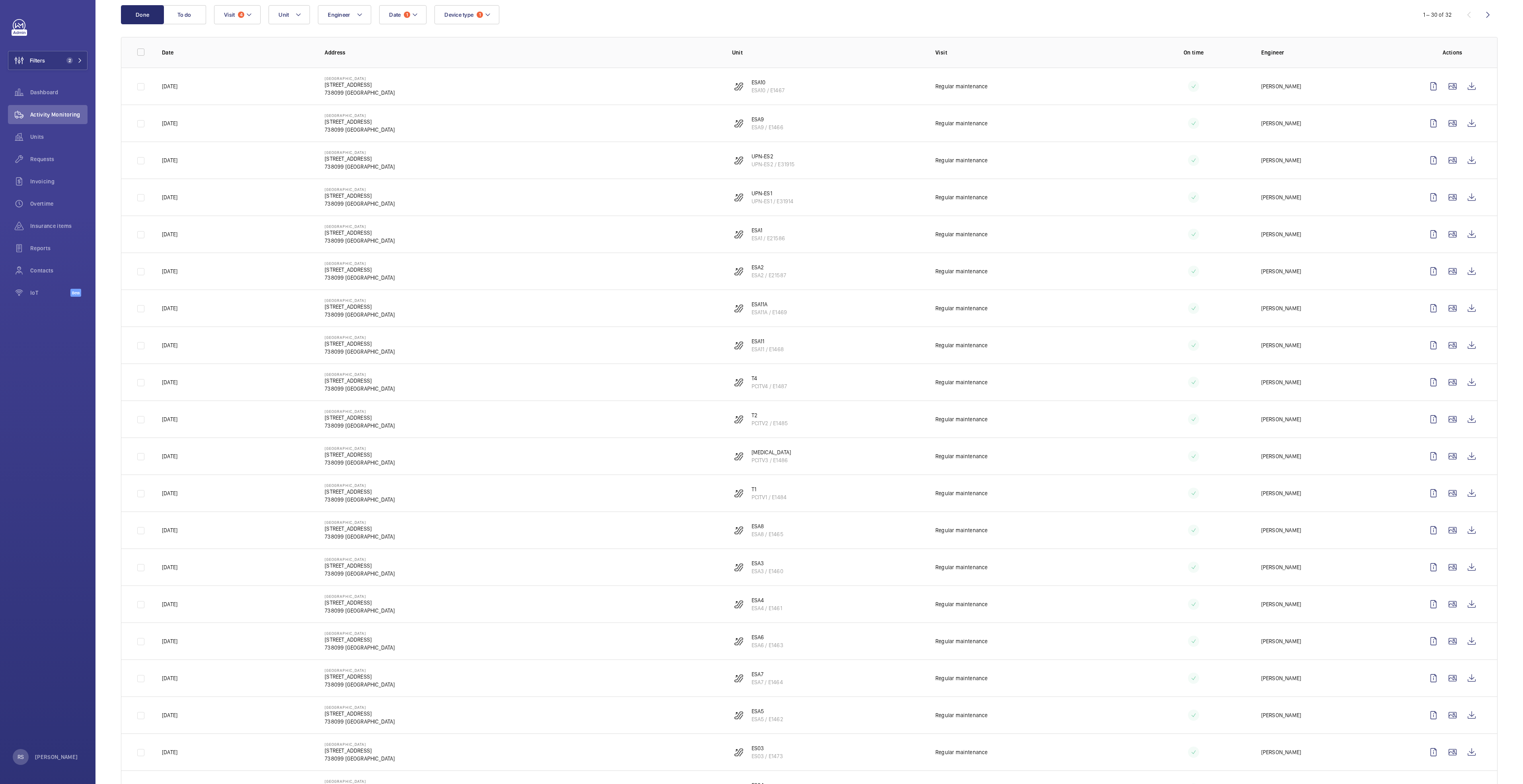
scroll to position [60, 0]
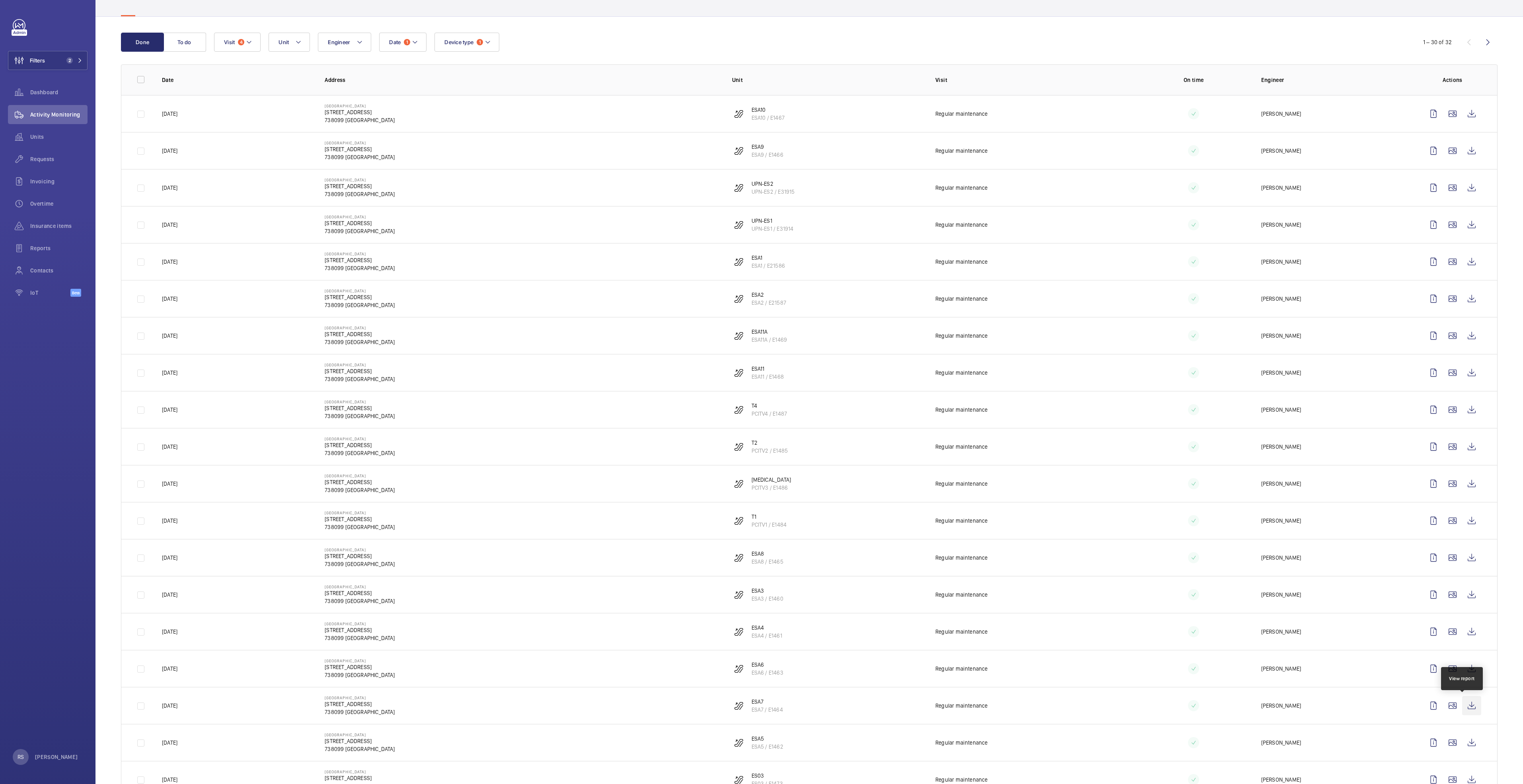
click at [759, 402] on wm-front-icon-button at bounding box center [1472, 706] width 19 height 19
click at [759, 402] on wm-front-icon-button at bounding box center [1472, 743] width 19 height 19
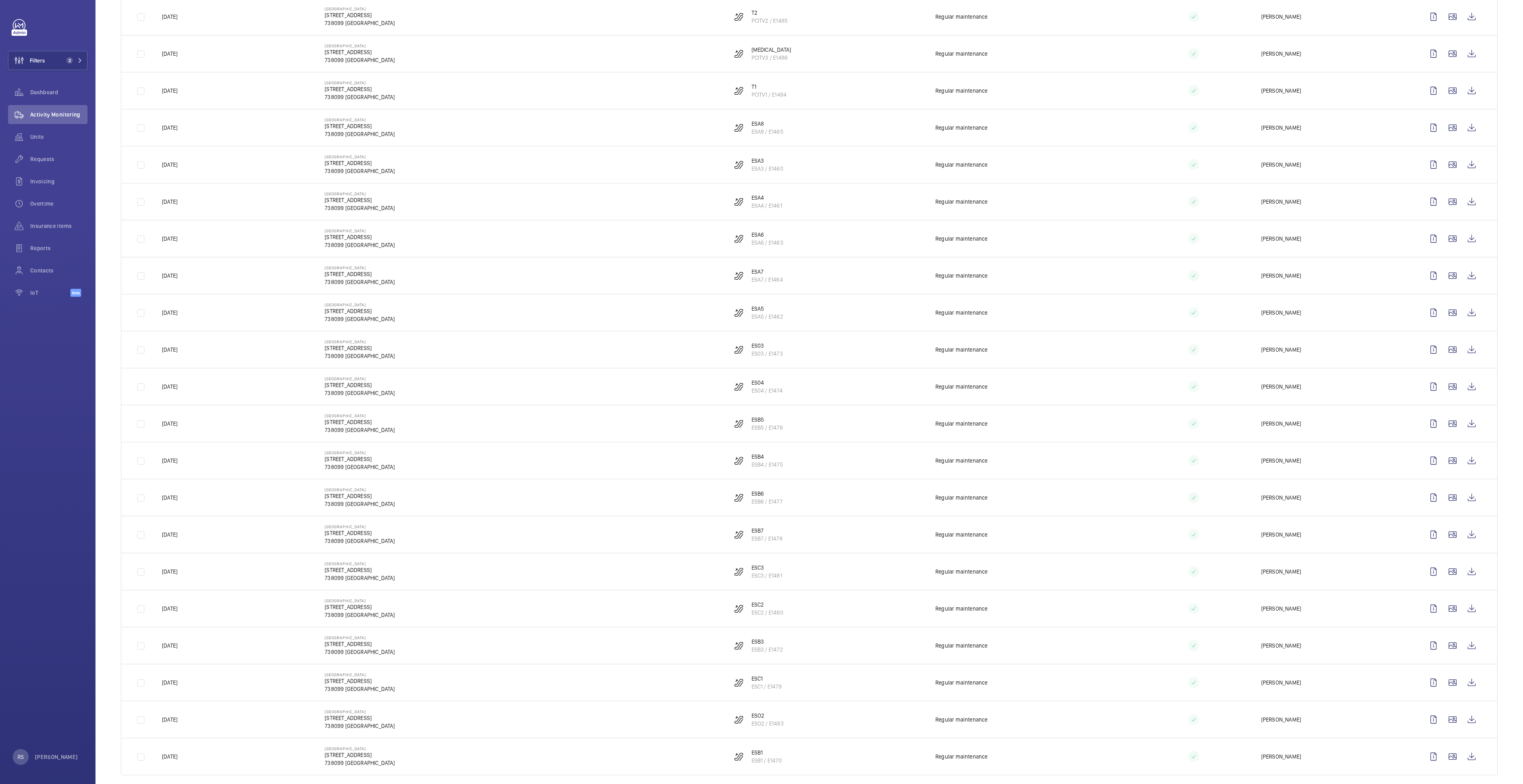
scroll to position [500, 0]
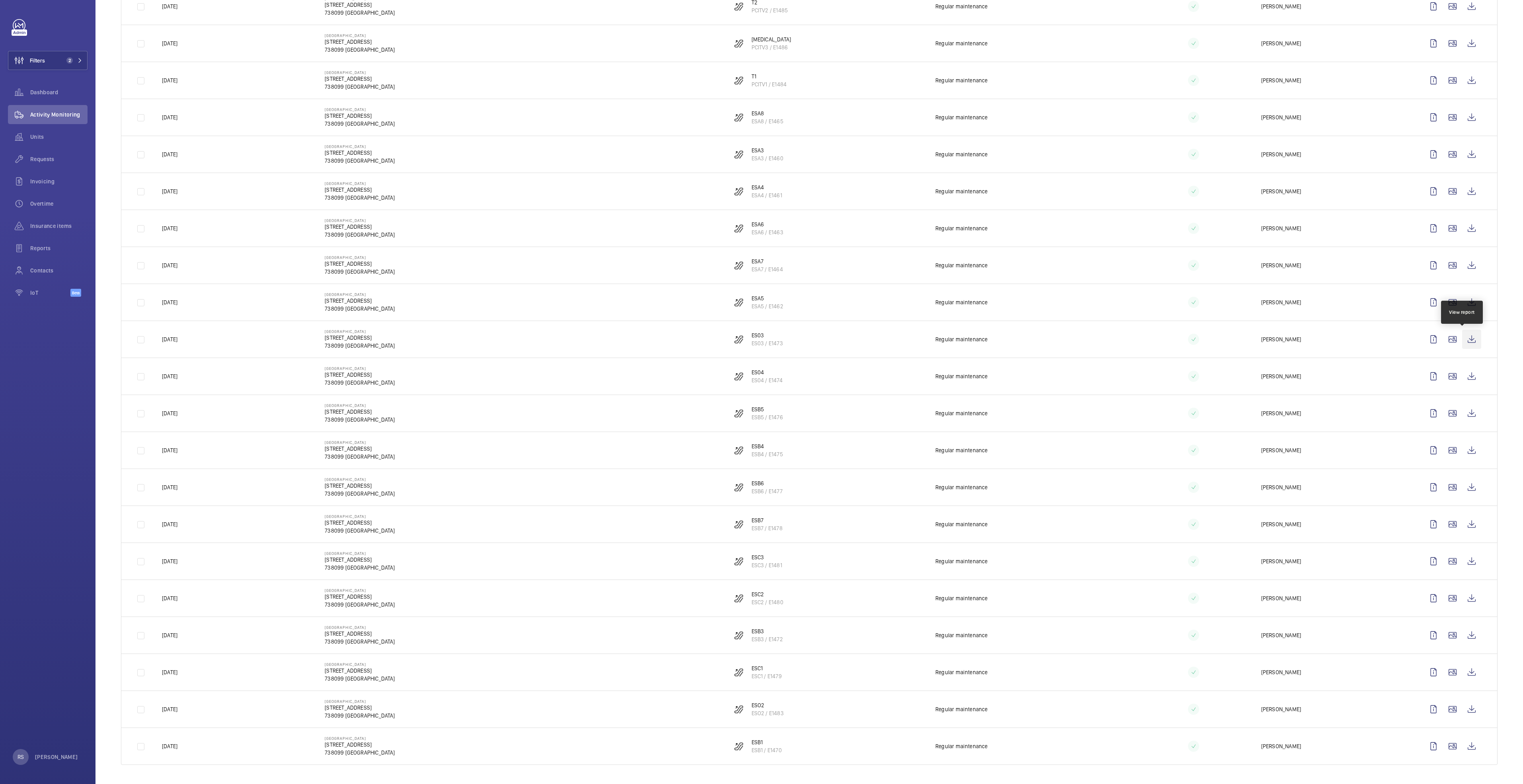
click at [759, 340] on wm-front-icon-button at bounding box center [1472, 340] width 19 height 19
click at [759, 377] on wm-front-icon-button at bounding box center [1472, 376] width 19 height 19
click at [759, 402] on wm-front-icon-button at bounding box center [1472, 414] width 19 height 19
click at [759, 402] on wm-front-icon-button at bounding box center [1472, 450] width 19 height 19
click at [759, 402] on wm-front-icon-button at bounding box center [1472, 488] width 19 height 19
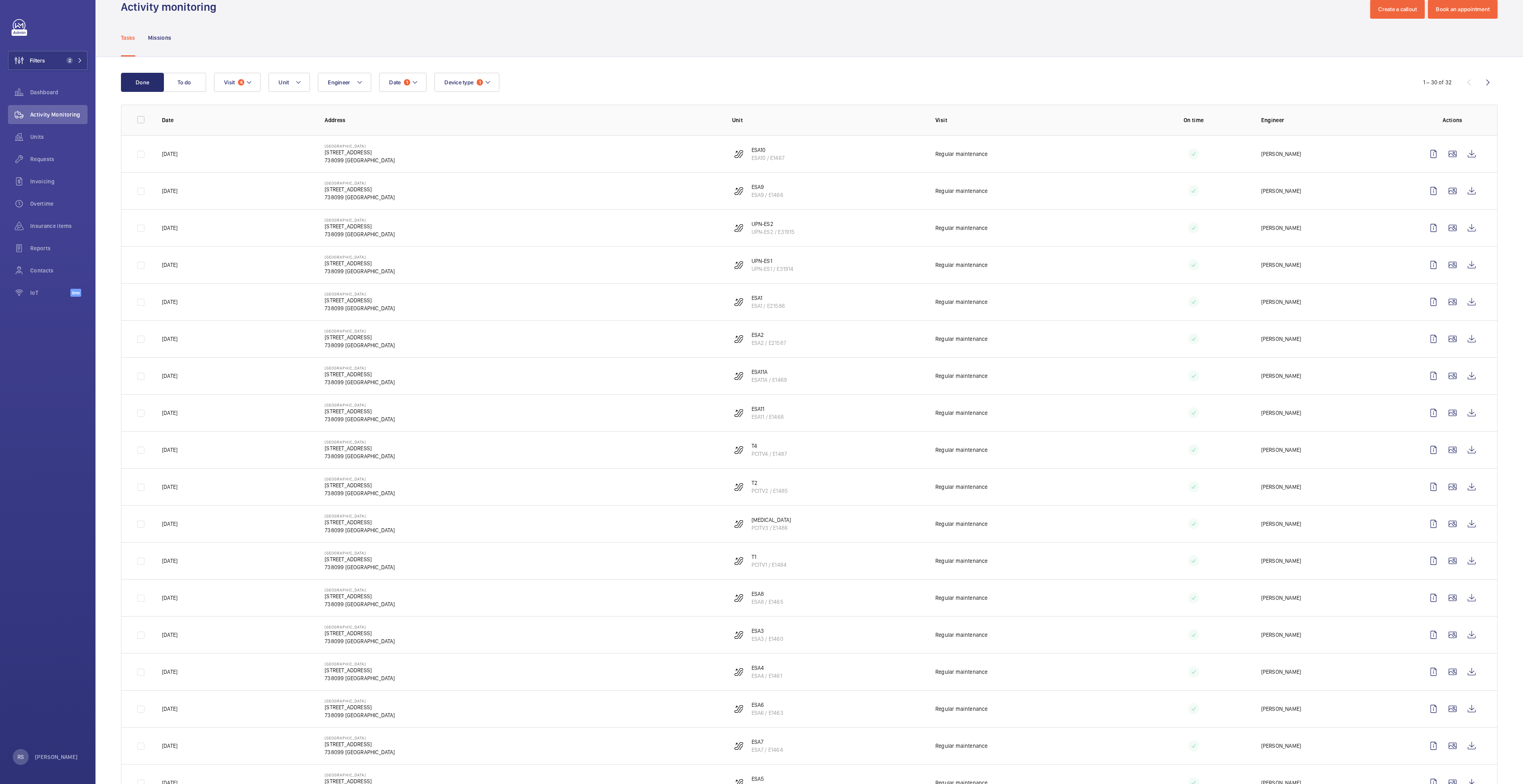
scroll to position [0, 0]
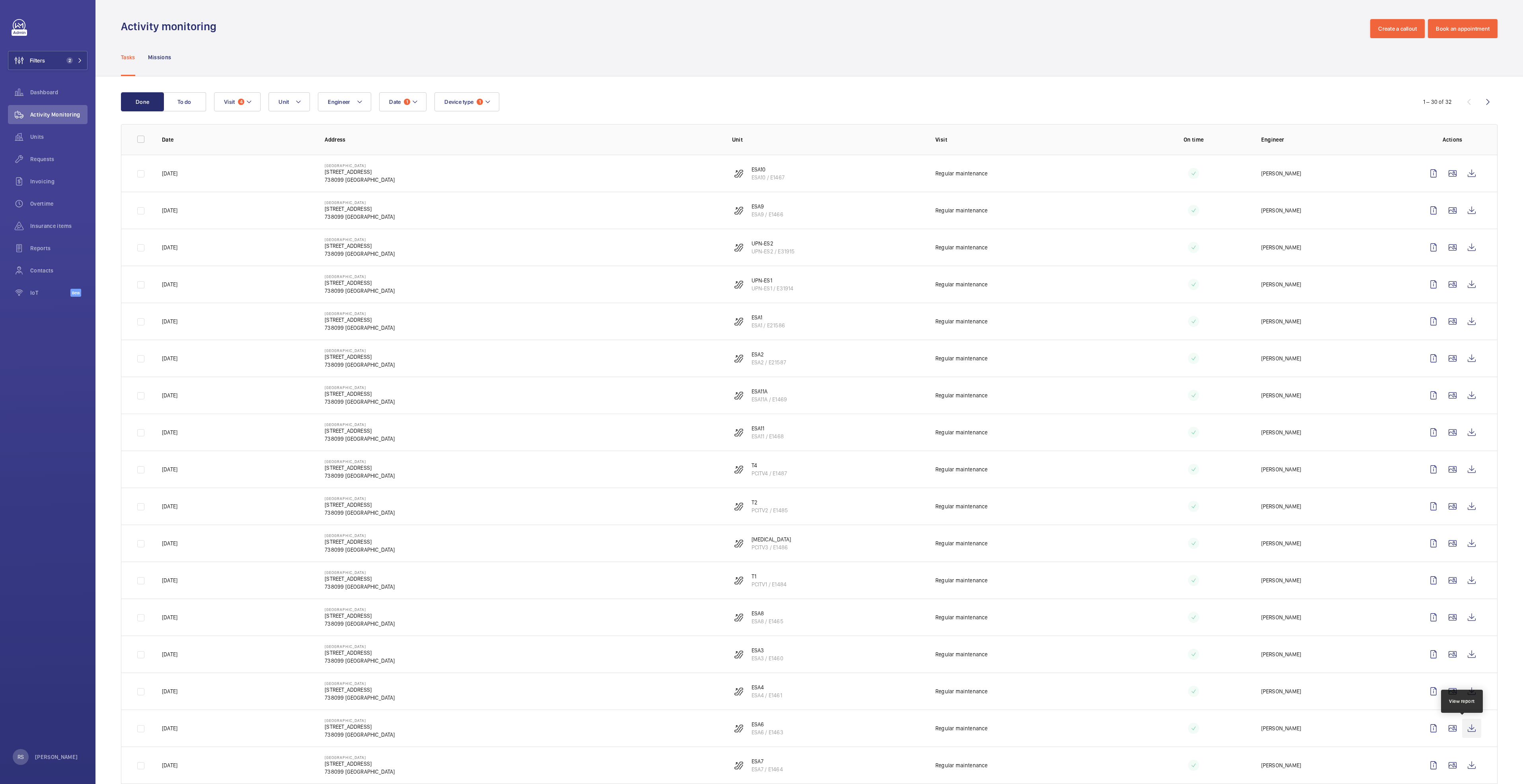
click at [759, 402] on wm-front-icon-button at bounding box center [1472, 728] width 19 height 19
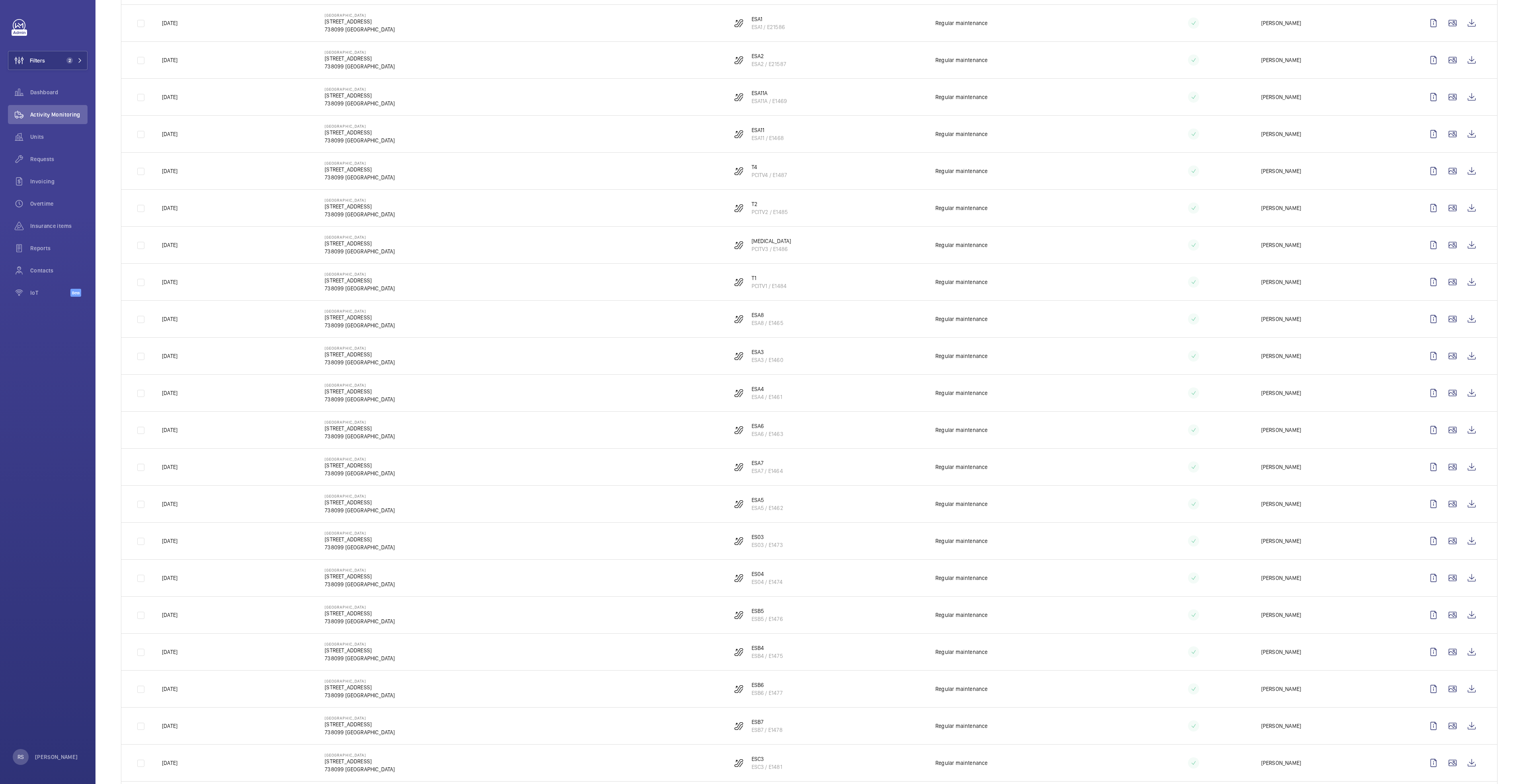
scroll to position [500, 0]
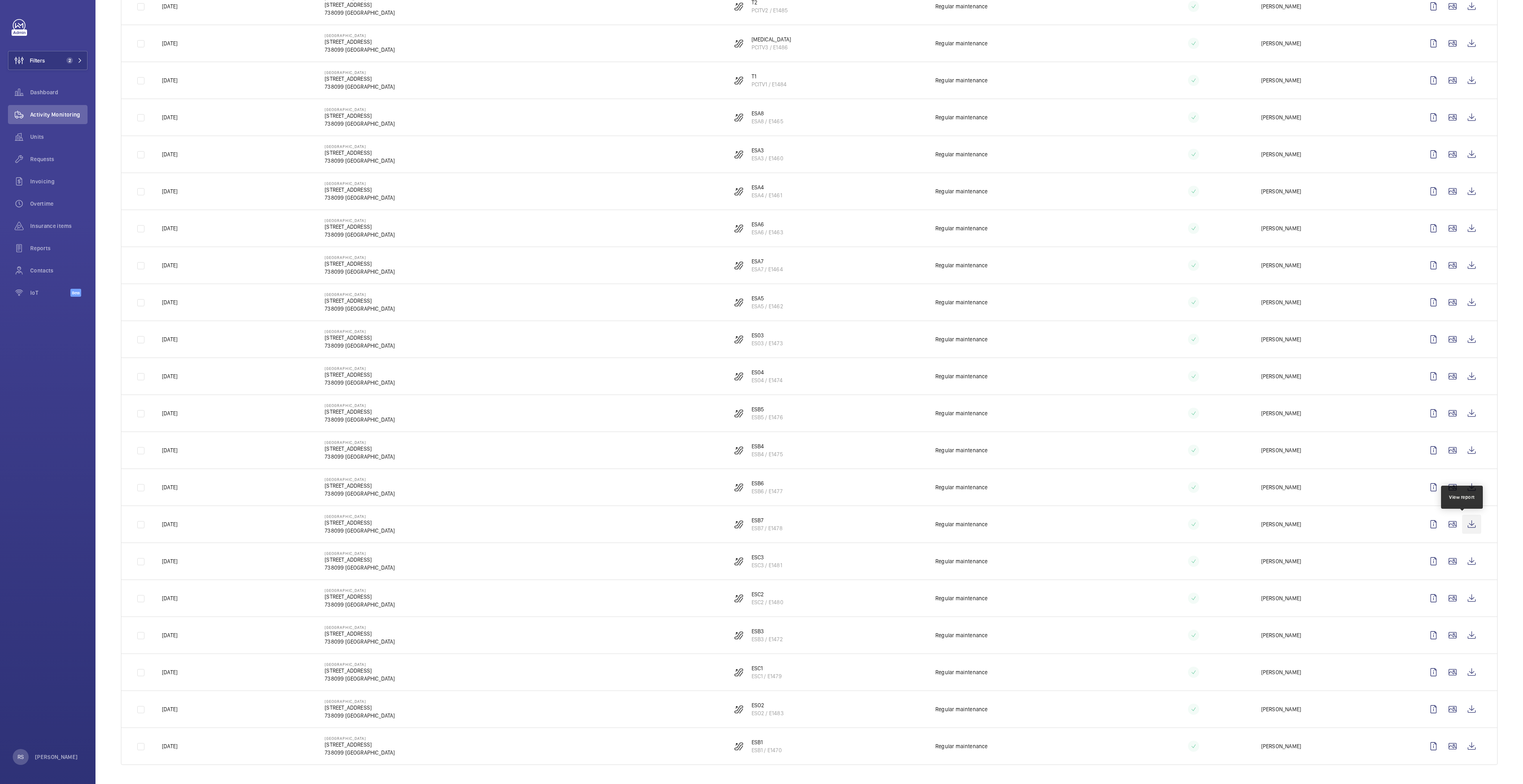
click at [759, 402] on wm-front-icon-button at bounding box center [1472, 524] width 19 height 19
click at [759, 402] on wm-front-icon-button at bounding box center [1472, 561] width 19 height 19
click at [759, 402] on wm-front-icon-button at bounding box center [1472, 599] width 19 height 19
click at [759, 402] on wm-front-icon-button at bounding box center [1472, 635] width 19 height 19
click at [759, 402] on wm-front-icon-button at bounding box center [1472, 673] width 19 height 19
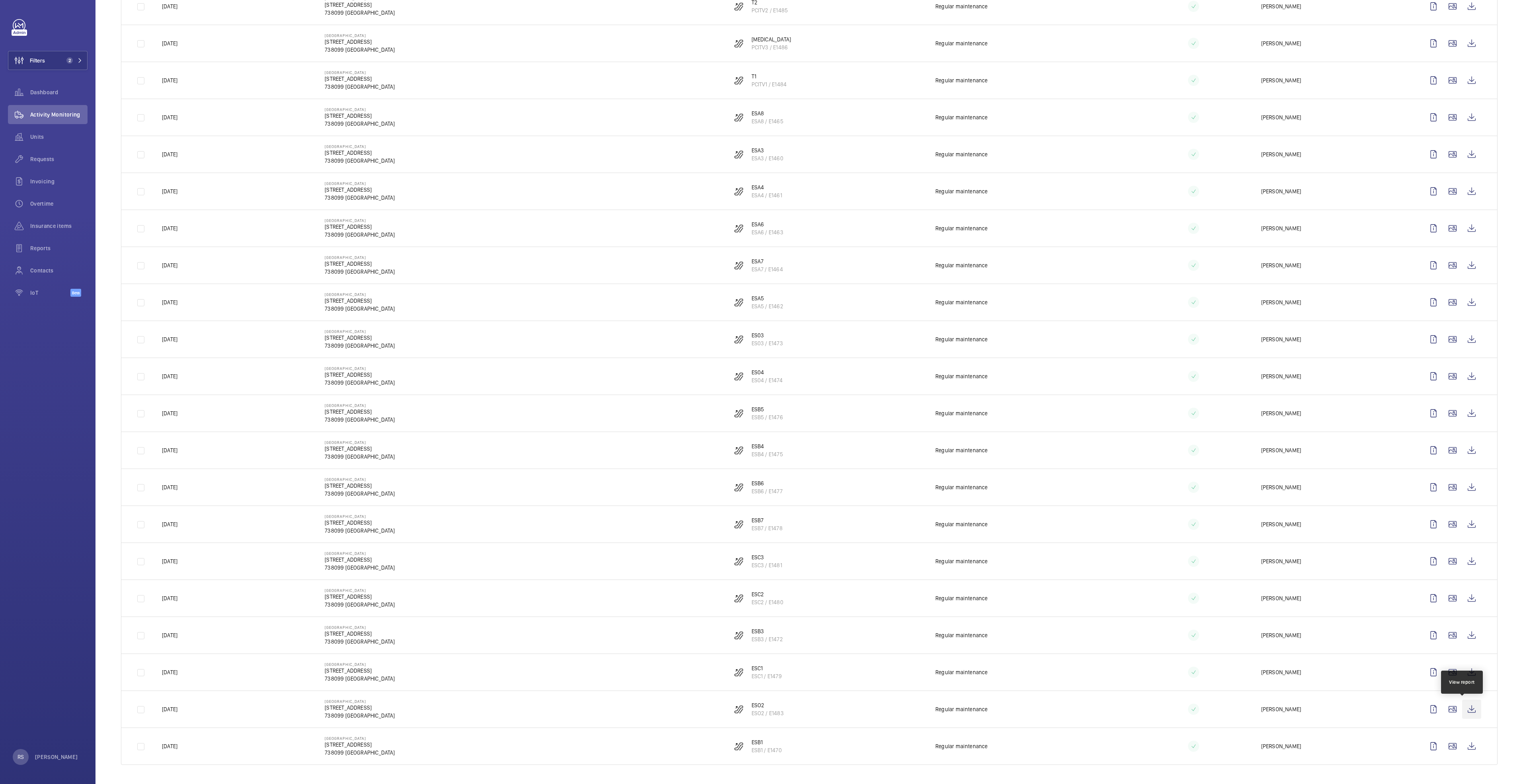
click at [759, 402] on wm-front-icon-button at bounding box center [1472, 709] width 19 height 19
click at [759, 402] on wm-front-icon-button at bounding box center [1472, 747] width 19 height 19
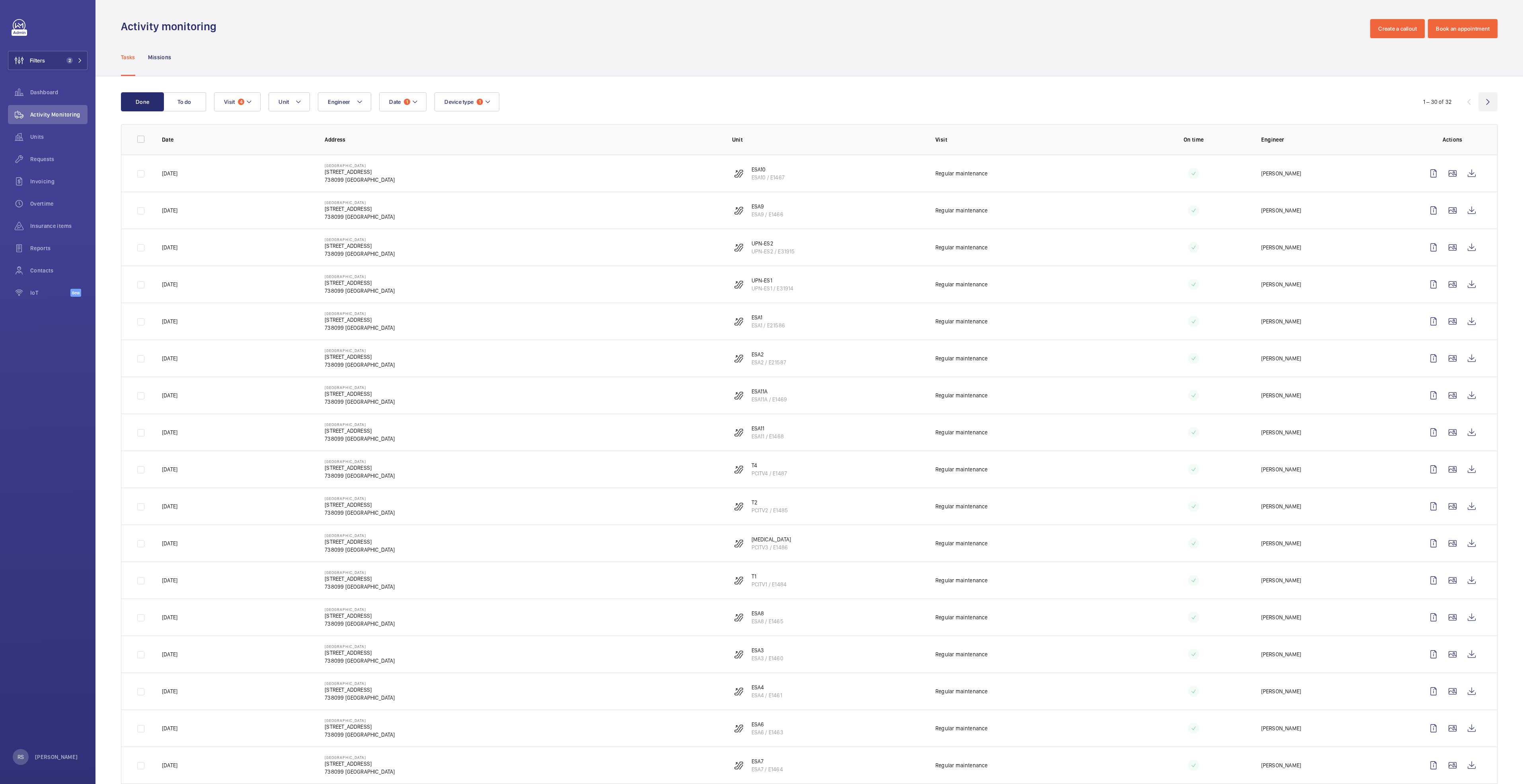
click at [759, 101] on wm-front-icon-button at bounding box center [1488, 102] width 19 height 19
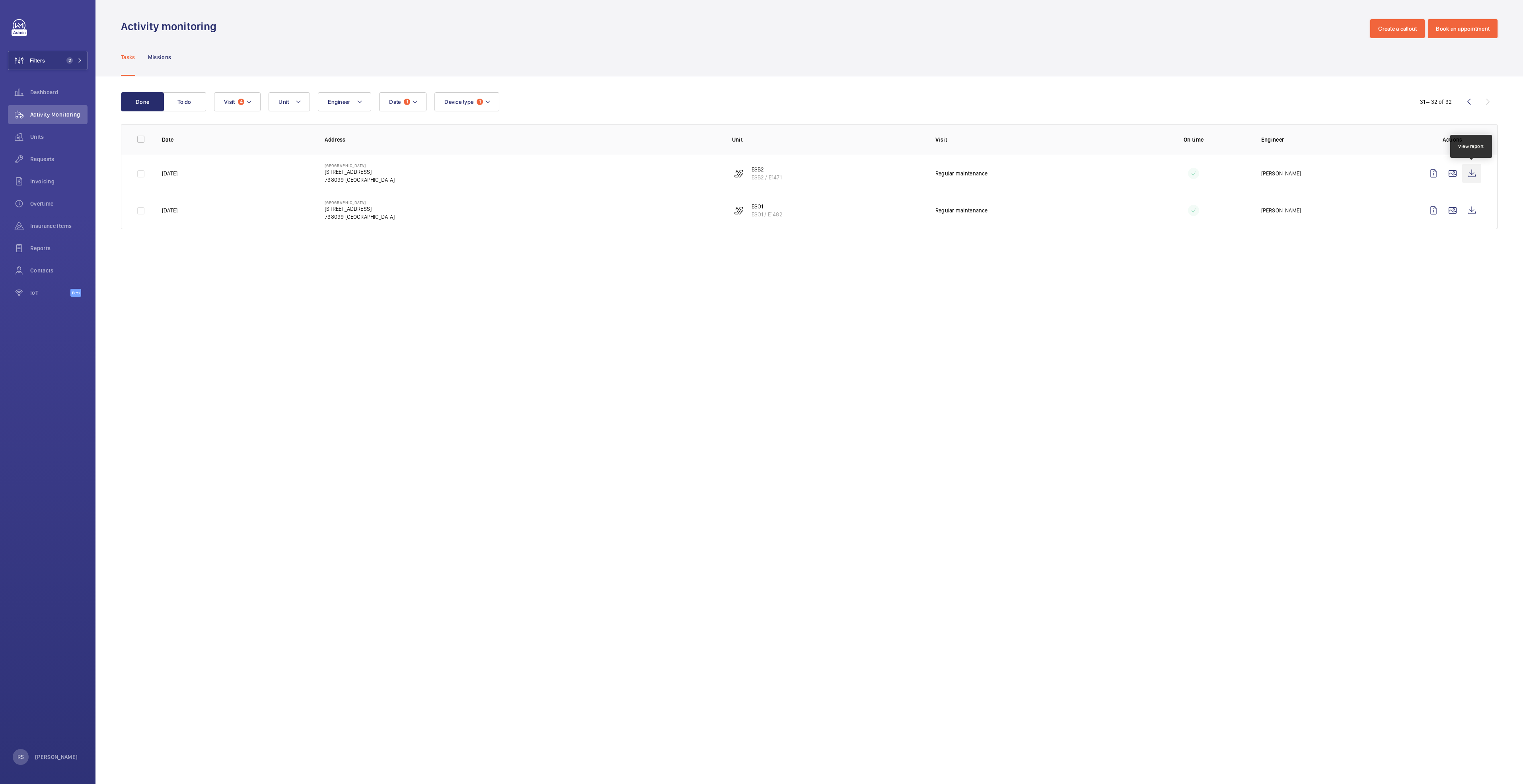
click at [759, 175] on wm-front-icon-button at bounding box center [1472, 174] width 19 height 19
click at [759, 209] on wm-front-icon-button at bounding box center [1472, 210] width 19 height 19
click at [87, 63] on button "Filters 2" at bounding box center [48, 61] width 80 height 19
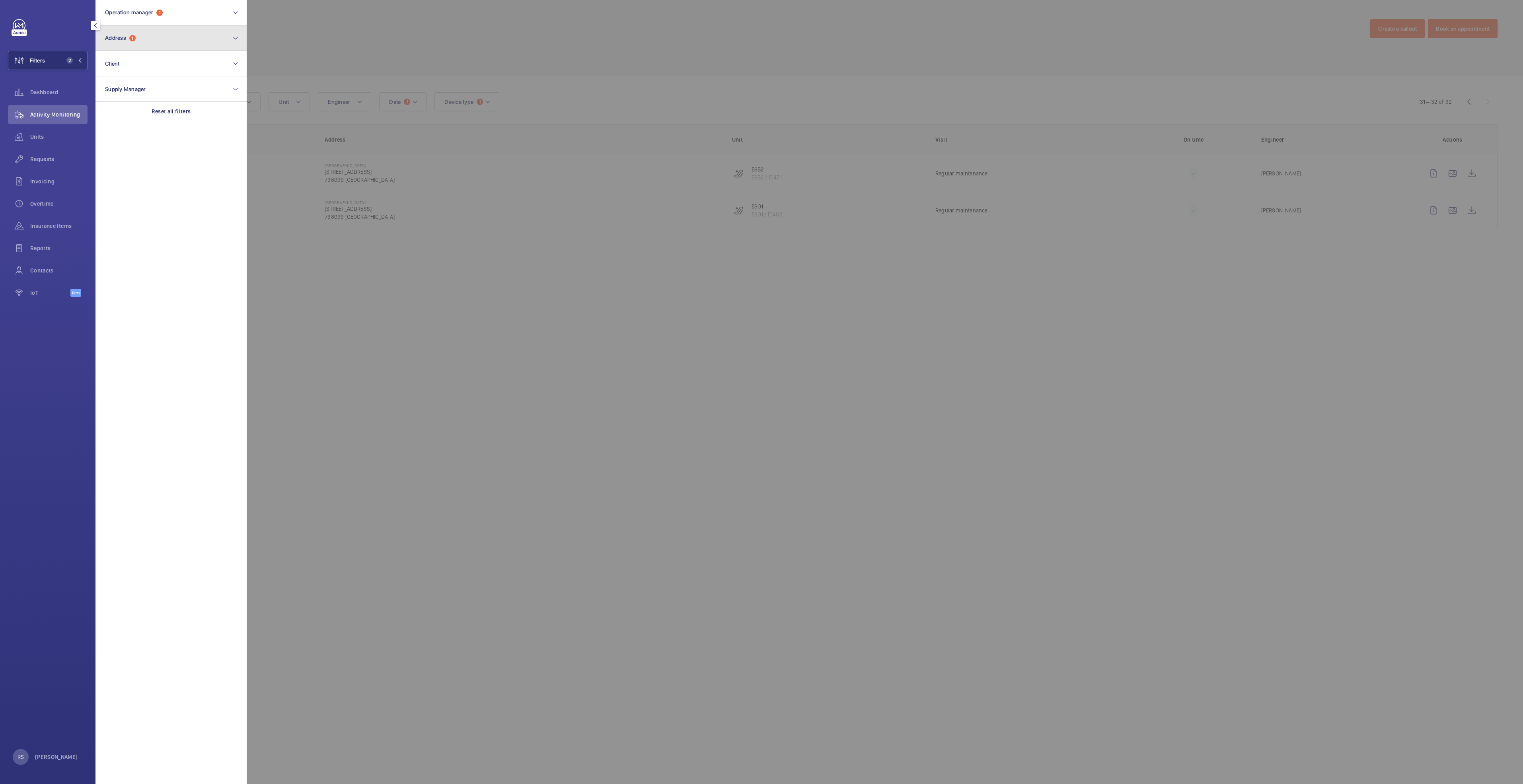
click at [160, 45] on button "Address 1" at bounding box center [171, 37] width 151 height 25
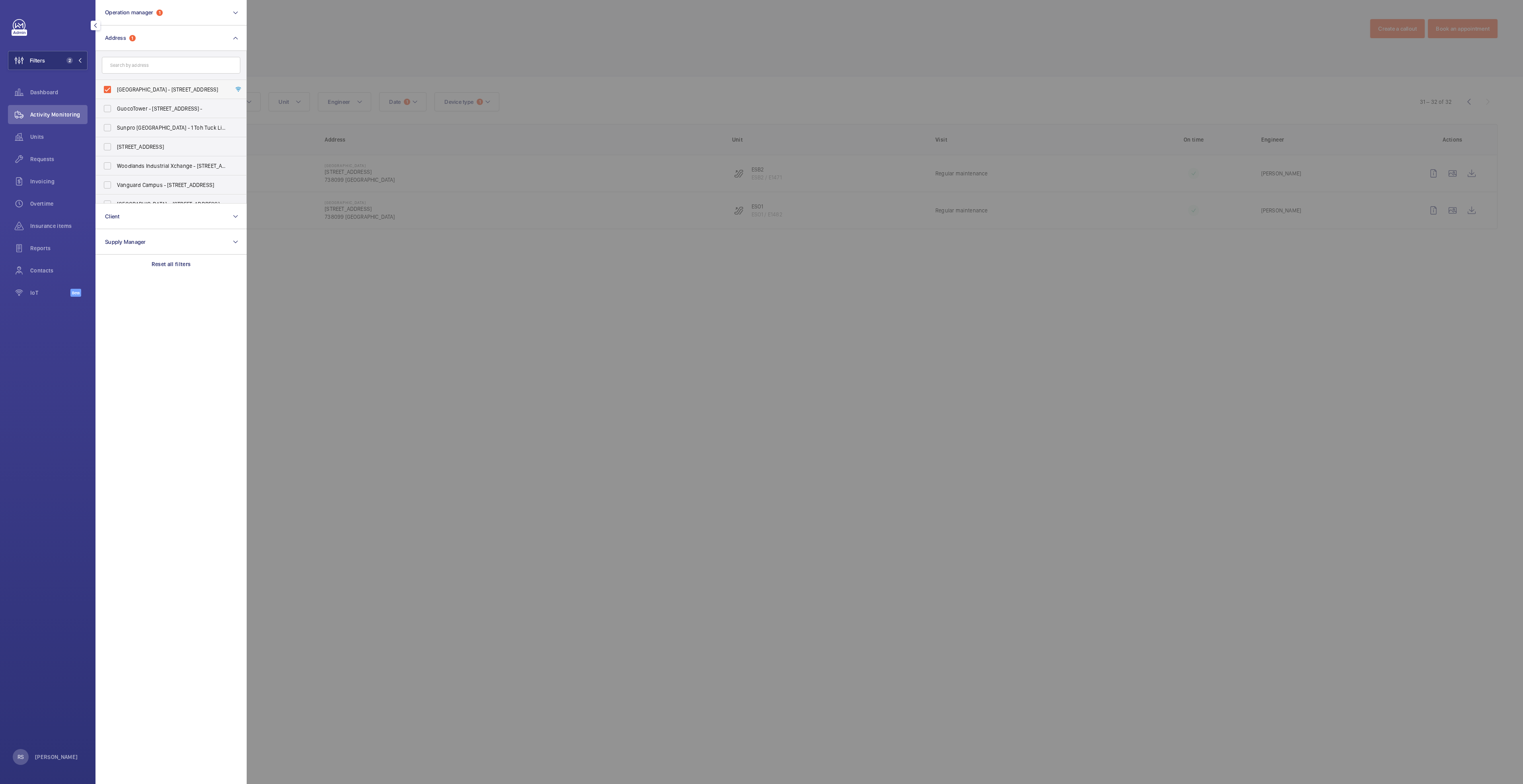
click at [113, 90] on label "Causeway Point - 1 Woodlands Square, SINGAPORE 738099" at bounding box center [164, 90] width 138 height 19
click at [113, 90] on input "Causeway Point - 1 Woodlands Square, SINGAPORE 738099" at bounding box center [107, 90] width 16 height 16
checkbox input "false"
drag, startPoint x: 121, startPoint y: 73, endPoint x: 125, endPoint y: 75, distance: 4.5
click at [125, 75] on form at bounding box center [170, 65] width 150 height 29
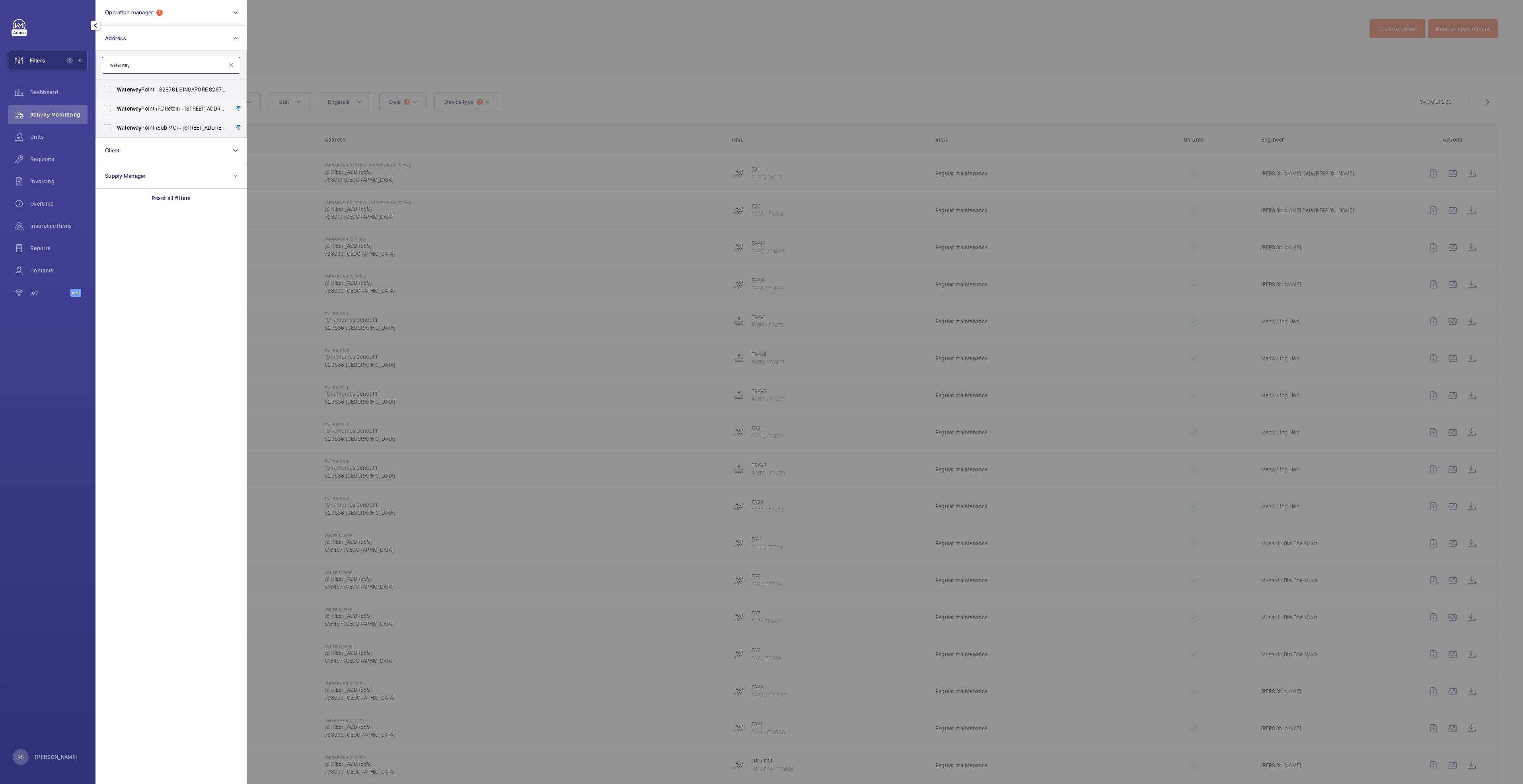
type input "waterway"
click at [156, 112] on span "Waterway Point (FC Retail) - 83 Punggol Central, SINGAPORE 828761" at bounding box center [172, 108] width 110 height 8
click at [116, 112] on input "Waterway Point (FC Retail) - 83 Punggol Central, SINGAPORE 828761" at bounding box center [107, 109] width 16 height 16
checkbox input "true"
click at [323, 53] on div at bounding box center [1008, 392] width 1523 height 784
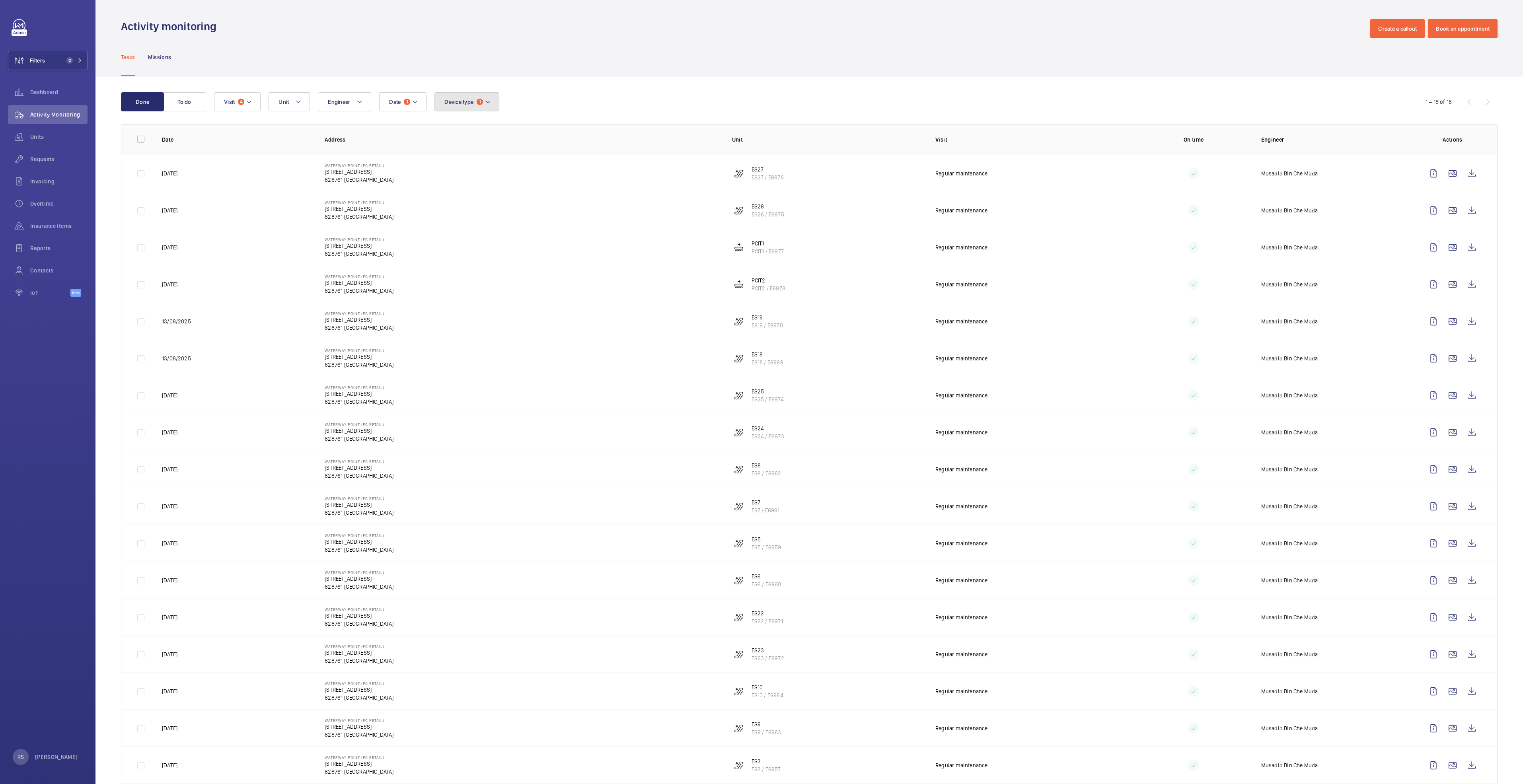
click at [489, 107] on button "Device type 1" at bounding box center [467, 102] width 65 height 19
click at [479, 191] on span "Lift" at bounding box center [511, 194] width 110 height 8
click at [455, 191] on input "Lift" at bounding box center [446, 194] width 16 height 16
checkbox input "true"
click at [759, 36] on div "Activity monitoring Create a callout Book an appointment" at bounding box center [809, 29] width 1377 height 19
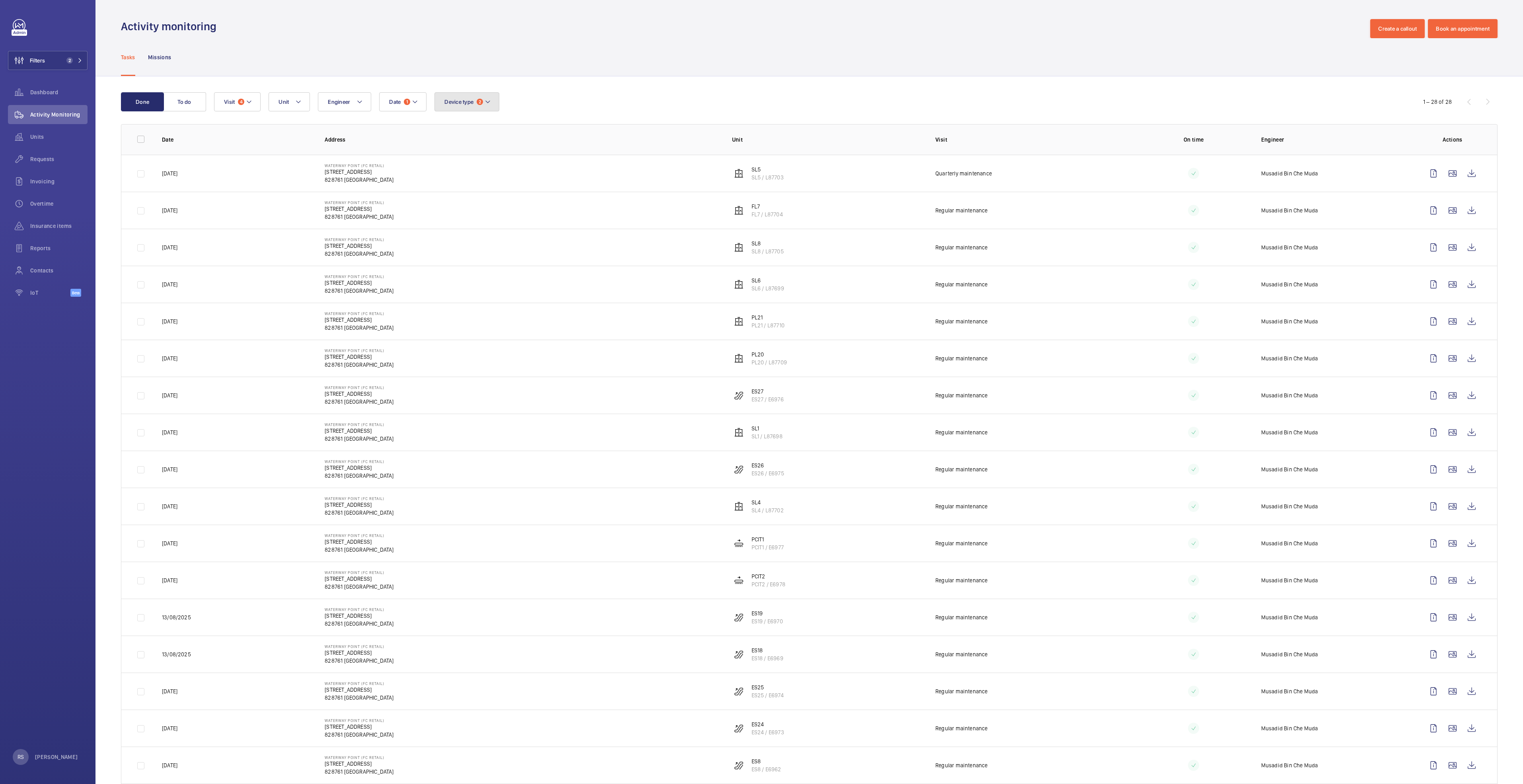
click at [498, 100] on button "Device type 2" at bounding box center [467, 102] width 65 height 19
click at [460, 160] on label "Escalator" at bounding box center [503, 156] width 138 height 19
click at [455, 160] on input "Escalator" at bounding box center [446, 156] width 16 height 16
checkbox input "false"
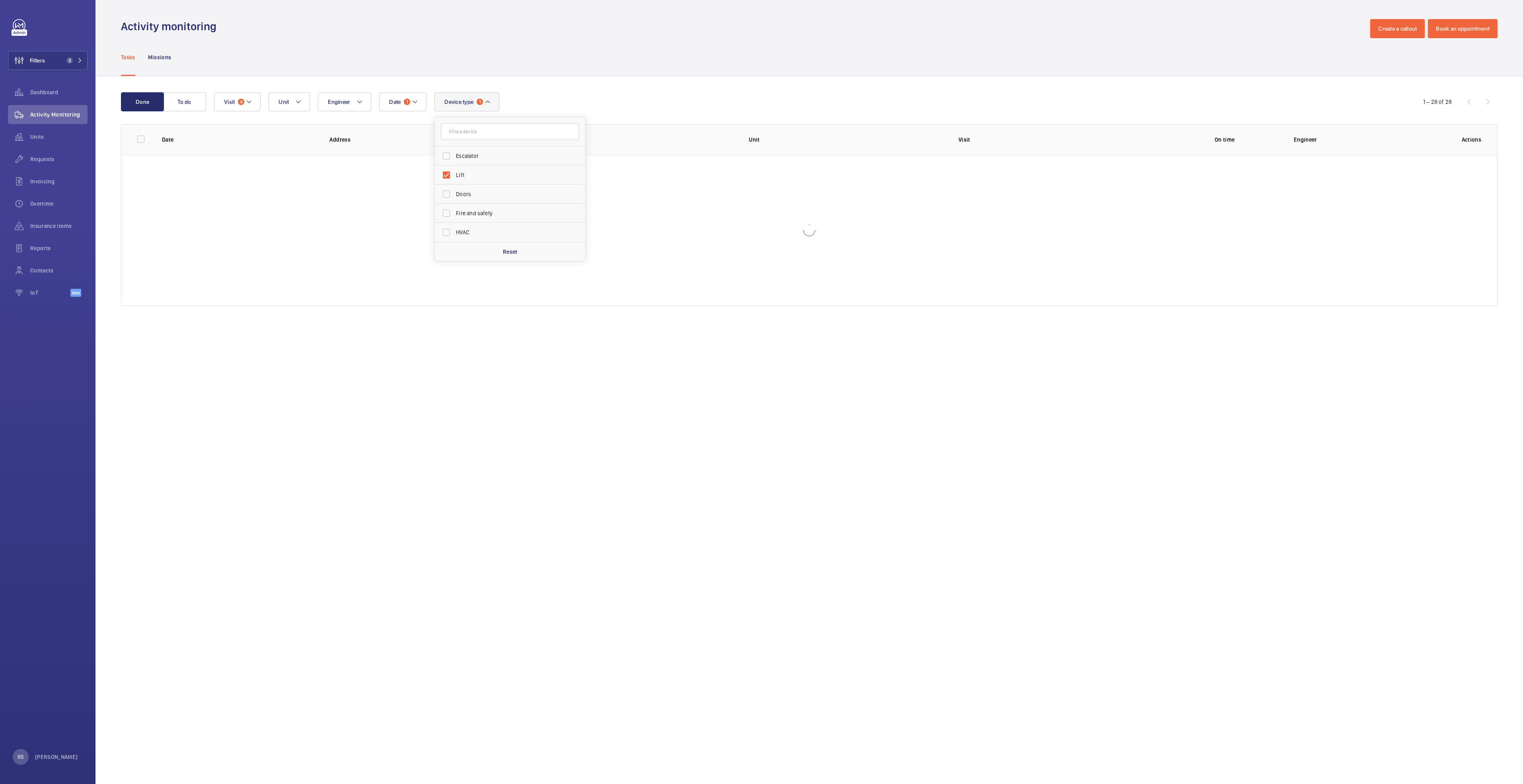
click at [717, 75] on div "Tasks Missions" at bounding box center [809, 56] width 1377 height 37
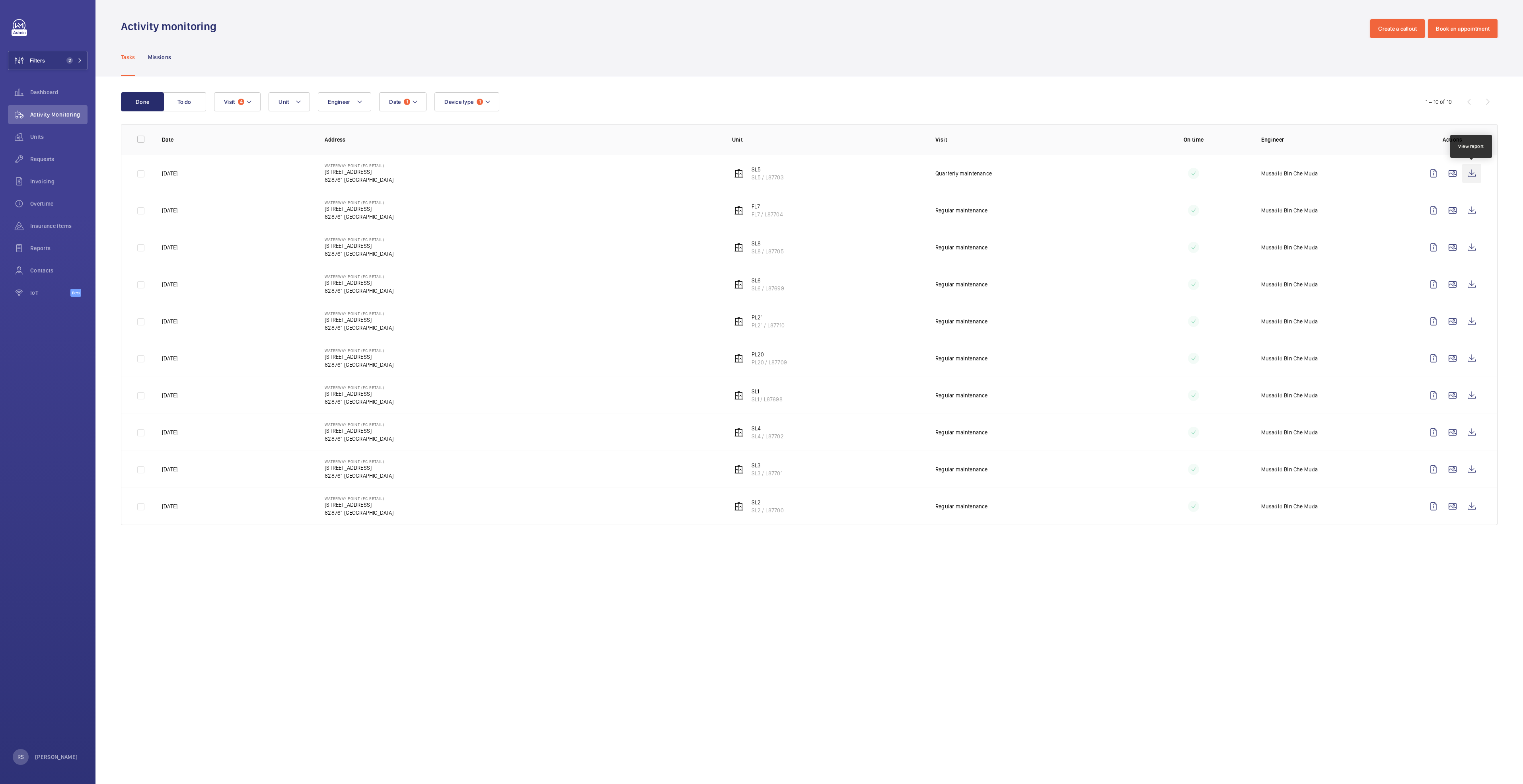
click at [759, 176] on wm-front-icon-button at bounding box center [1472, 174] width 19 height 19
drag, startPoint x: 59, startPoint y: 94, endPoint x: 66, endPoint y: 99, distance: 8.6
click at [60, 96] on span "Dashboard" at bounding box center [59, 92] width 57 height 8
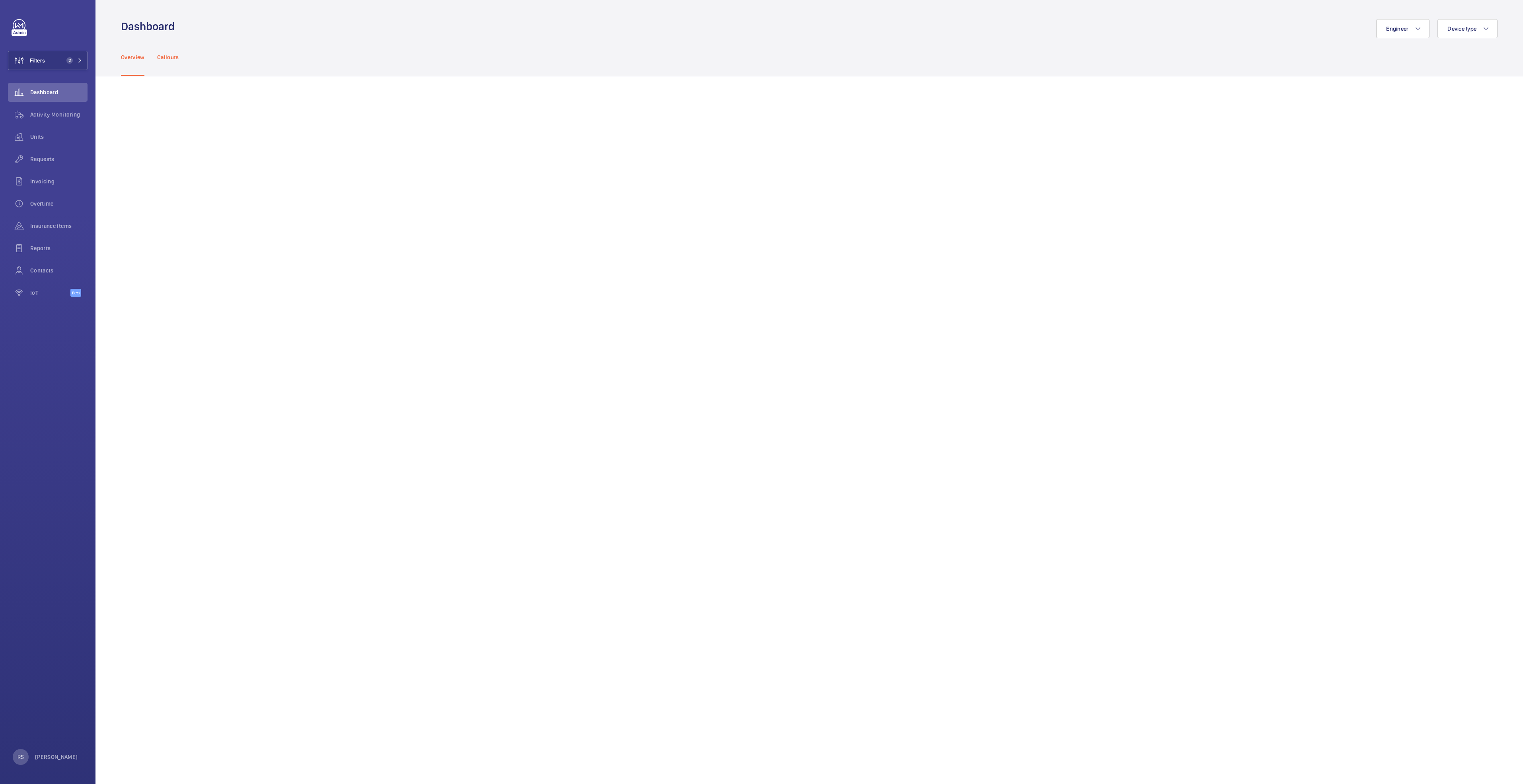
click at [158, 59] on p "Callouts" at bounding box center [168, 56] width 22 height 8
click at [61, 116] on span "Activity Monitoring" at bounding box center [59, 114] width 57 height 8
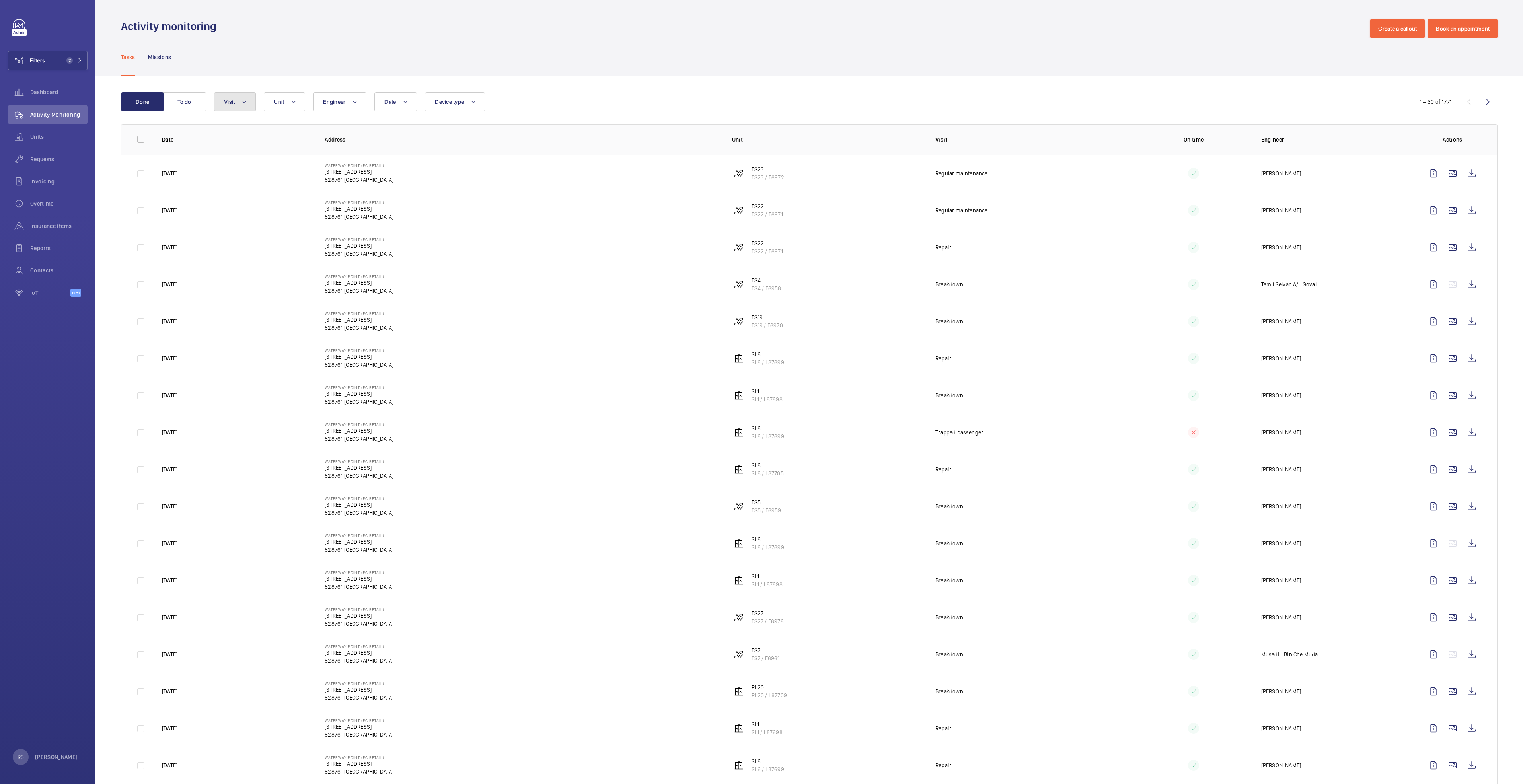
click at [250, 98] on button "Visit" at bounding box center [235, 102] width 42 height 19
click at [263, 156] on span "Annual maintenance" at bounding box center [290, 156] width 110 height 8
click at [234, 156] on input "Annual maintenance" at bounding box center [226, 156] width 16 height 16
checkbox input "true"
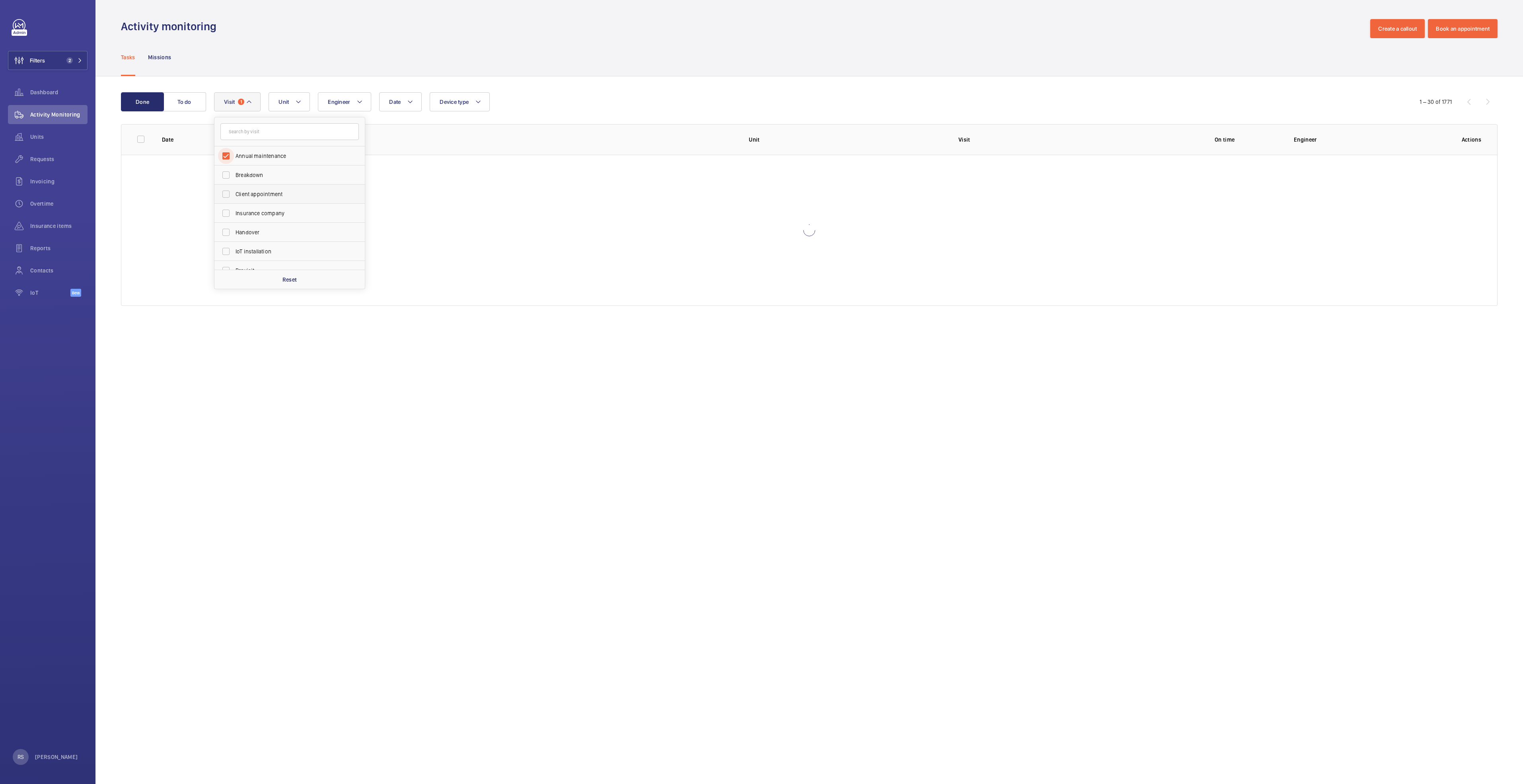
scroll to position [60, 0]
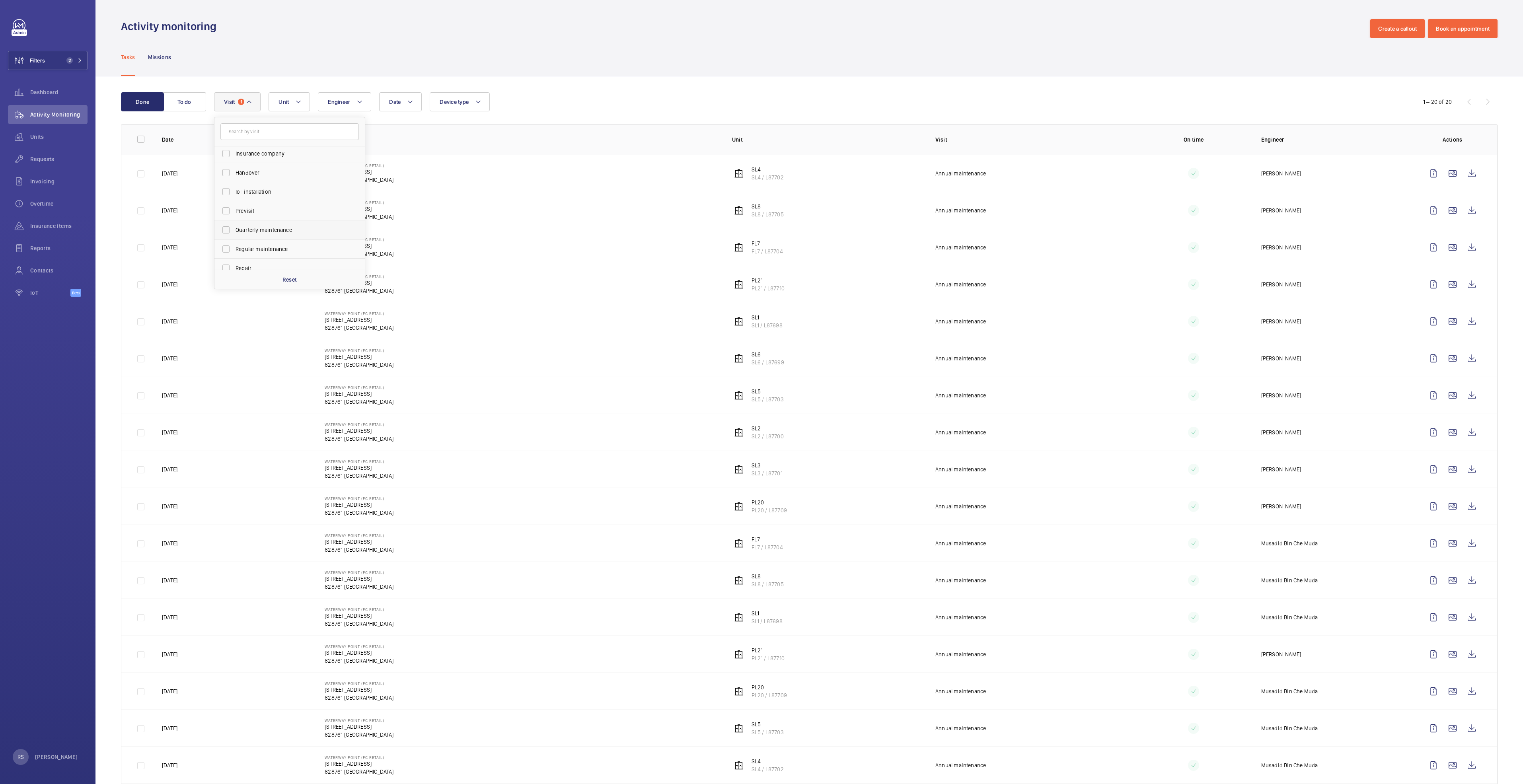
drag, startPoint x: 263, startPoint y: 228, endPoint x: 264, endPoint y: 241, distance: 13.0
click at [263, 229] on span "Quarterly maintenance" at bounding box center [290, 229] width 110 height 8
click at [234, 229] on input "Quarterly maintenance" at bounding box center [226, 229] width 16 height 16
checkbox input "true"
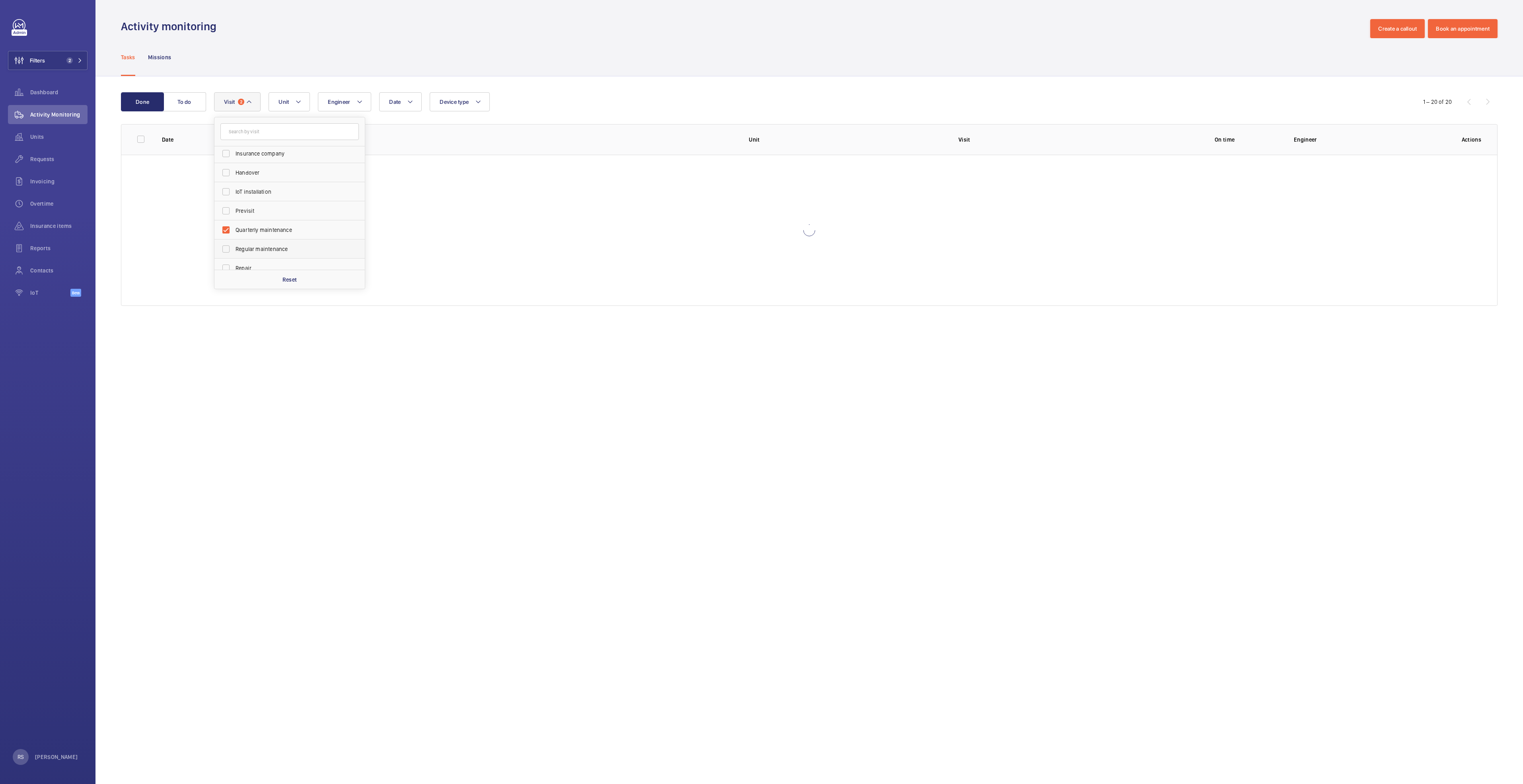
click at [264, 243] on label "Regular maintenance" at bounding box center [283, 249] width 138 height 19
click at [234, 243] on input "Regular maintenance" at bounding box center [226, 249] width 16 height 16
checkbox input "true"
click at [268, 244] on span "Semiannual maintenance" at bounding box center [290, 241] width 110 height 8
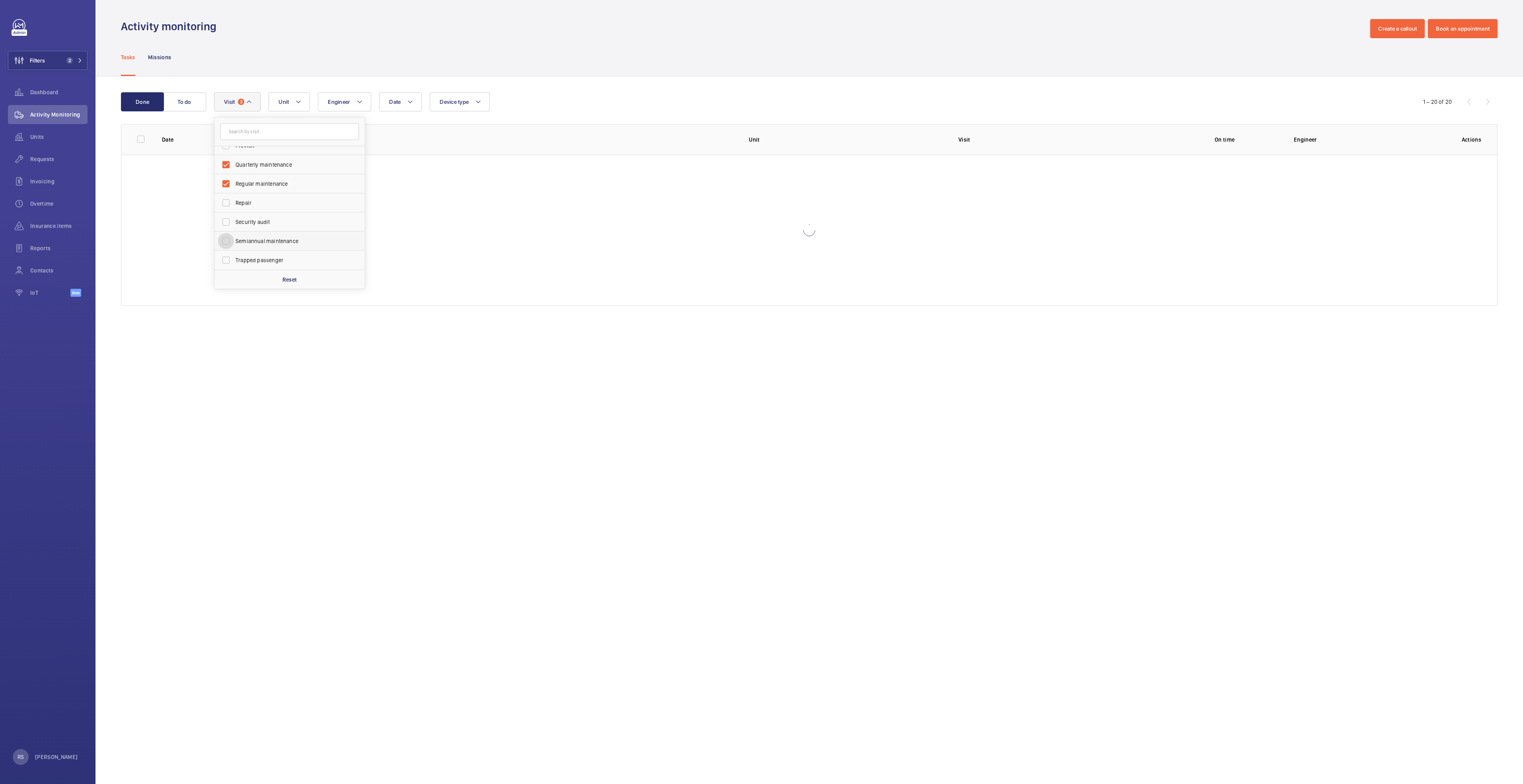
click at [234, 244] on input "Semiannual maintenance" at bounding box center [226, 241] width 16 height 16
checkbox input "true"
click at [455, 70] on div "Tasks Missions" at bounding box center [809, 56] width 1377 height 37
click at [416, 98] on button "Date" at bounding box center [400, 102] width 43 height 19
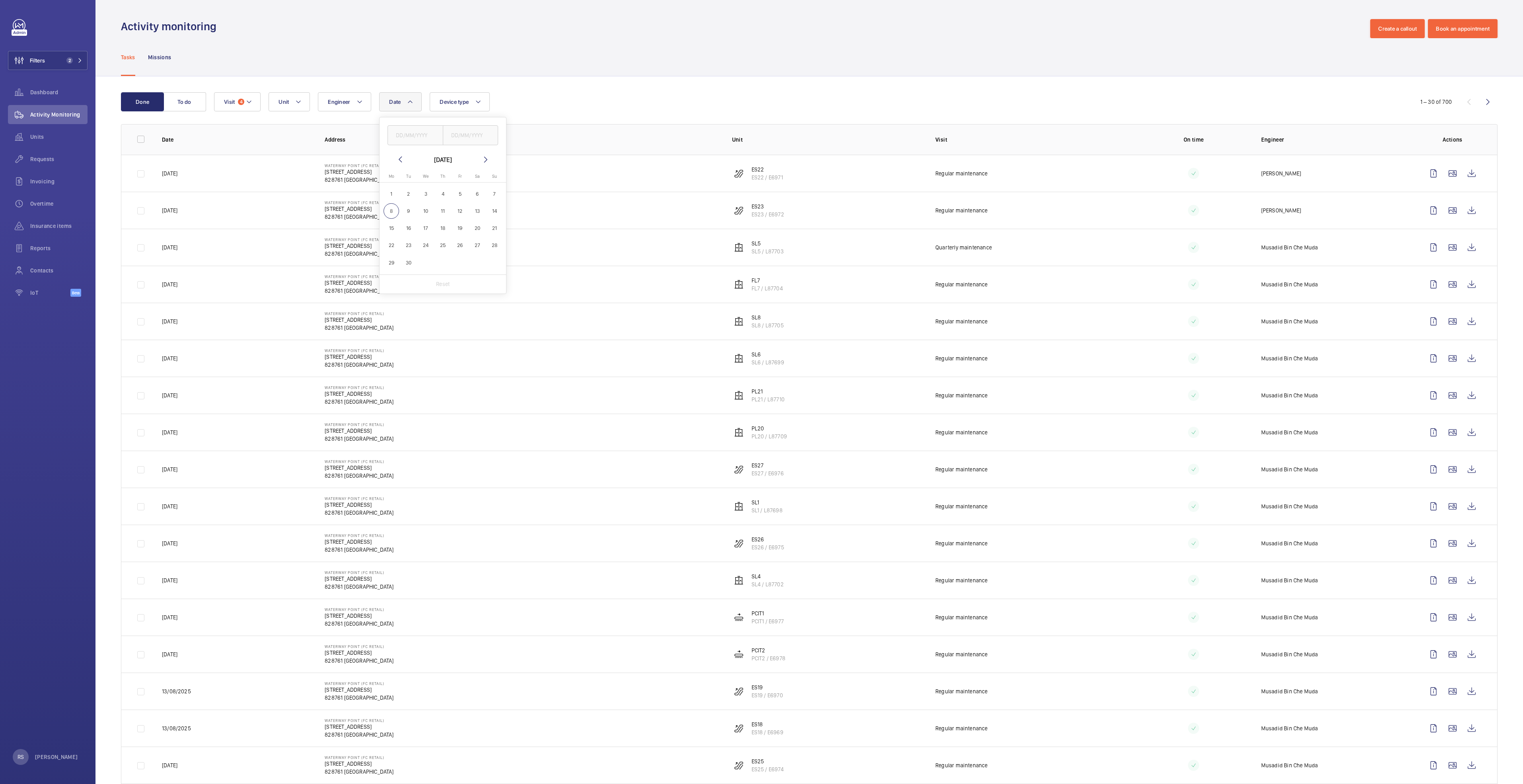
click at [398, 163] on mat-icon at bounding box center [400, 159] width 10 height 10
click at [454, 193] on span "1" at bounding box center [461, 194] width 16 height 16
type input "01/08/2025"
click at [496, 263] on span "31" at bounding box center [495, 262] width 16 height 16
type input "[DATE]"
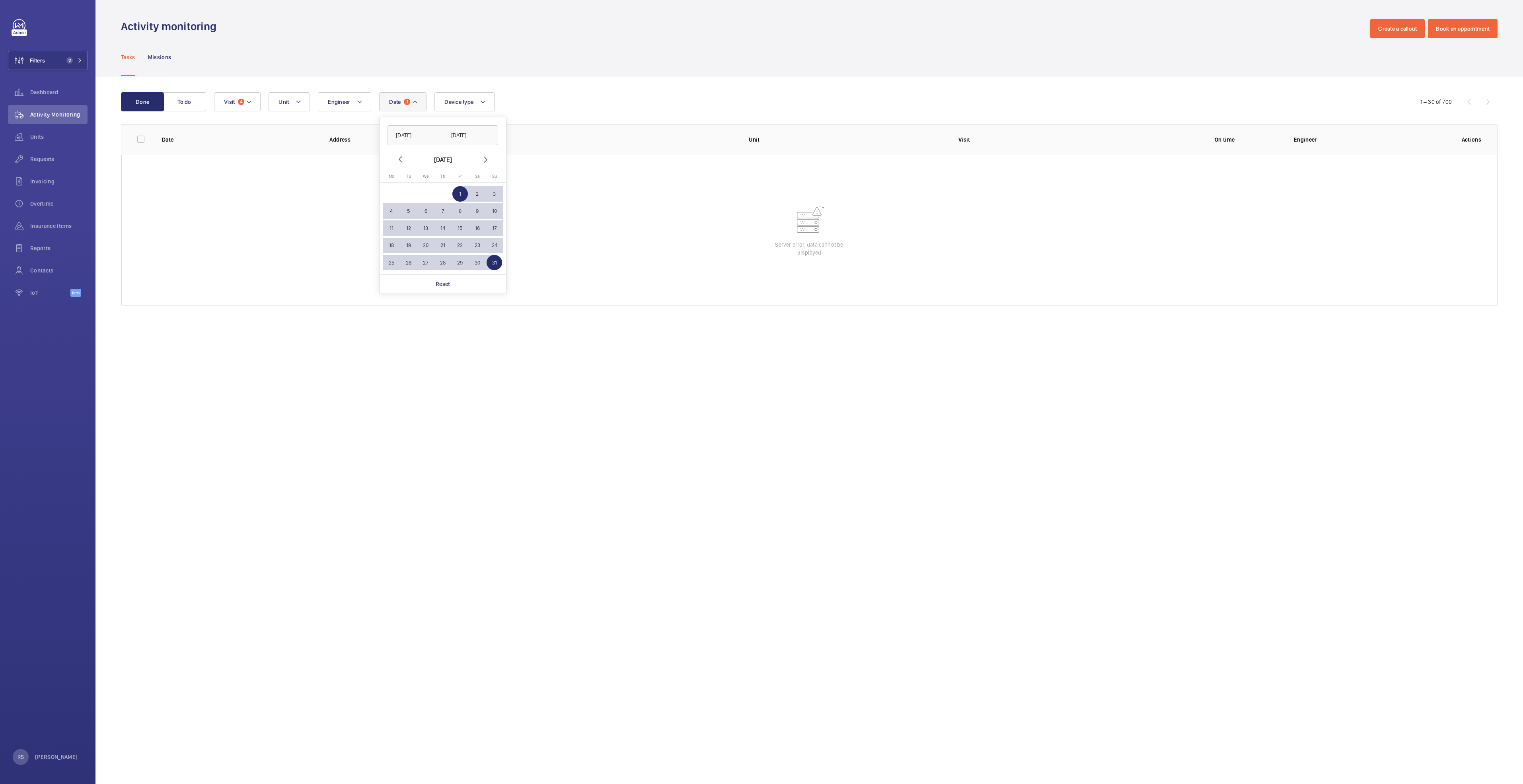
click at [538, 221] on wm-front-table-error "Server error, data cannot be displayed" at bounding box center [809, 230] width 1376 height 151
click at [252, 95] on button "Visit 4" at bounding box center [237, 102] width 47 height 19
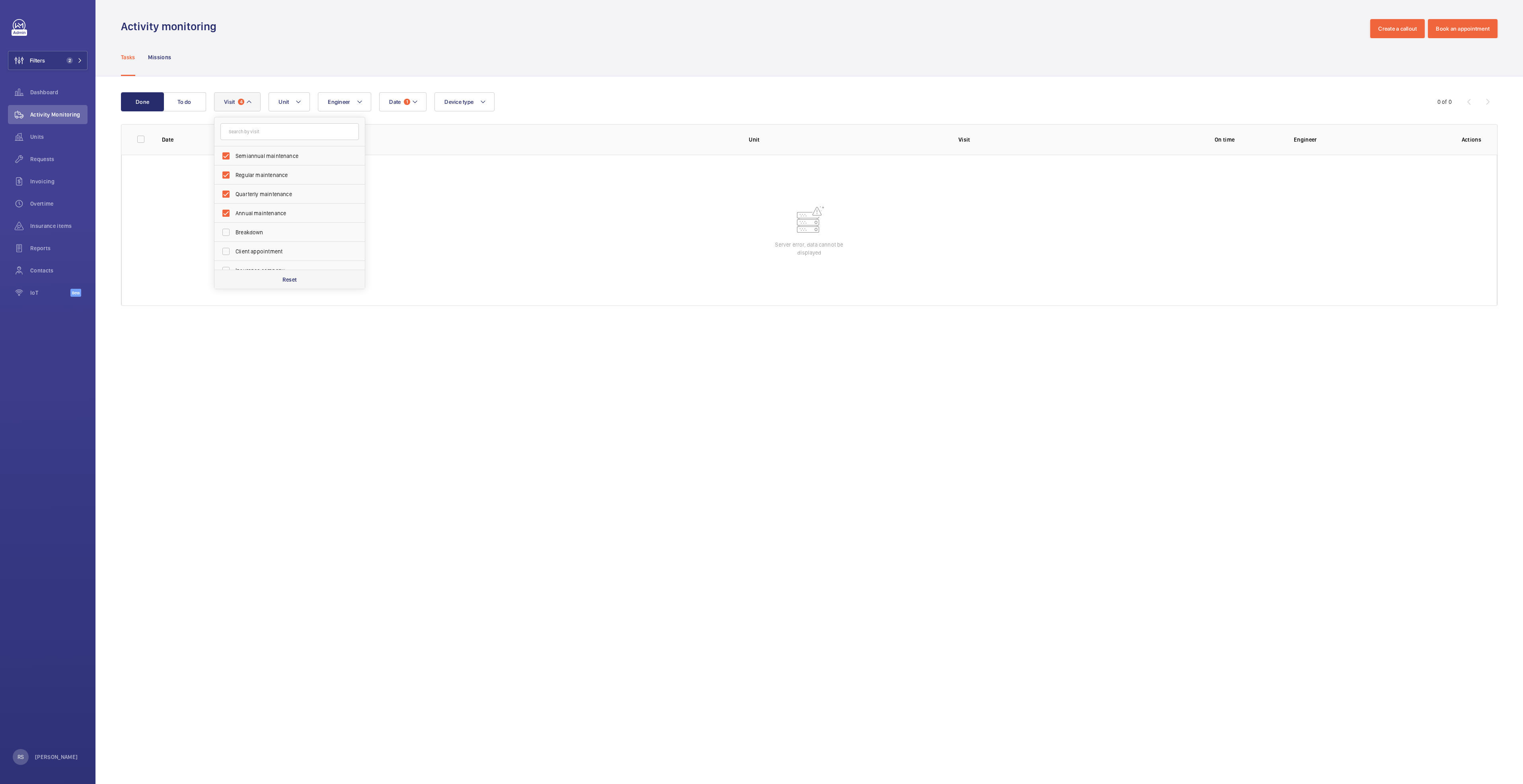
click at [288, 278] on p "Reset" at bounding box center [289, 279] width 15 height 8
checkbox input "false"
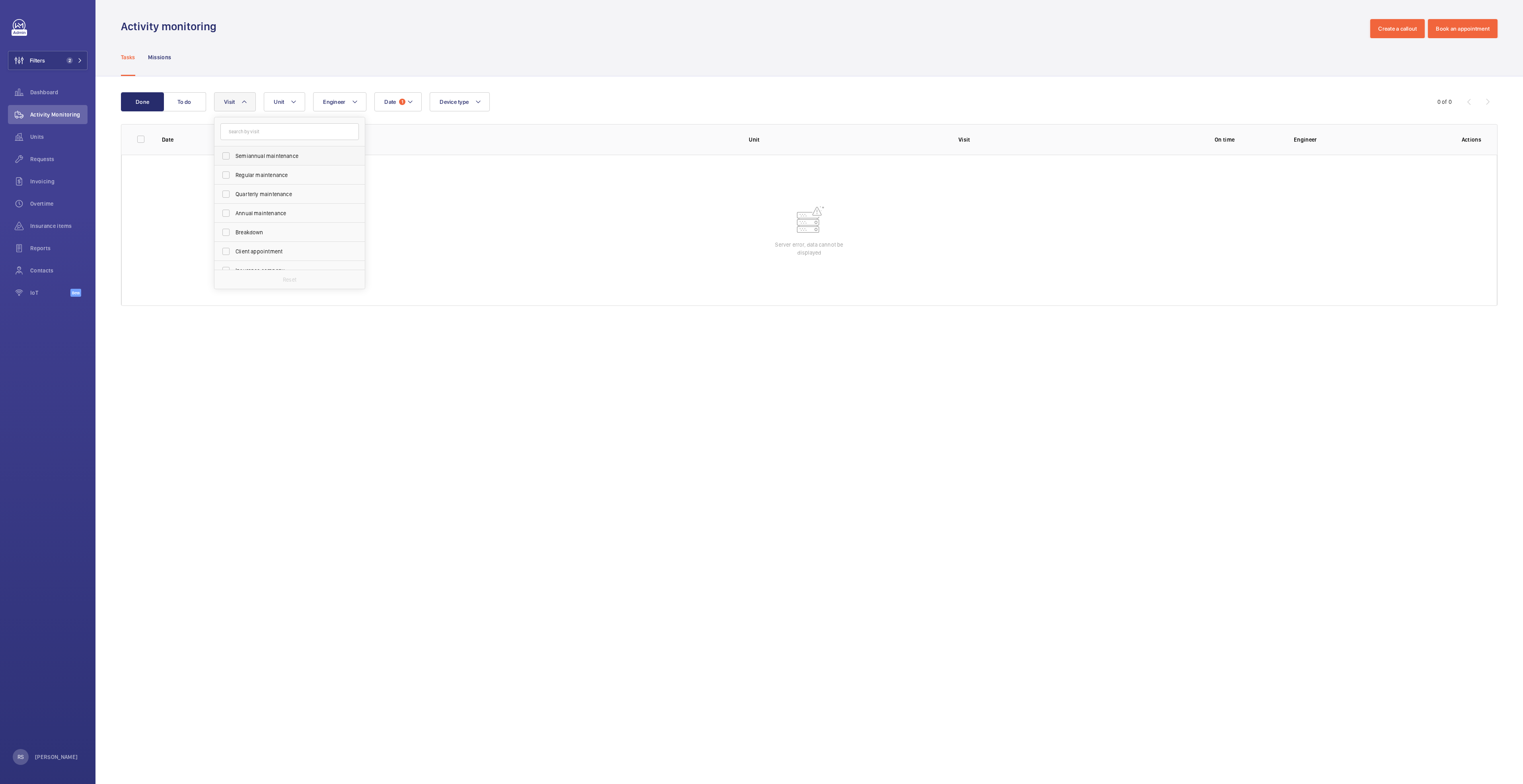
click at [267, 154] on span "Semiannual maintenance" at bounding box center [290, 156] width 110 height 8
click at [234, 154] on input "Semiannual maintenance" at bounding box center [226, 156] width 16 height 16
checkbox input "true"
click at [255, 193] on span "Quarterly maintenance" at bounding box center [290, 194] width 110 height 8
click at [234, 193] on input "Quarterly maintenance" at bounding box center [226, 194] width 16 height 16
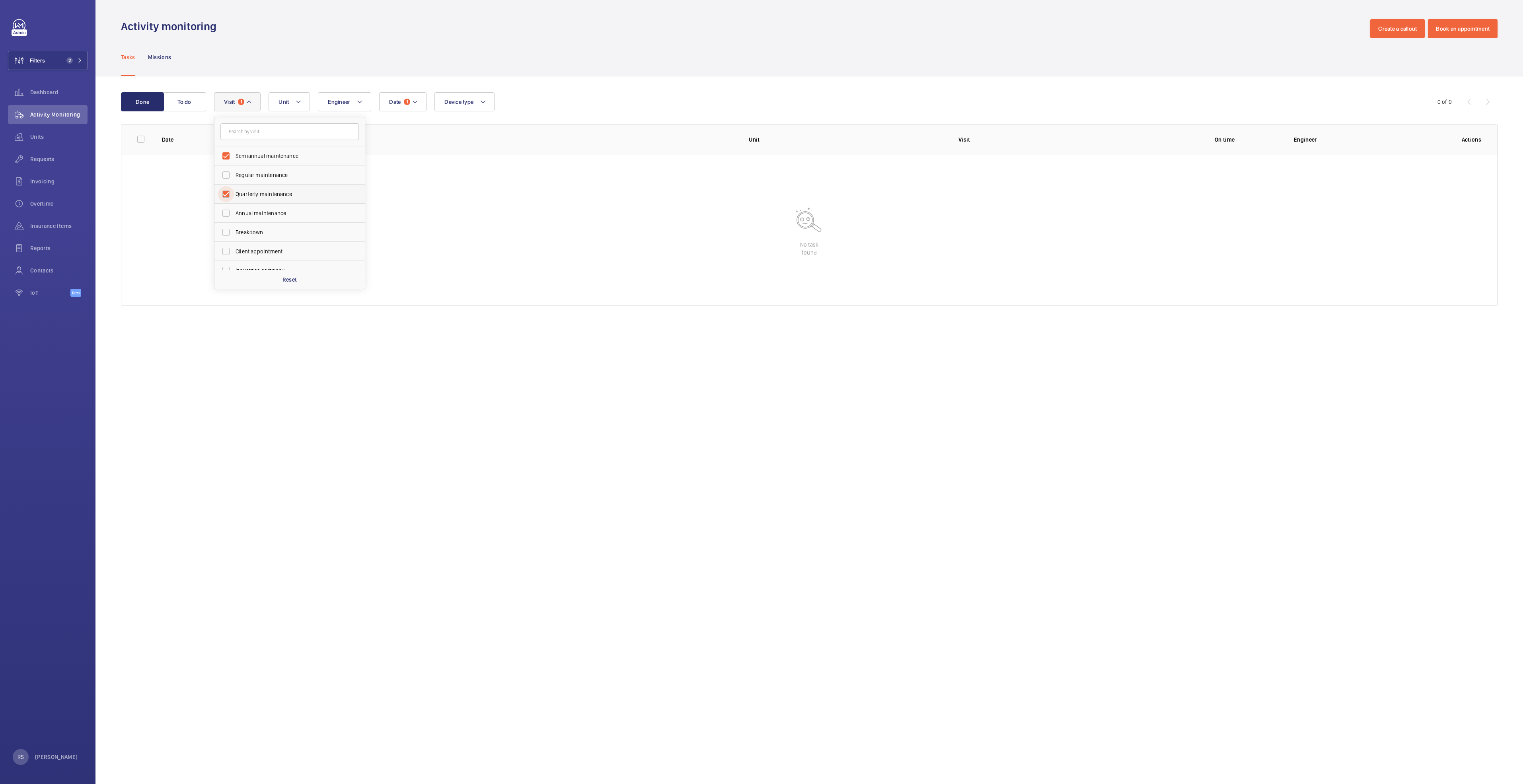
checkbox input "true"
click at [291, 276] on p "Reset" at bounding box center [289, 279] width 15 height 8
checkbox input "false"
drag, startPoint x: 502, startPoint y: 209, endPoint x: 489, endPoint y: 200, distance: 15.8
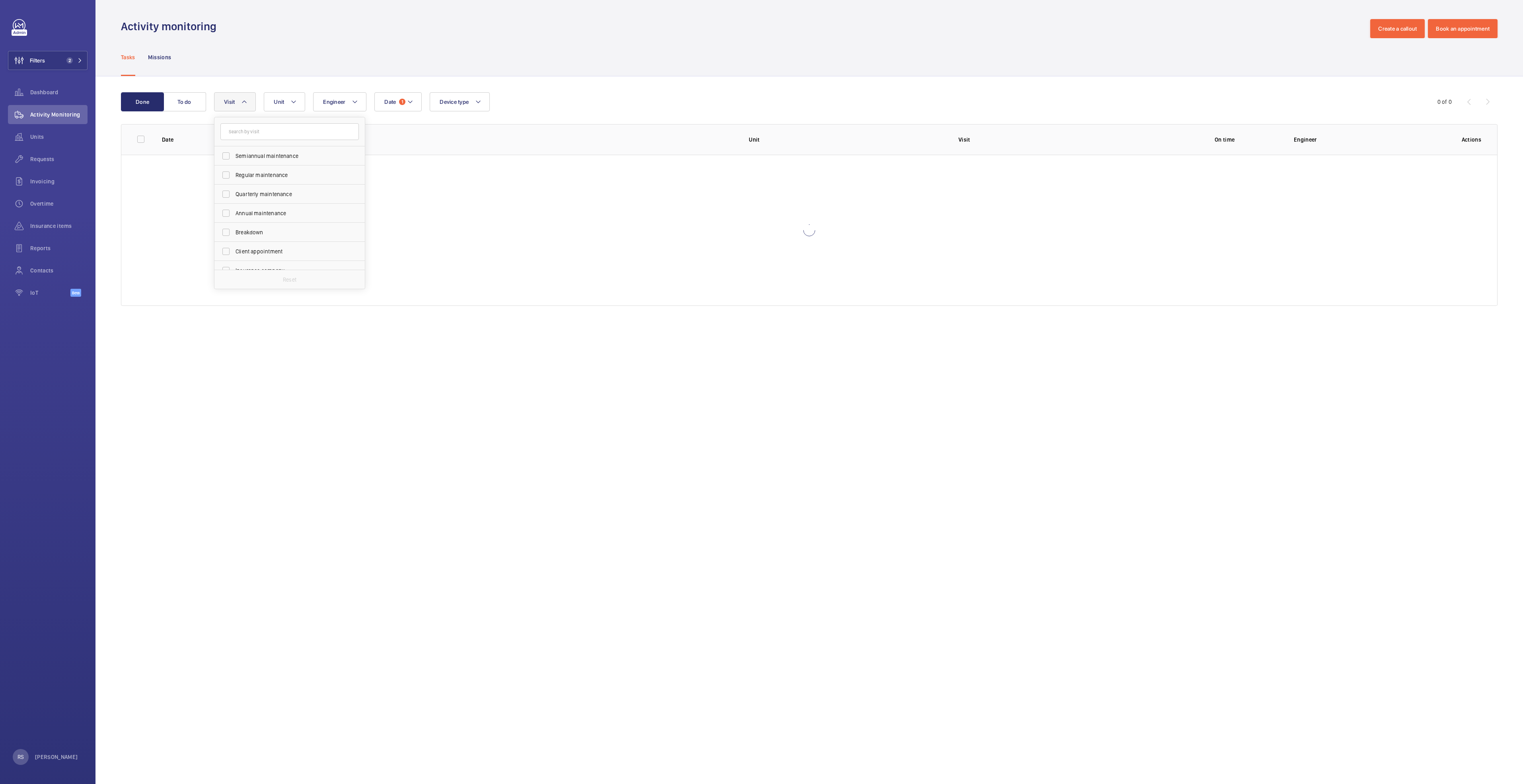
click at [500, 209] on div at bounding box center [809, 230] width 1376 height 151
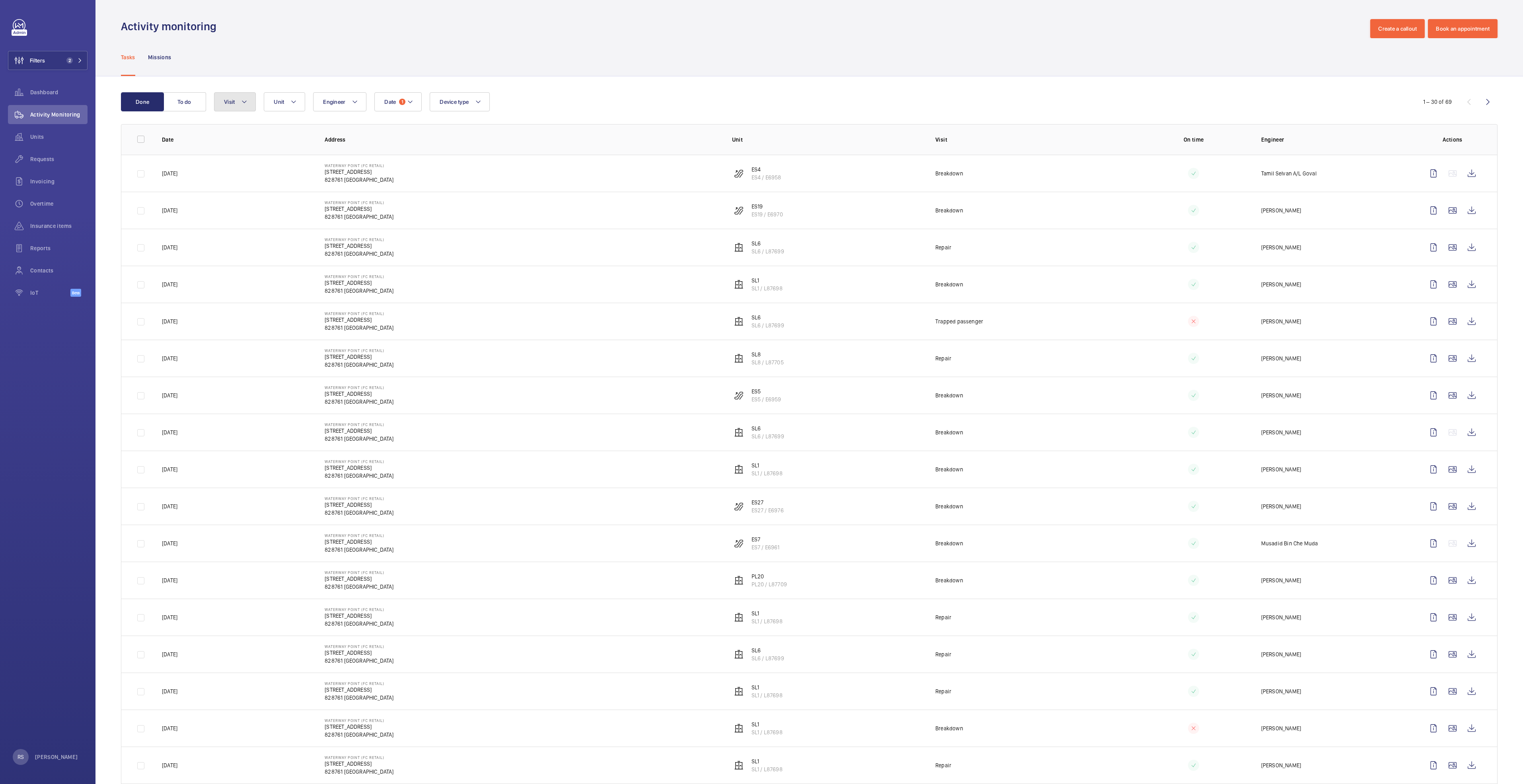
click at [231, 102] on span "Visit" at bounding box center [229, 102] width 10 height 6
click at [263, 151] on label "Annual maintenance" at bounding box center [283, 156] width 138 height 19
click at [234, 151] on input "Annual maintenance" at bounding box center [226, 156] width 16 height 16
checkbox input "true"
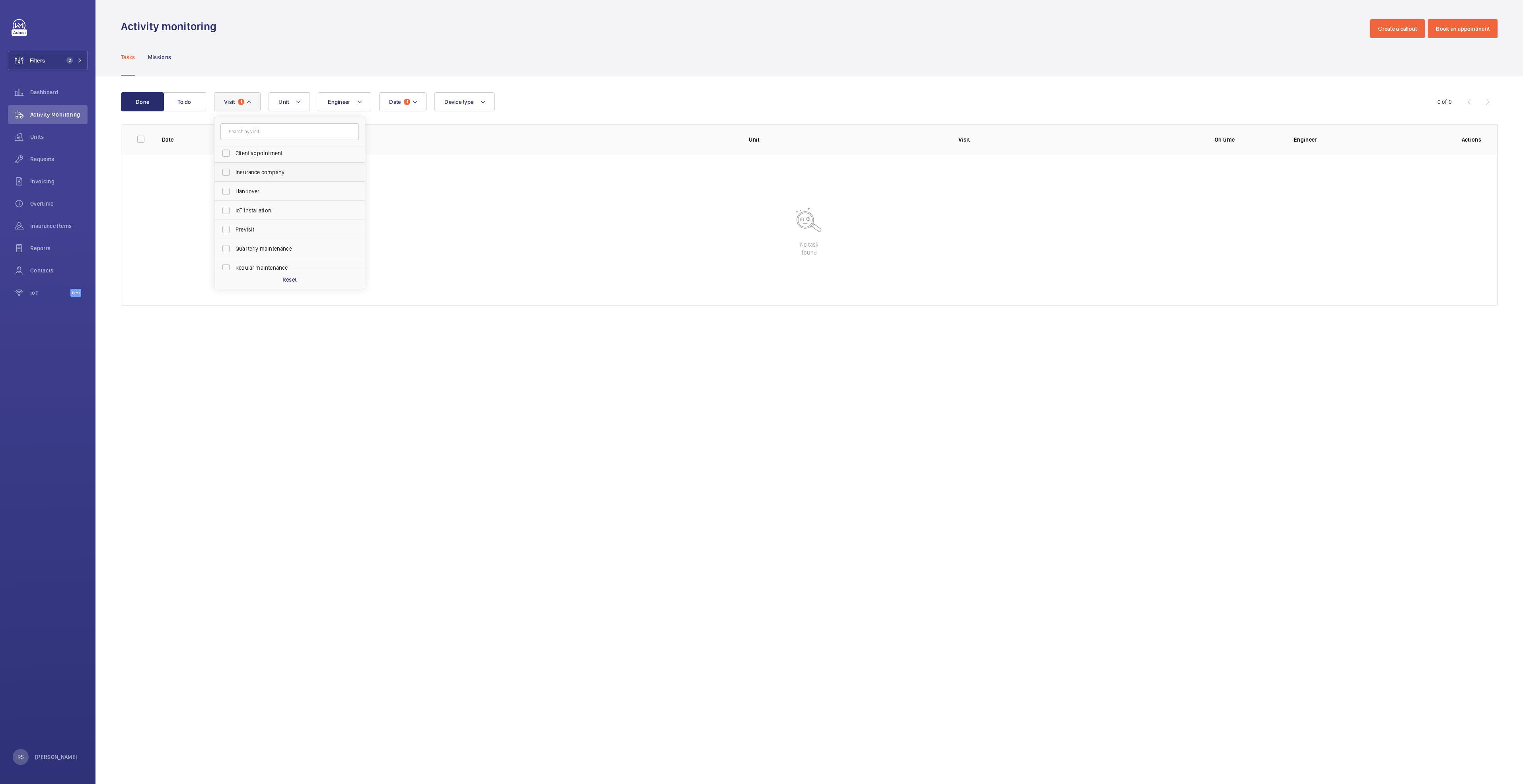
scroll to position [60, 0]
click at [260, 230] on span "Quarterly maintenance" at bounding box center [290, 229] width 110 height 8
click at [234, 230] on input "Quarterly maintenance" at bounding box center [226, 229] width 16 height 16
checkbox input "true"
click at [256, 251] on span "Regular maintenance" at bounding box center [290, 249] width 110 height 8
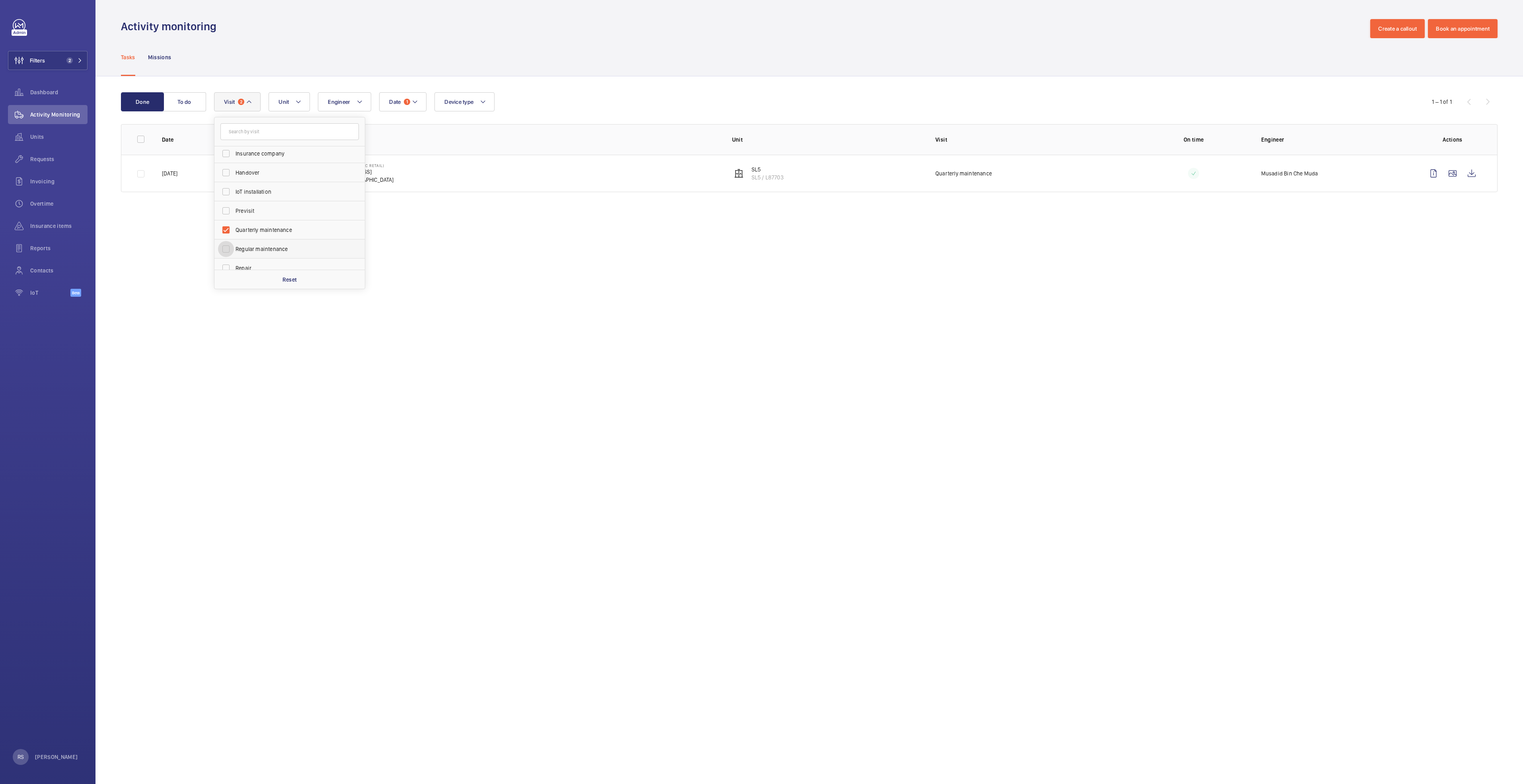
click at [234, 251] on input "Regular maintenance" at bounding box center [226, 249] width 16 height 16
checkbox input "true"
click at [256, 240] on span "Semiannual maintenance" at bounding box center [290, 241] width 110 height 8
click at [234, 240] on input "Semiannual maintenance" at bounding box center [226, 241] width 16 height 16
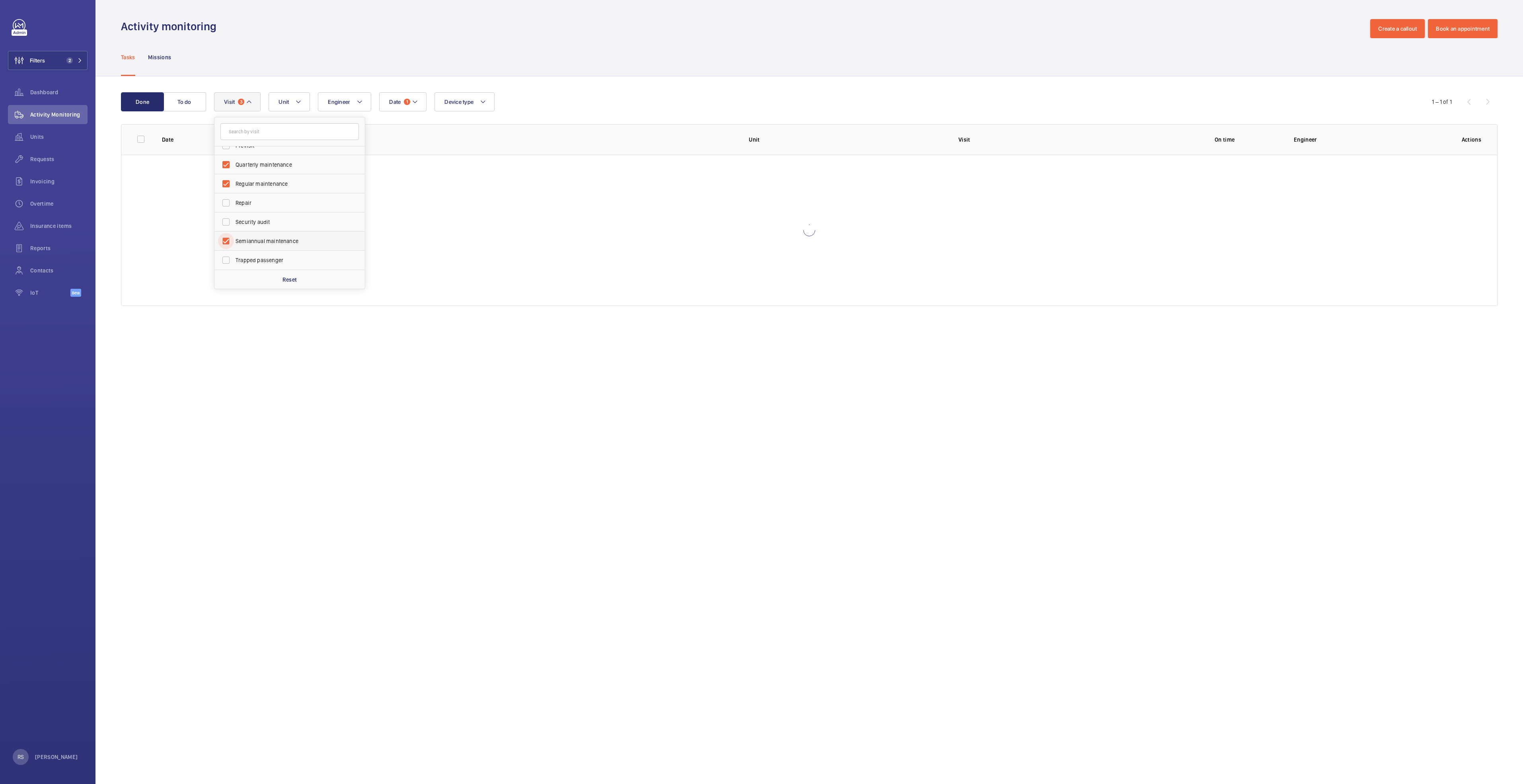
checkbox input "true"
click at [570, 37] on div "Activity monitoring Create a callout Book an appointment" at bounding box center [809, 29] width 1377 height 19
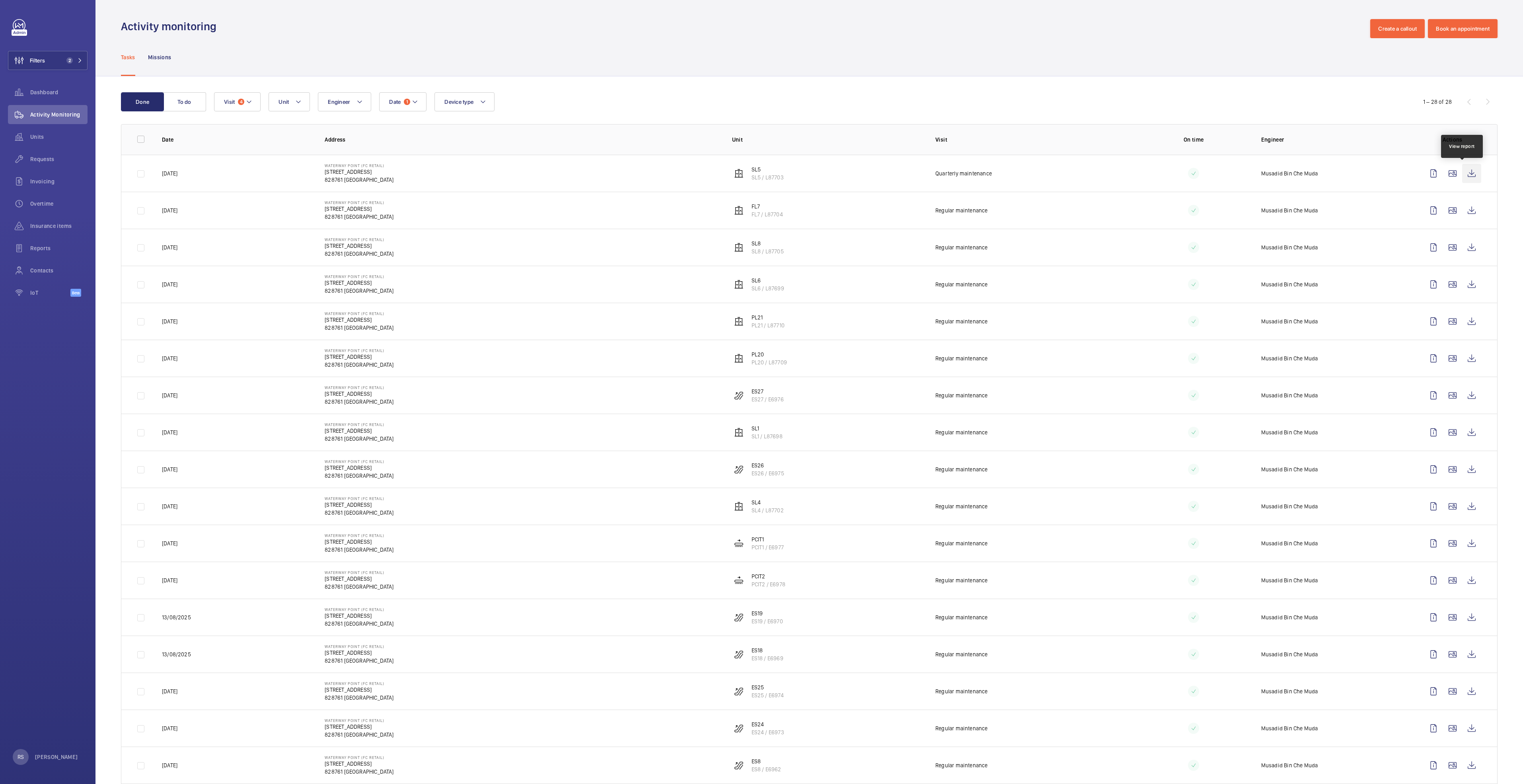
click at [1464, 170] on wm-front-icon-button at bounding box center [1472, 174] width 19 height 19
click at [1462, 212] on wm-front-icon-button at bounding box center [1472, 210] width 19 height 19
click at [475, 103] on button "Device type" at bounding box center [464, 102] width 60 height 19
click at [492, 181] on label "Lift" at bounding box center [503, 175] width 138 height 19
click at [455, 181] on input "Lift" at bounding box center [446, 175] width 16 height 16
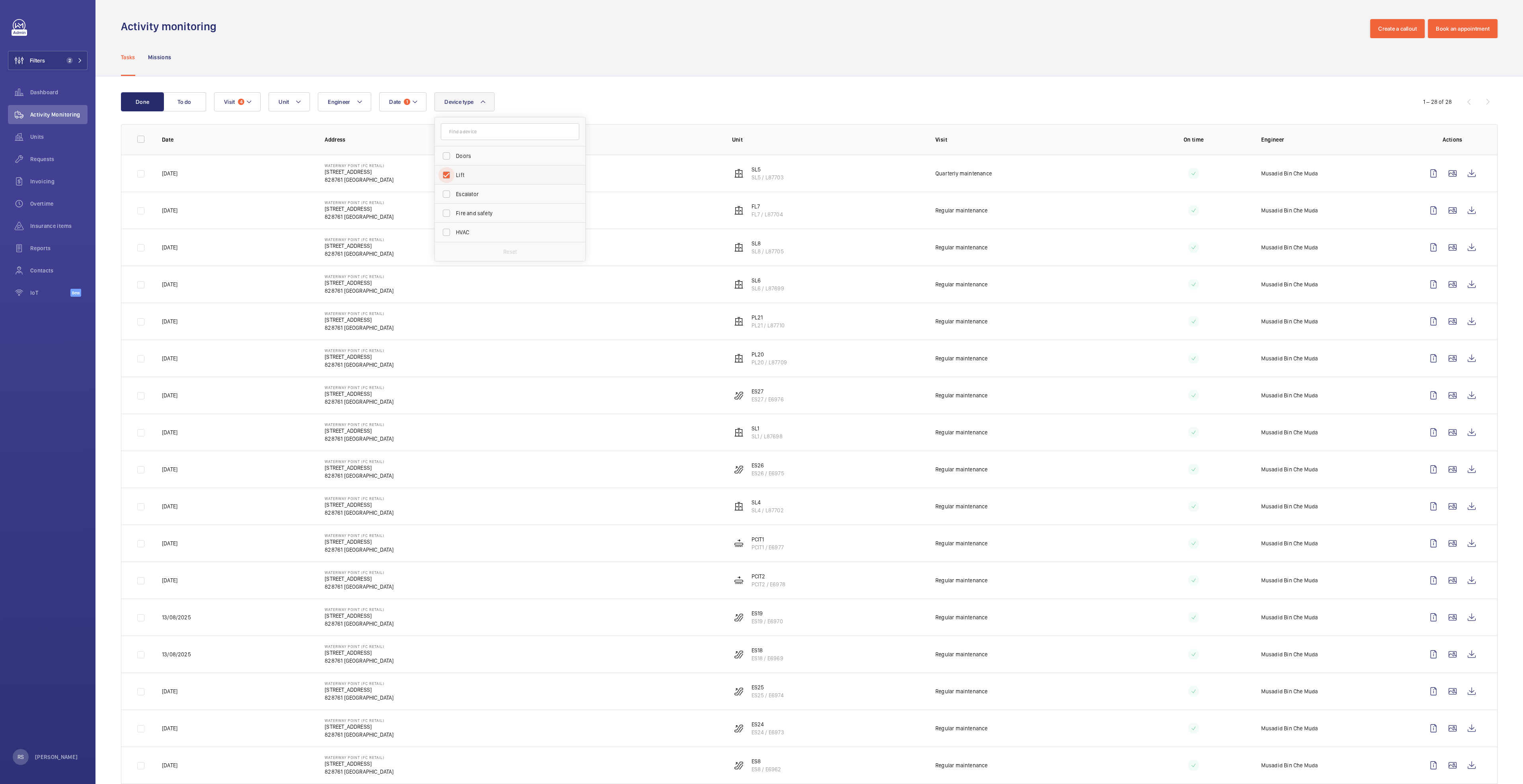
checkbox input "true"
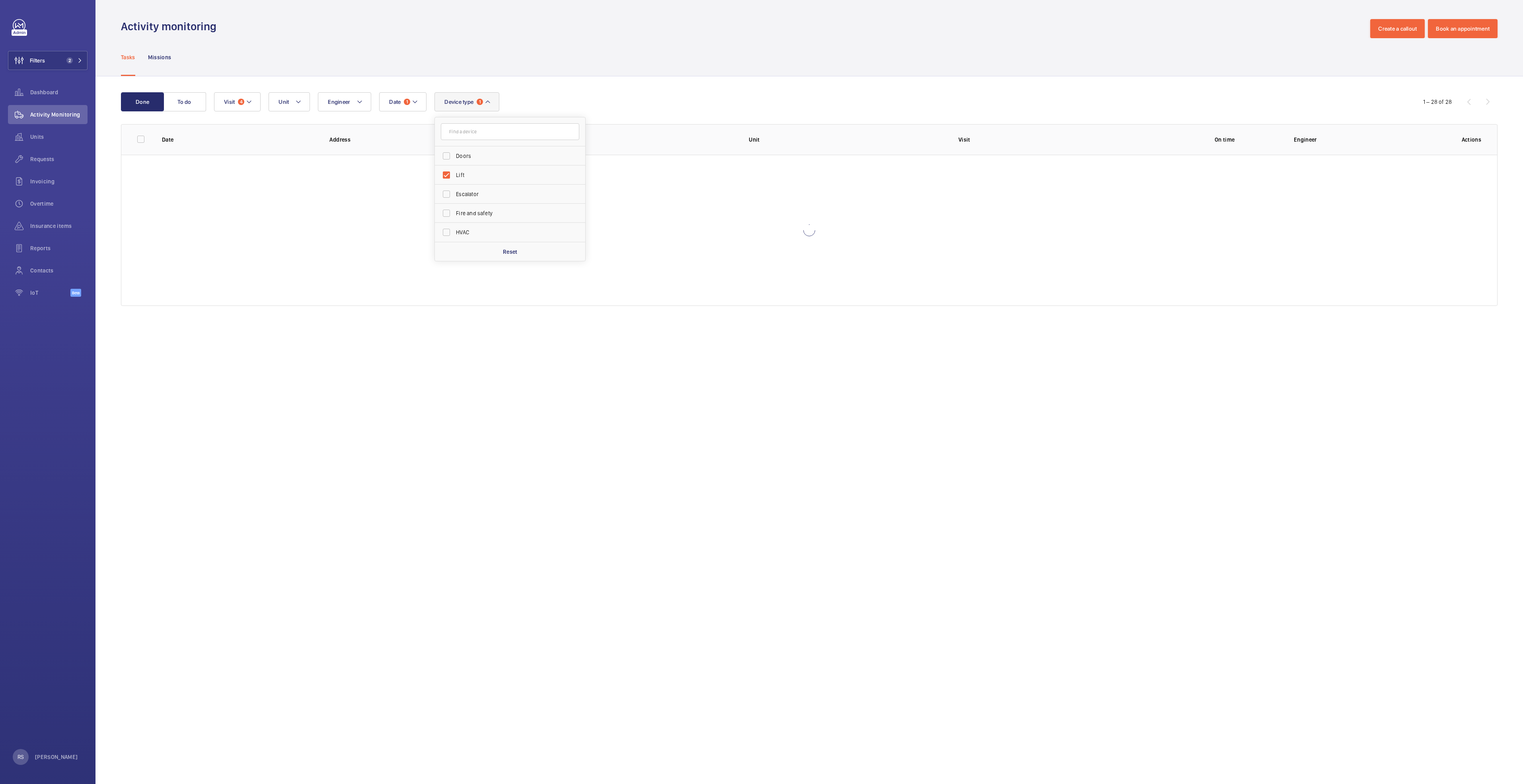
click at [600, 74] on div "Tasks Missions" at bounding box center [809, 56] width 1377 height 37
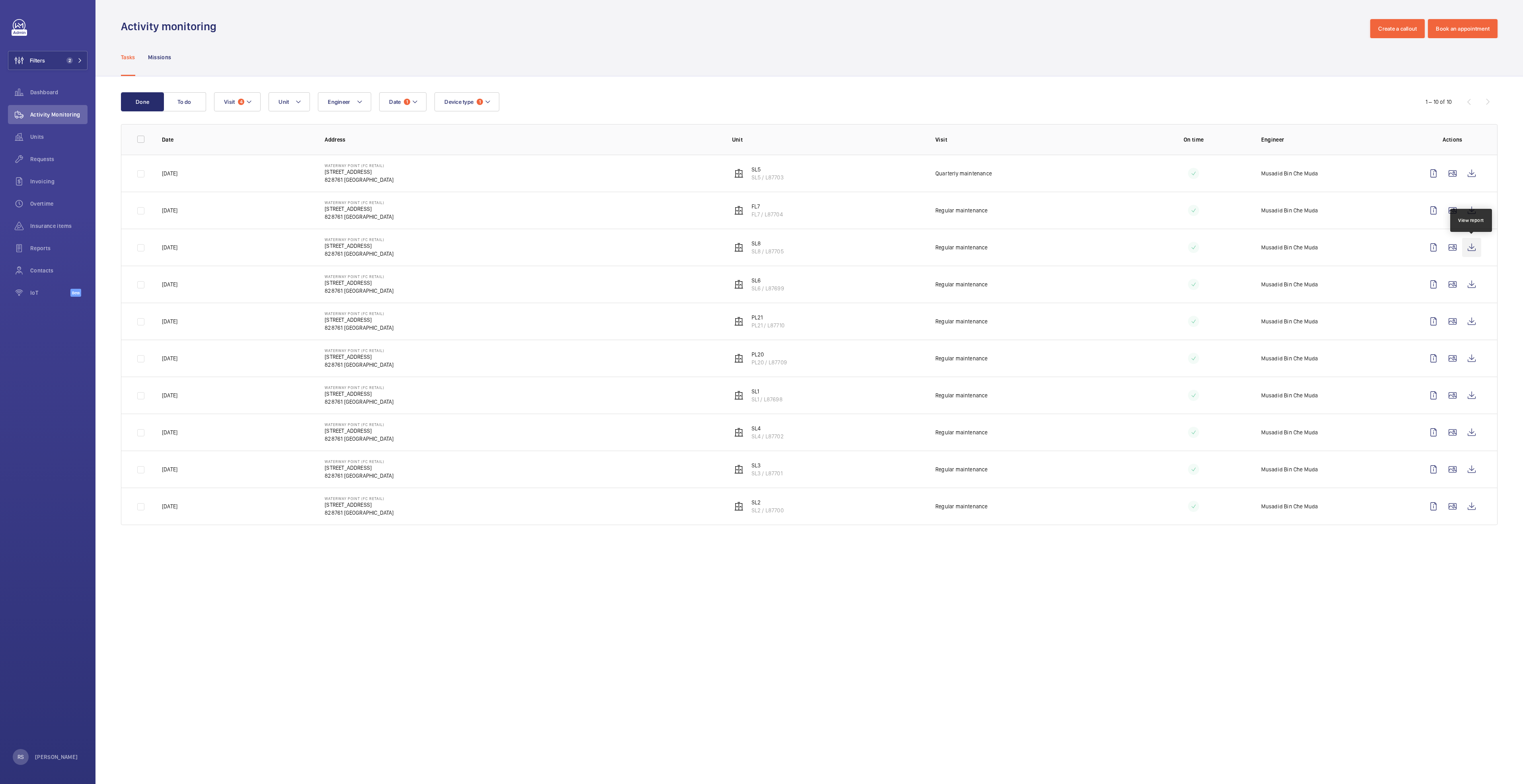
click at [1474, 249] on wm-front-icon-button at bounding box center [1472, 248] width 19 height 19
drag, startPoint x: 1466, startPoint y: 283, endPoint x: 1474, endPoint y: 286, distance: 8.5
click at [1470, 285] on wm-front-icon-button at bounding box center [1472, 284] width 19 height 19
click at [1475, 322] on wm-front-icon-button at bounding box center [1472, 322] width 19 height 19
click at [1467, 359] on wm-front-icon-button at bounding box center [1472, 358] width 19 height 19
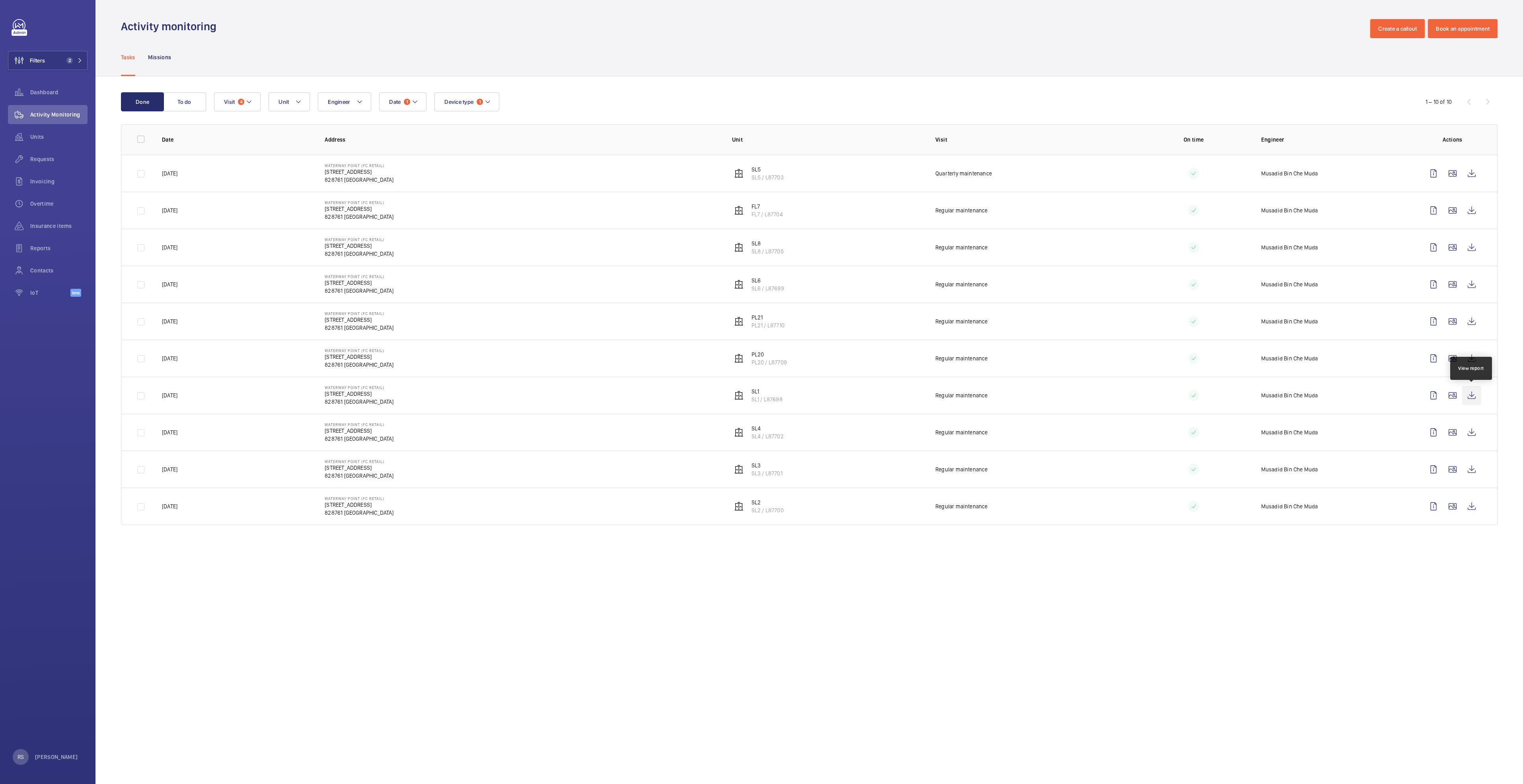
click at [1469, 398] on wm-front-icon-button at bounding box center [1472, 395] width 19 height 19
click at [1474, 436] on wm-front-icon-button at bounding box center [1472, 433] width 19 height 19
click at [1473, 476] on wm-front-icon-button at bounding box center [1472, 469] width 19 height 19
click at [1474, 509] on wm-front-icon-button at bounding box center [1472, 507] width 19 height 19
click at [463, 105] on button "Device type 1" at bounding box center [467, 102] width 65 height 19
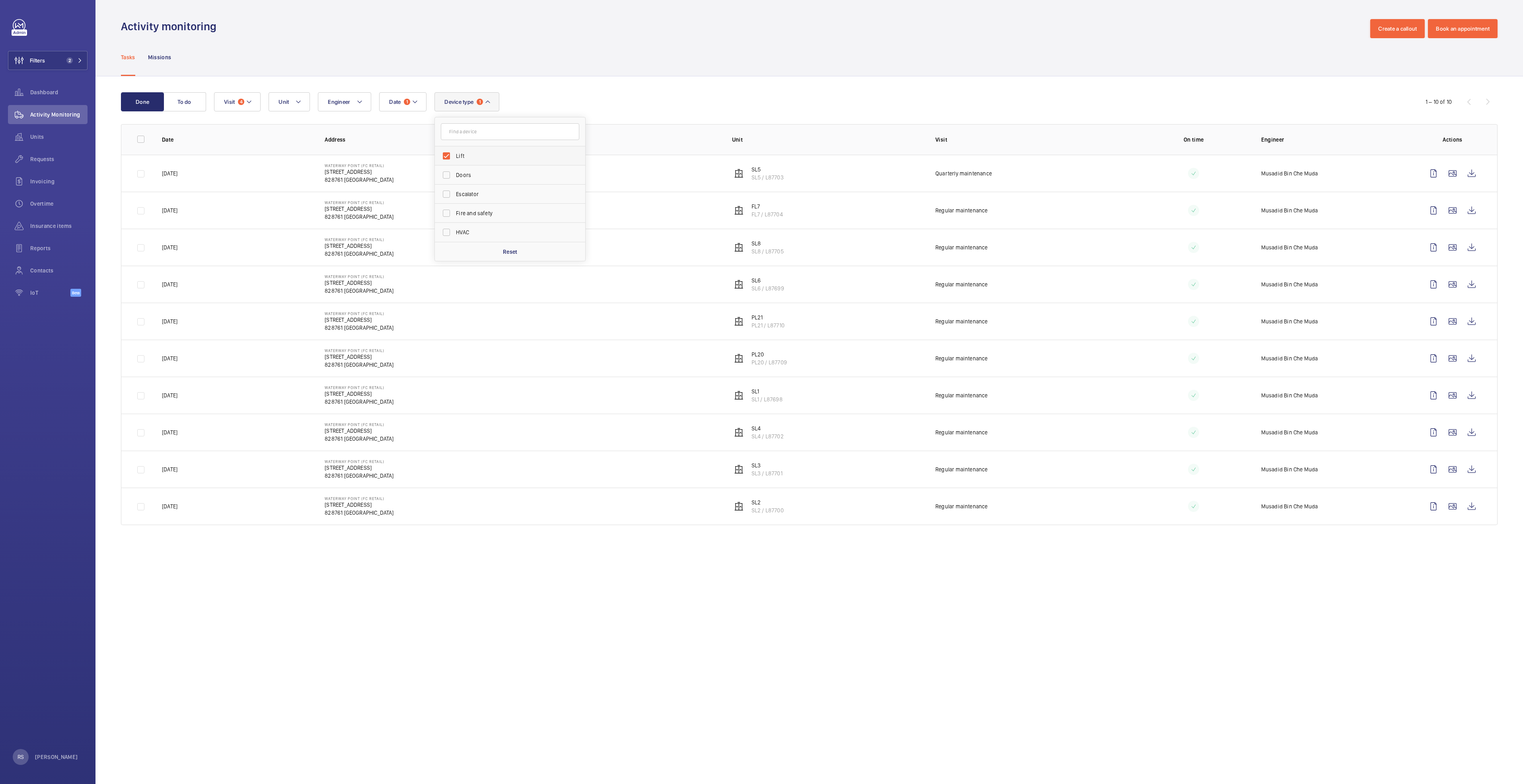
click at [467, 161] on label "Lift" at bounding box center [503, 156] width 138 height 19
click at [455, 161] on input "Lift" at bounding box center [446, 156] width 16 height 16
checkbox input "false"
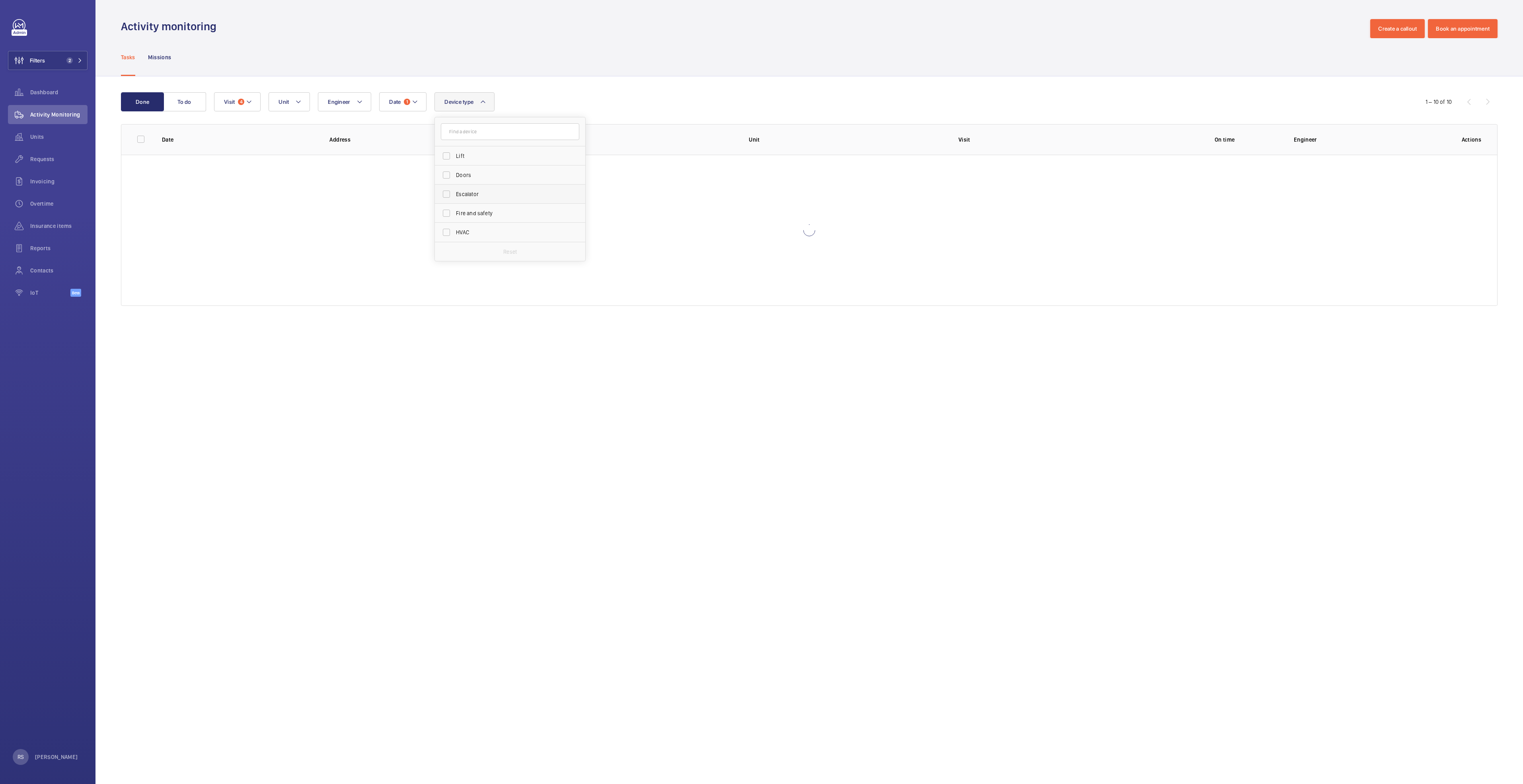
click at [474, 200] on label "Escalator" at bounding box center [503, 194] width 138 height 19
click at [455, 200] on input "Escalator" at bounding box center [446, 194] width 16 height 16
checkbox input "true"
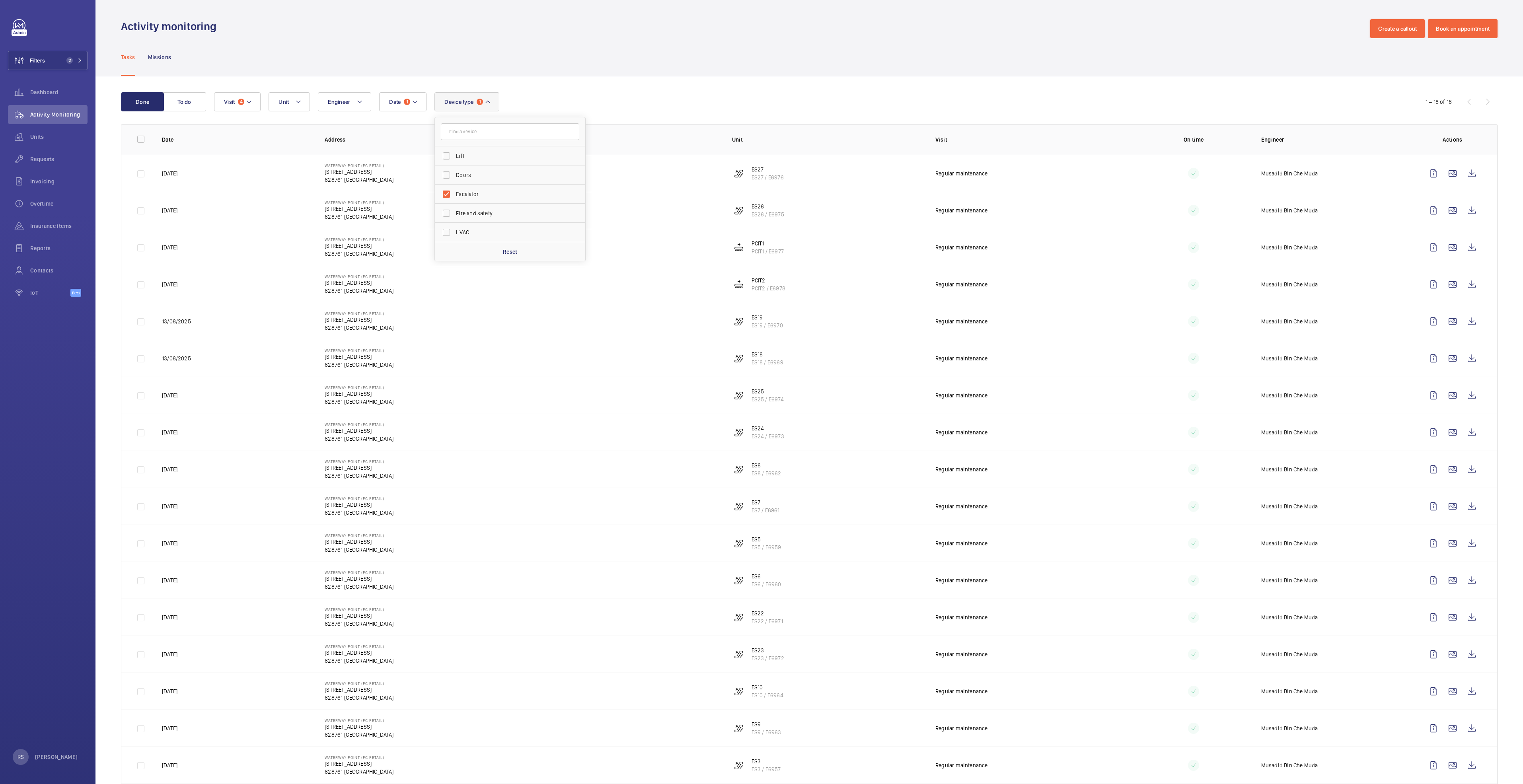
click at [660, 53] on div "Tasks Missions" at bounding box center [809, 56] width 1377 height 37
click at [1464, 176] on wm-front-icon-button at bounding box center [1472, 174] width 19 height 19
click at [1465, 209] on wm-front-icon-button at bounding box center [1472, 210] width 19 height 19
click at [1462, 249] on wm-front-icon-button at bounding box center [1472, 248] width 19 height 19
click at [1465, 283] on wm-front-icon-button at bounding box center [1472, 284] width 19 height 19
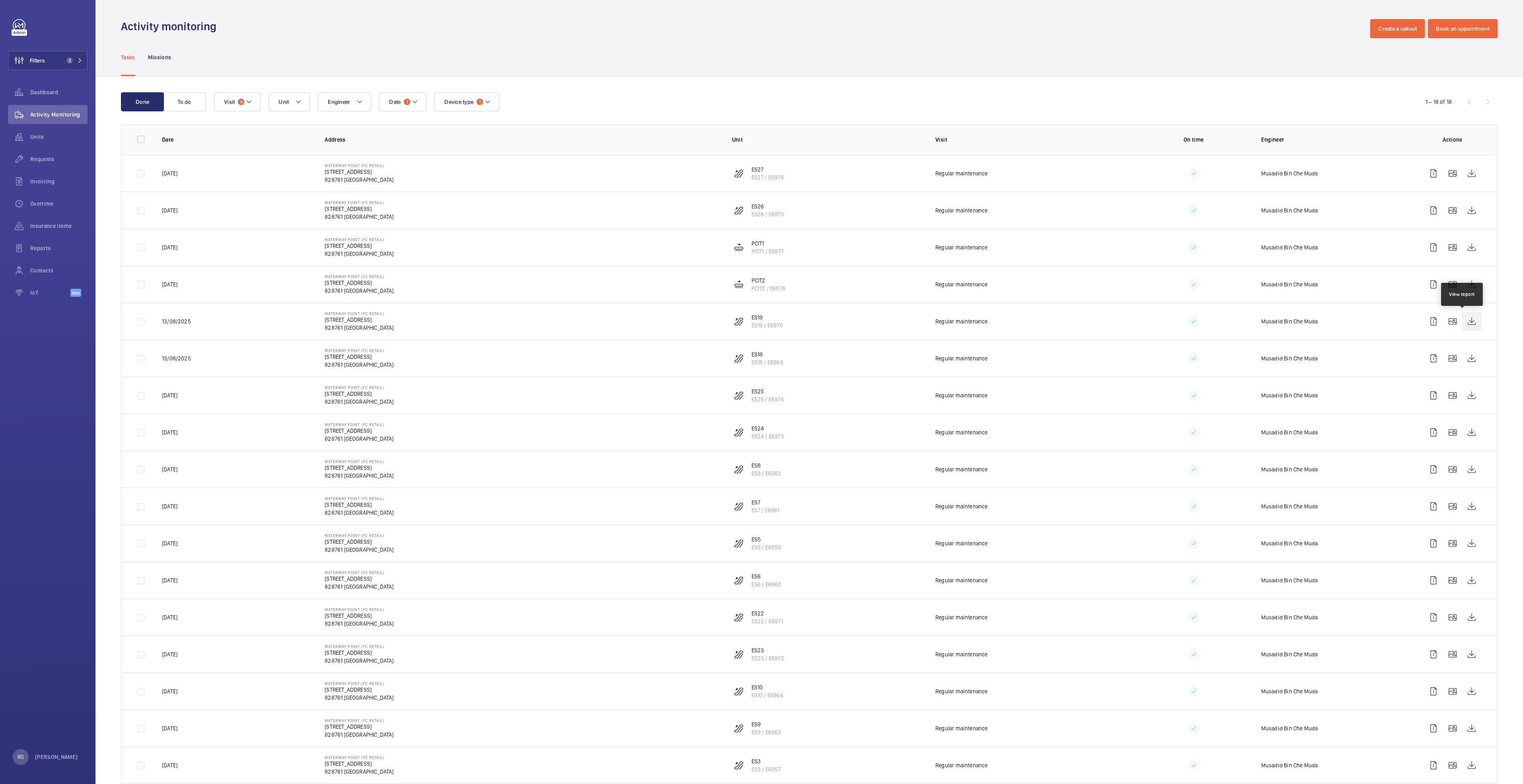
click at [1463, 323] on wm-front-icon-button at bounding box center [1472, 322] width 19 height 19
click at [1462, 359] on wm-front-icon-button at bounding box center [1472, 358] width 19 height 19
click at [1466, 396] on wm-front-icon-button at bounding box center [1472, 395] width 19 height 19
click at [1468, 434] on wm-front-icon-button at bounding box center [1472, 433] width 19 height 19
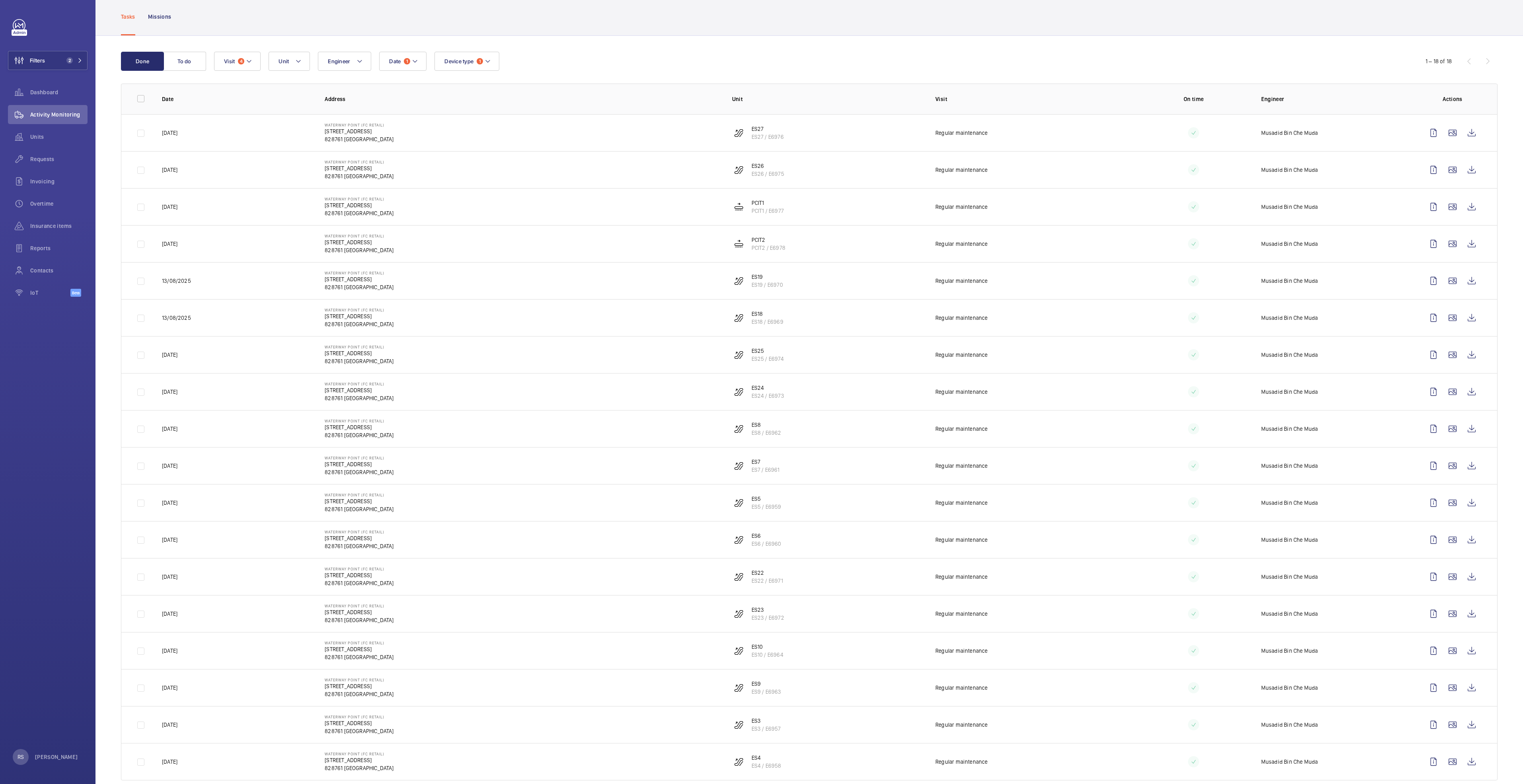
scroll to position [56, 0]
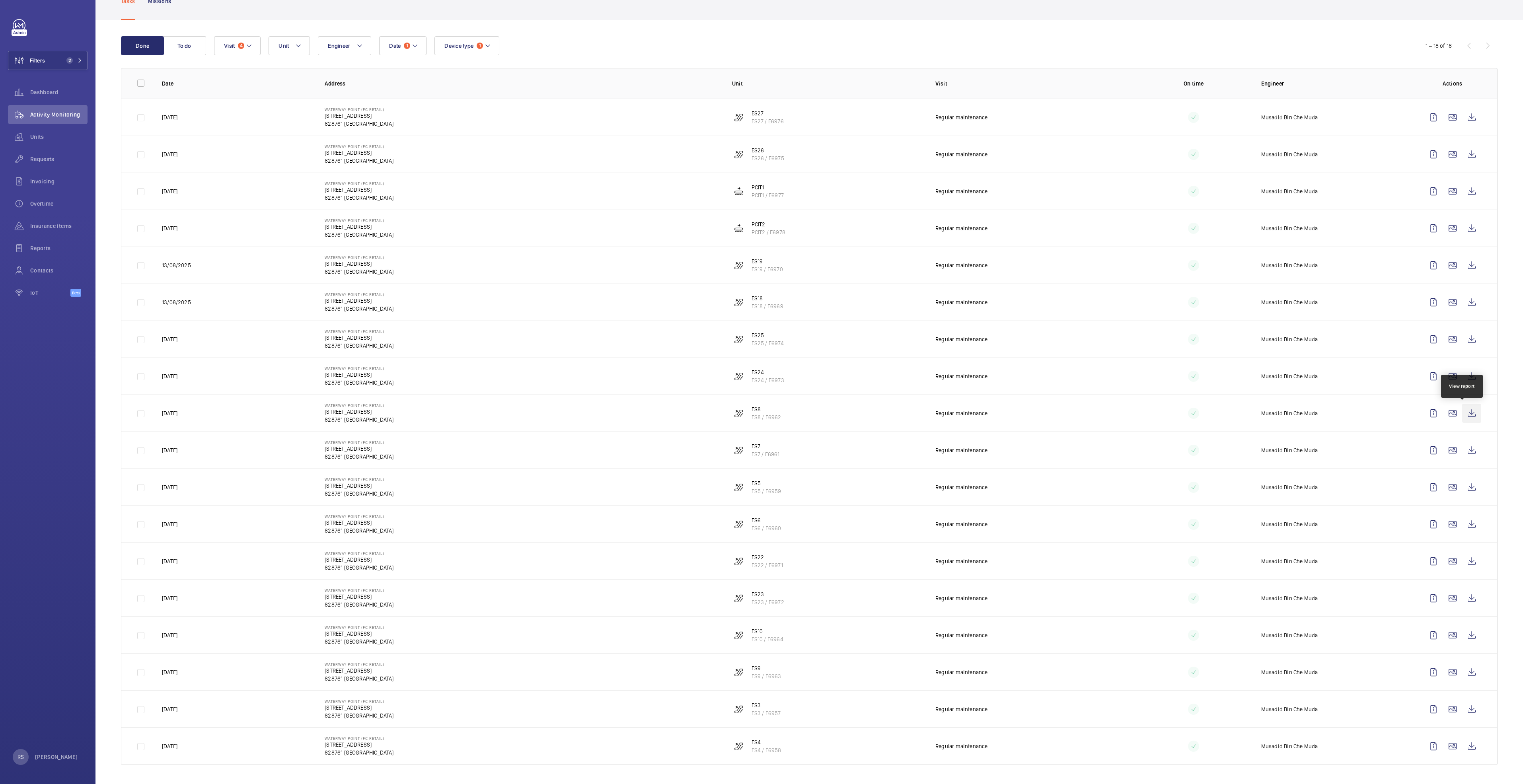
click at [1462, 417] on wm-front-icon-button at bounding box center [1472, 414] width 19 height 19
click at [1468, 455] on wm-front-icon-button at bounding box center [1472, 450] width 19 height 19
click at [1465, 488] on wm-front-icon-button at bounding box center [1472, 488] width 19 height 19
click at [1466, 525] on wm-front-icon-button at bounding box center [1472, 524] width 19 height 19
click at [1467, 555] on wm-front-icon-button at bounding box center [1472, 561] width 19 height 19
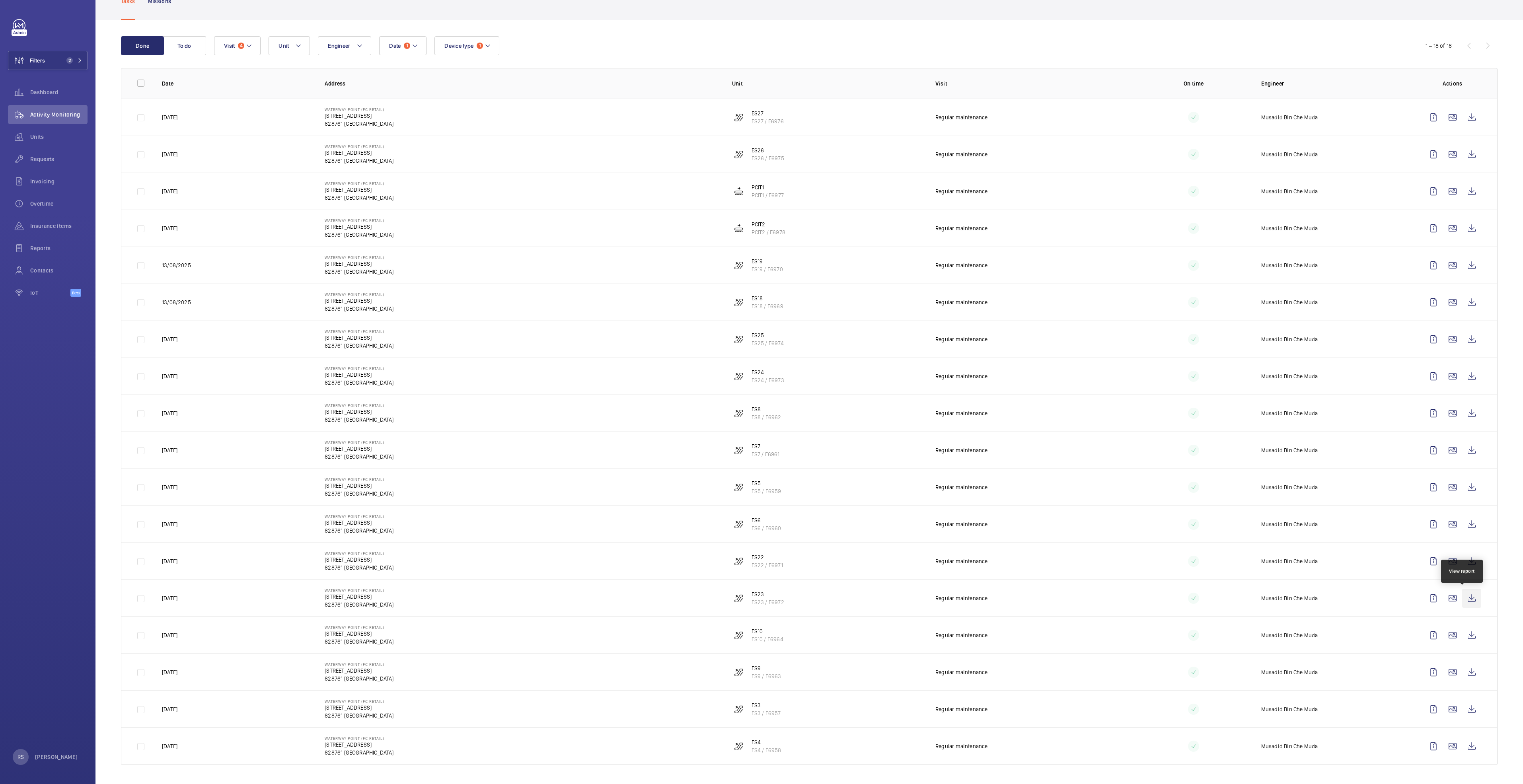
click at [1464, 603] on wm-front-icon-button at bounding box center [1472, 599] width 19 height 19
click at [1476, 630] on td at bounding box center [1454, 635] width 86 height 37
click at [1462, 636] on wm-front-icon-button at bounding box center [1472, 635] width 19 height 19
click at [1463, 675] on wm-front-icon-button at bounding box center [1472, 673] width 19 height 19
click at [1469, 708] on wm-front-icon-button at bounding box center [1472, 709] width 19 height 19
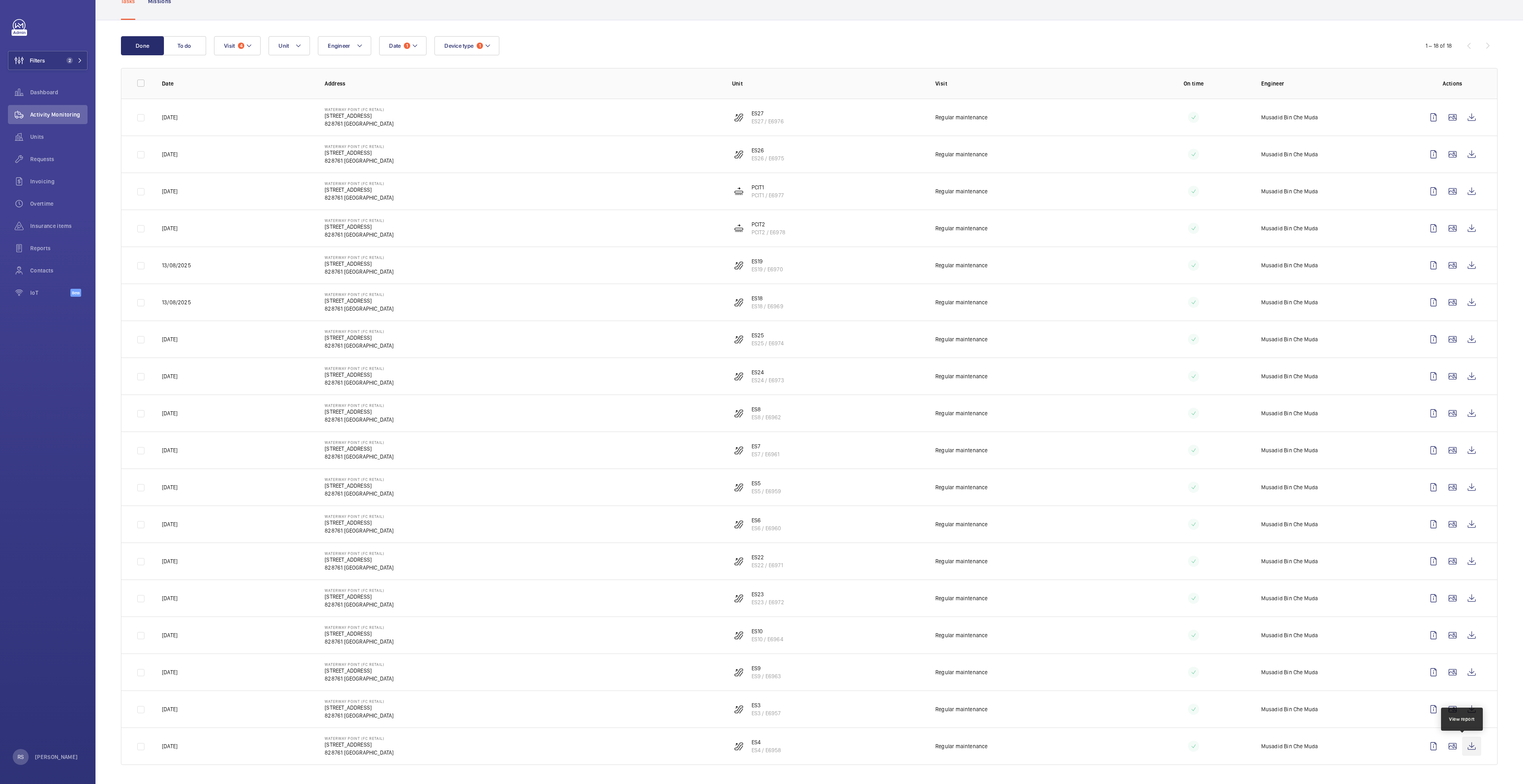
click at [1462, 751] on wm-front-icon-button at bounding box center [1472, 747] width 19 height 19
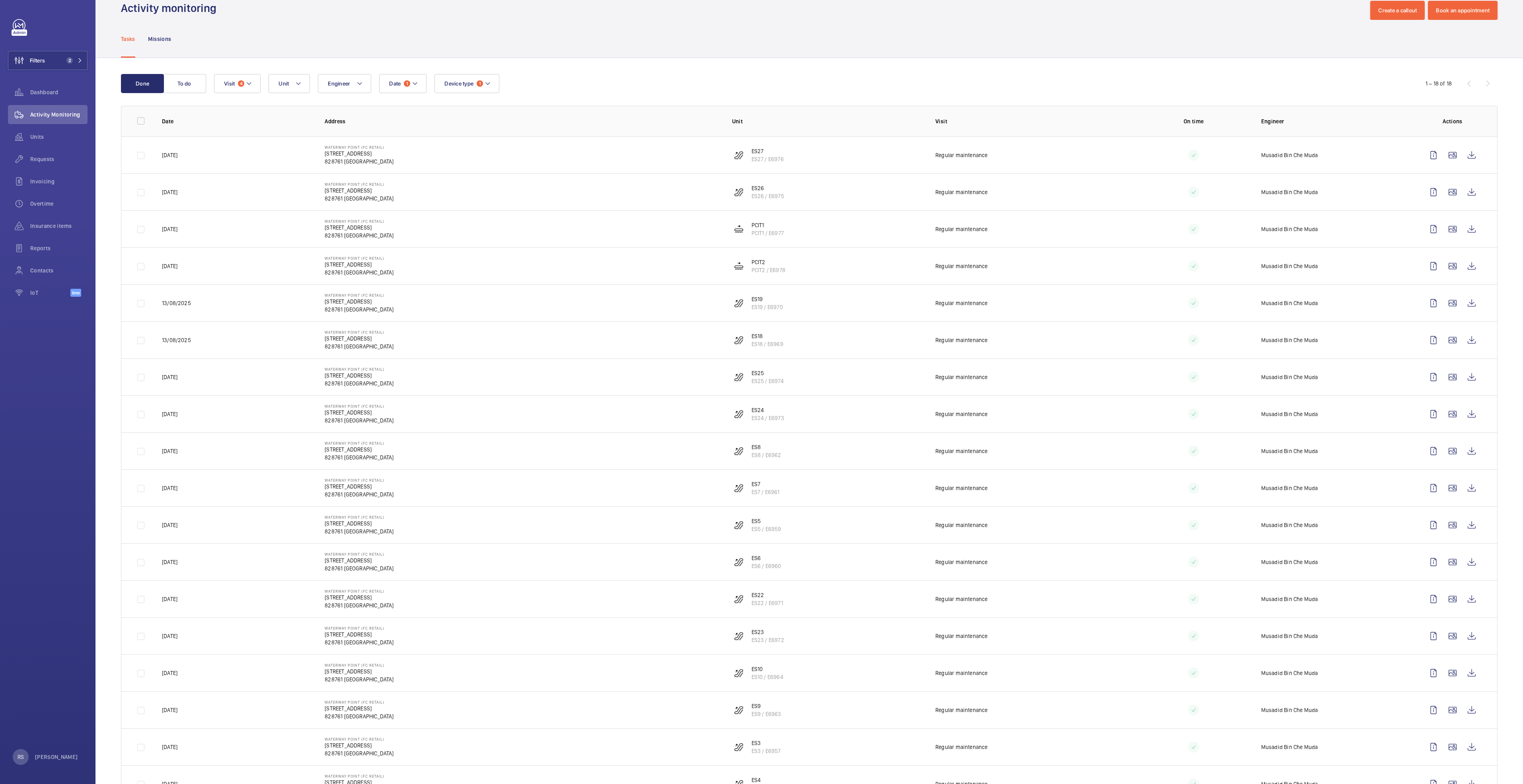
scroll to position [0, 0]
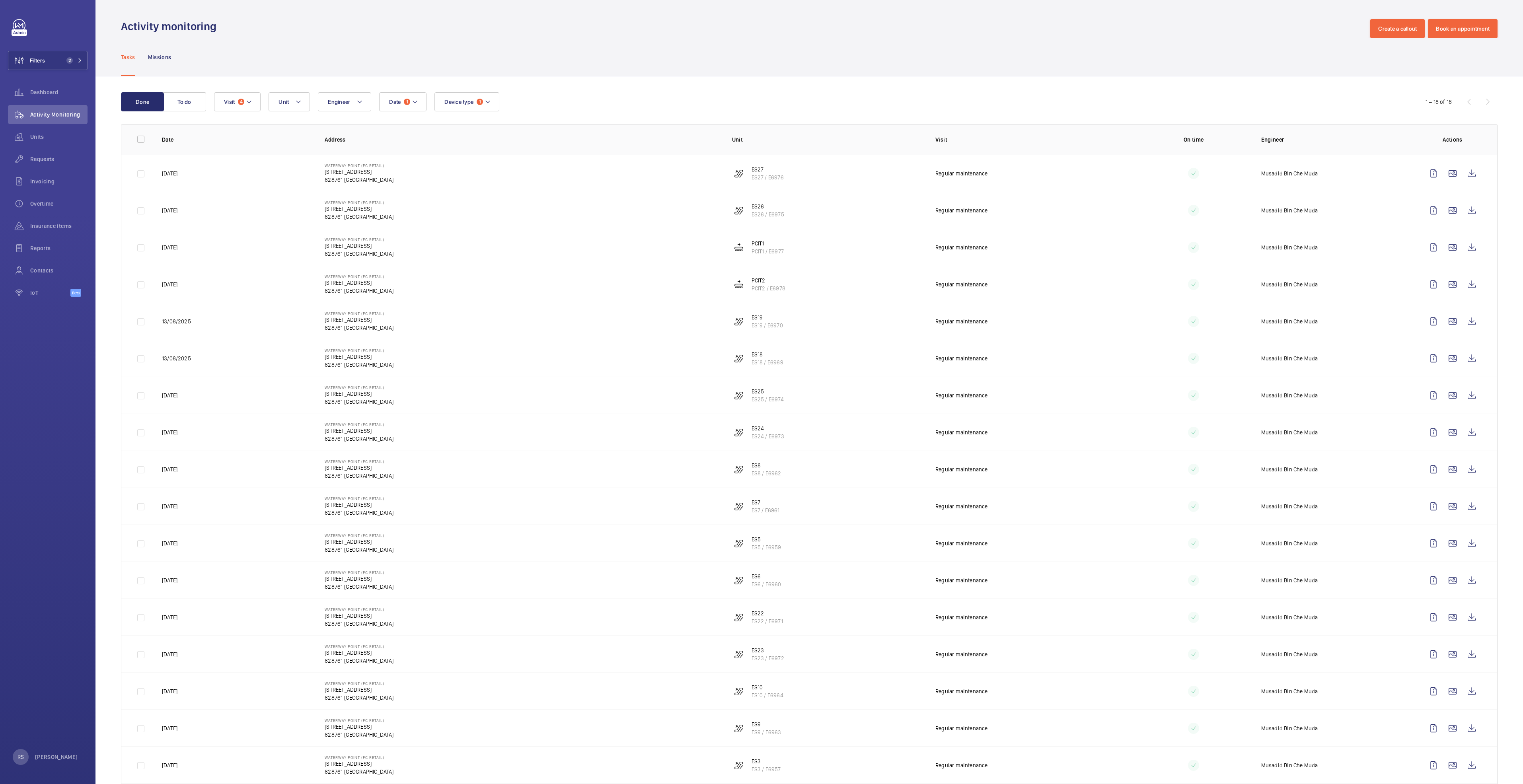
click at [1475, 101] on div "1 – 18 of 18" at bounding box center [1450, 102] width 96 height 10
click at [495, 108] on button "Device type 1" at bounding box center [467, 102] width 65 height 19
click at [488, 191] on span "Lift" at bounding box center [511, 194] width 110 height 8
click at [455, 191] on input "Lift" at bounding box center [446, 194] width 16 height 16
checkbox input "true"
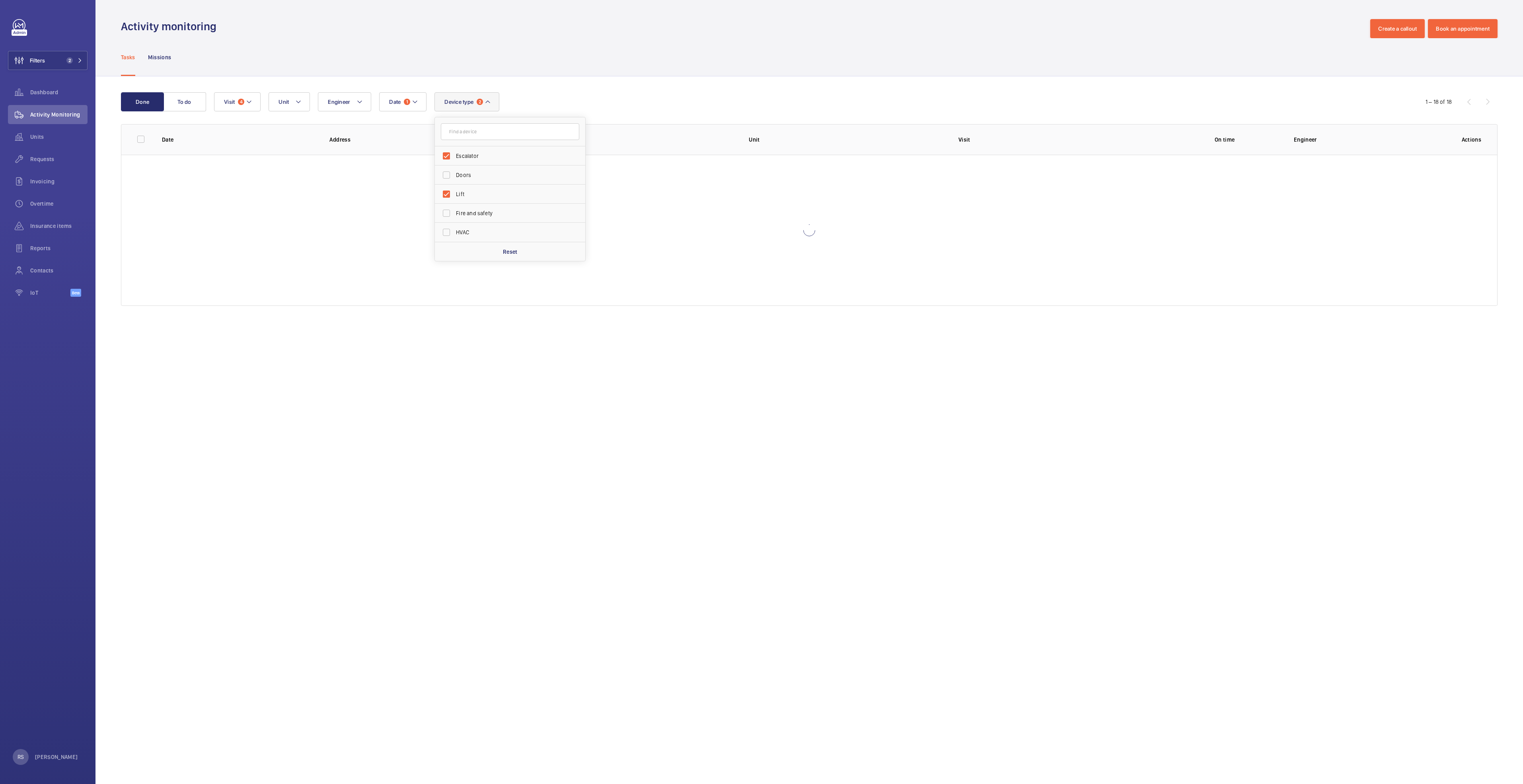
click at [635, 37] on div "Activity monitoring Create a callout Book an appointment" at bounding box center [809, 29] width 1377 height 19
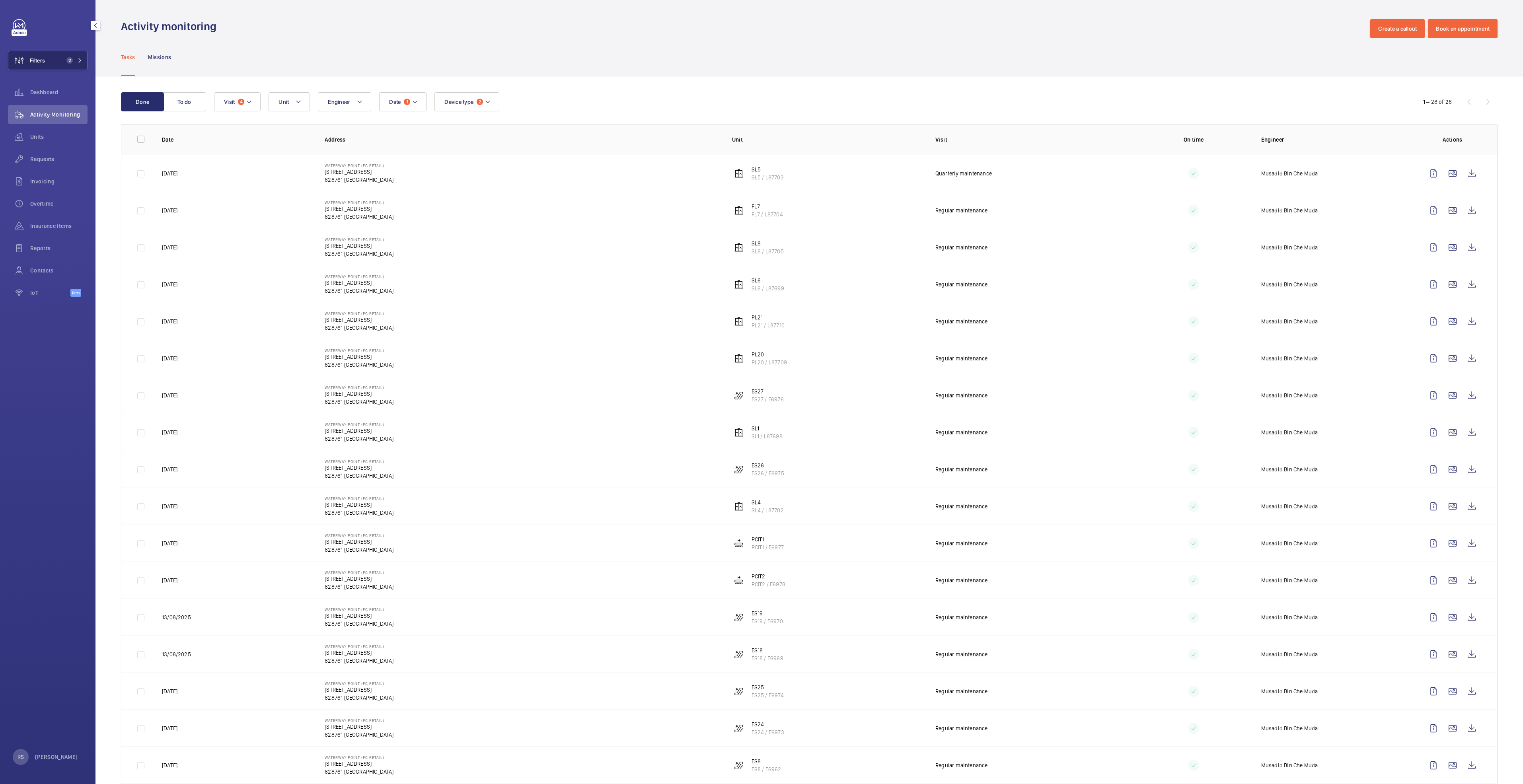
click at [79, 64] on button "Filters 2" at bounding box center [48, 61] width 80 height 19
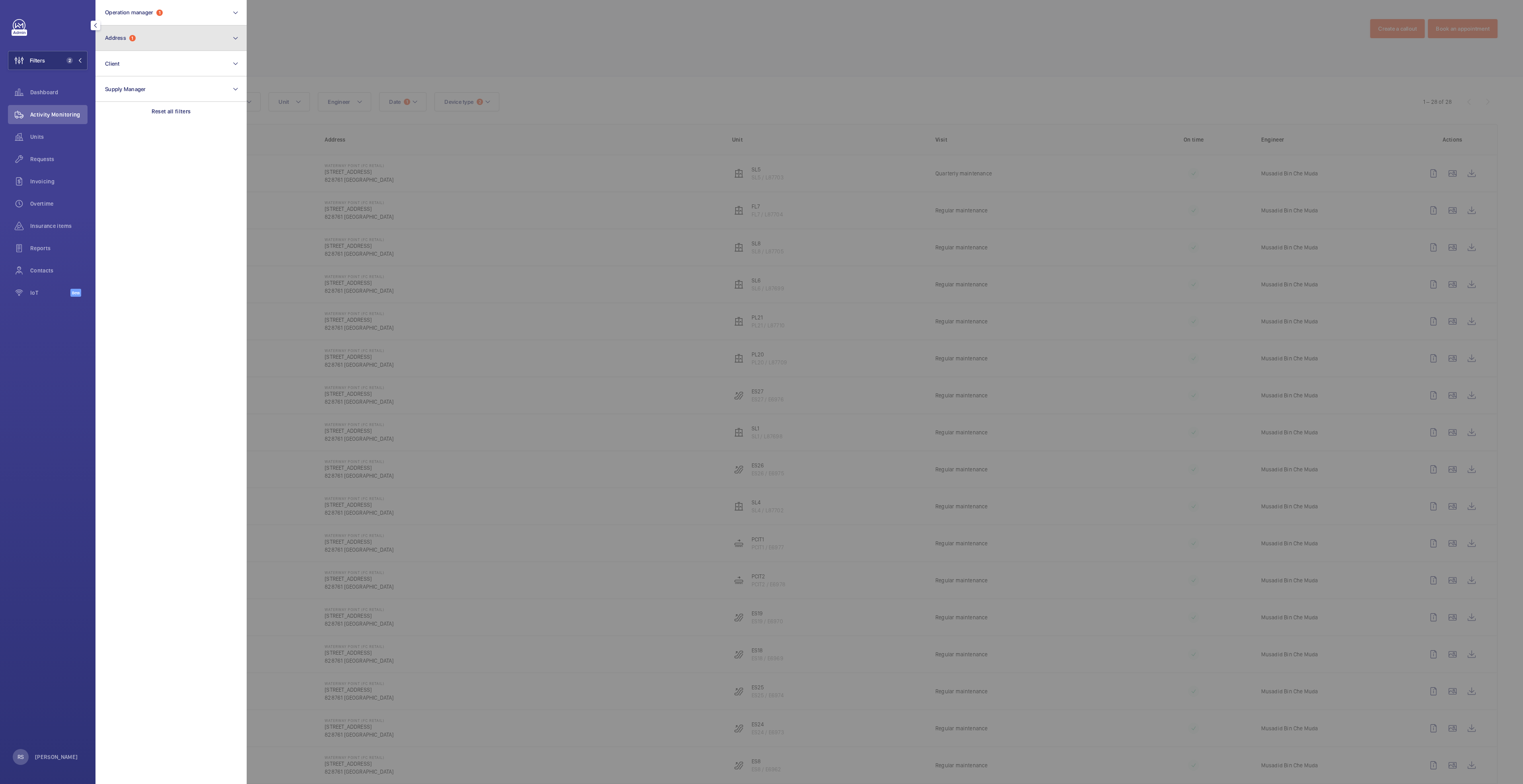
click at [156, 40] on button "Address 1" at bounding box center [171, 37] width 151 height 25
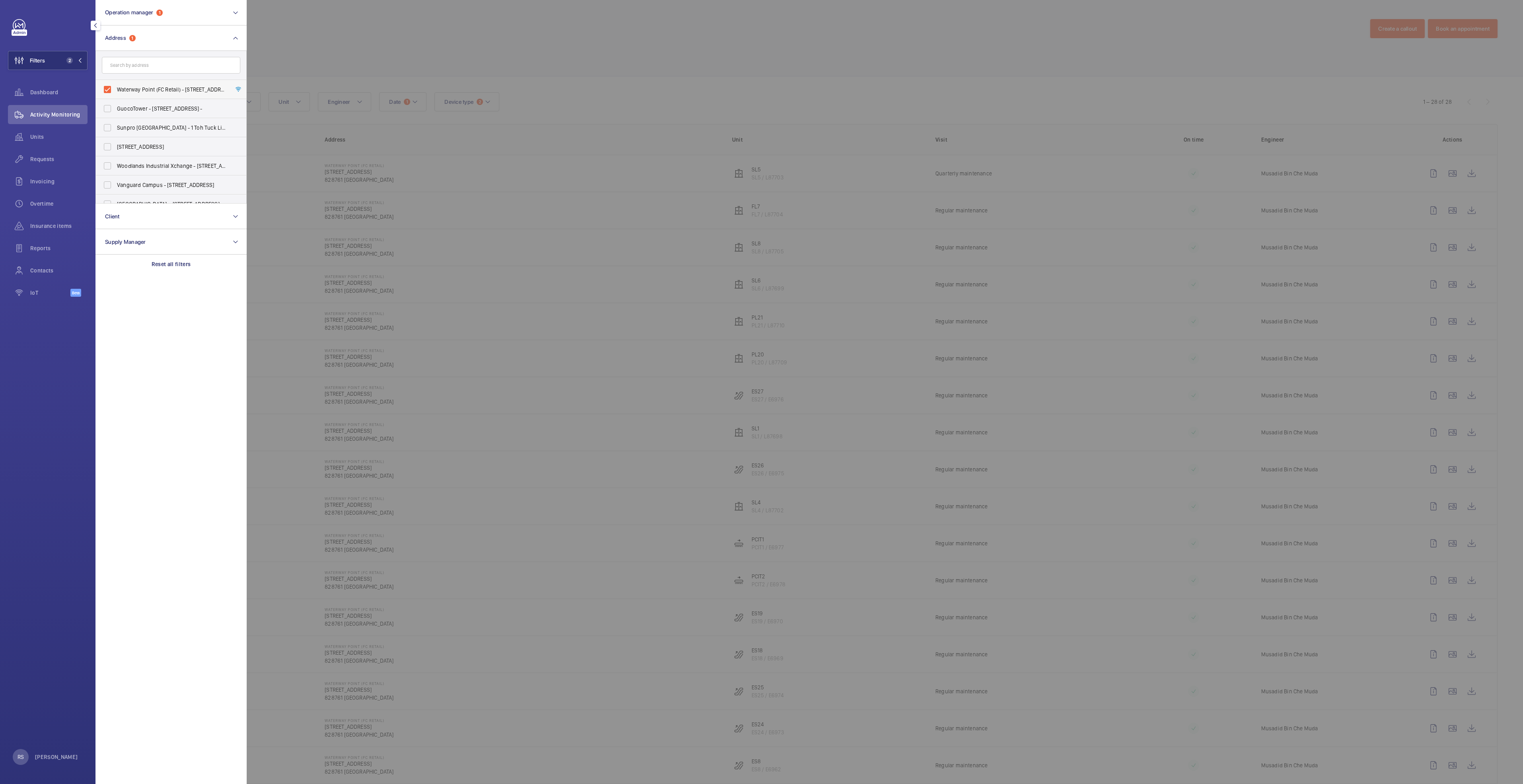
click at [140, 89] on span "Waterway Point (FC Retail) - [STREET_ADDRESS]" at bounding box center [172, 89] width 110 height 8
click at [116, 89] on input "Waterway Point (FC Retail) - [STREET_ADDRESS]" at bounding box center [107, 90] width 16 height 16
checkbox input "false"
click at [140, 74] on form at bounding box center [170, 65] width 150 height 29
click at [141, 70] on input "text" at bounding box center [170, 64] width 138 height 17
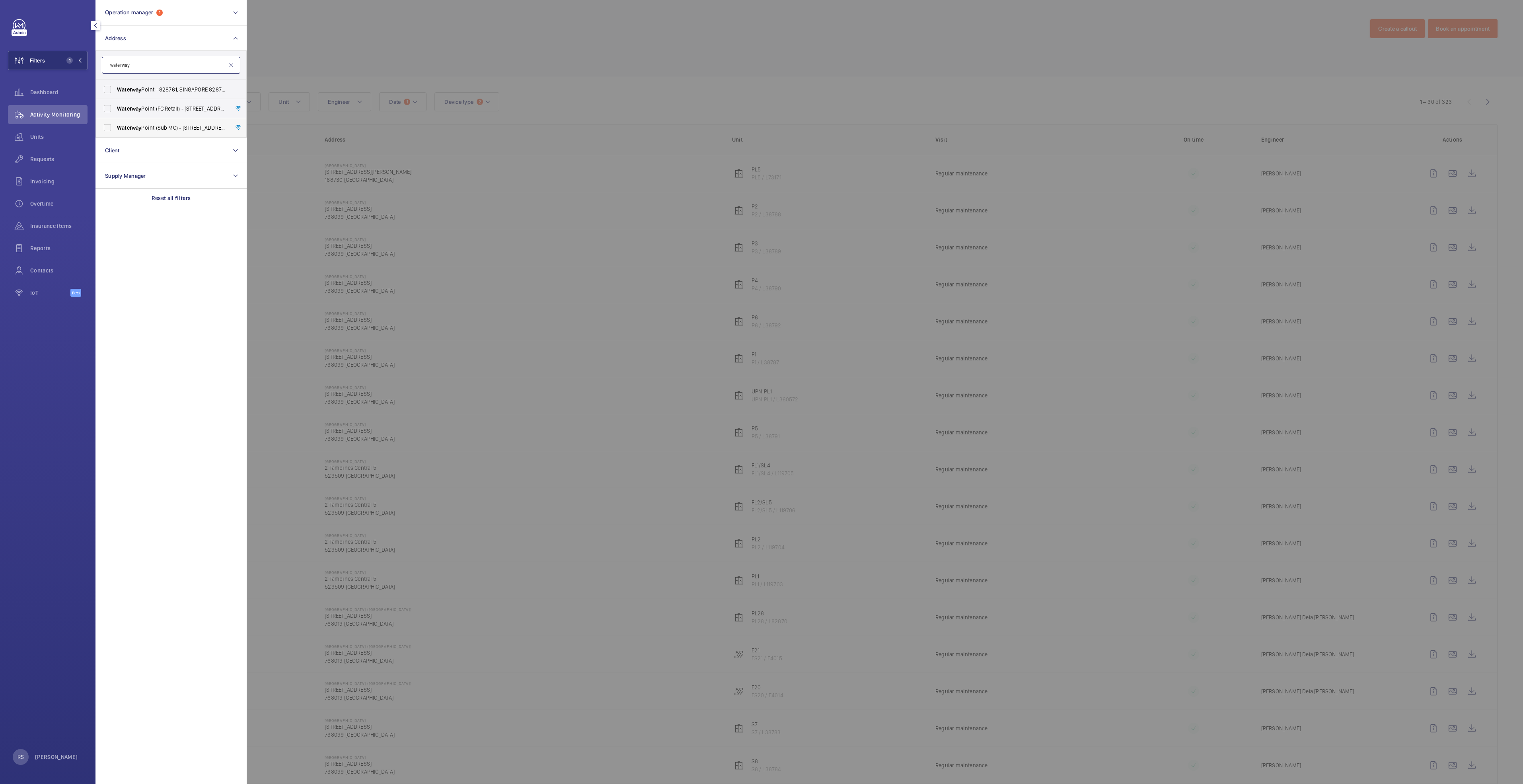
type input "waterway"
click at [176, 127] on span "[GEOGRAPHIC_DATA] (Sub MC) - [STREET_ADDRESS]" at bounding box center [172, 127] width 110 height 8
click at [116, 127] on input "[GEOGRAPHIC_DATA] (Sub MC) - [STREET_ADDRESS]" at bounding box center [107, 128] width 16 height 16
checkbox input "true"
click at [460, 27] on div at bounding box center [1008, 392] width 1523 height 784
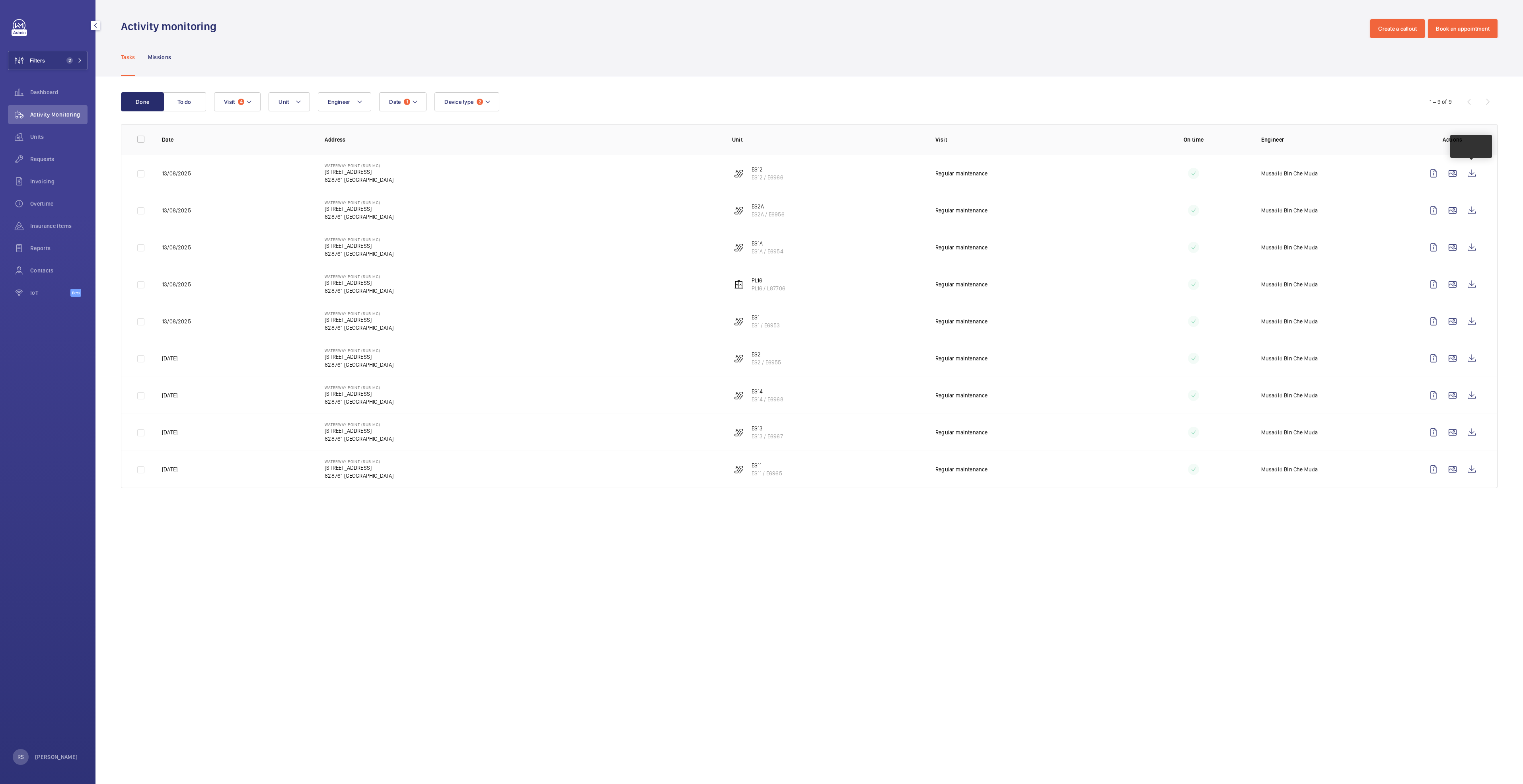
drag, startPoint x: 1479, startPoint y: 174, endPoint x: 1484, endPoint y: 178, distance: 6.4
click at [1483, 178] on td at bounding box center [1454, 173] width 86 height 37
click at [1475, 175] on wm-front-icon-button at bounding box center [1472, 174] width 19 height 19
drag, startPoint x: 1479, startPoint y: 206, endPoint x: 1475, endPoint y: 208, distance: 4.5
click at [1478, 207] on wm-front-icon-button at bounding box center [1472, 210] width 19 height 19
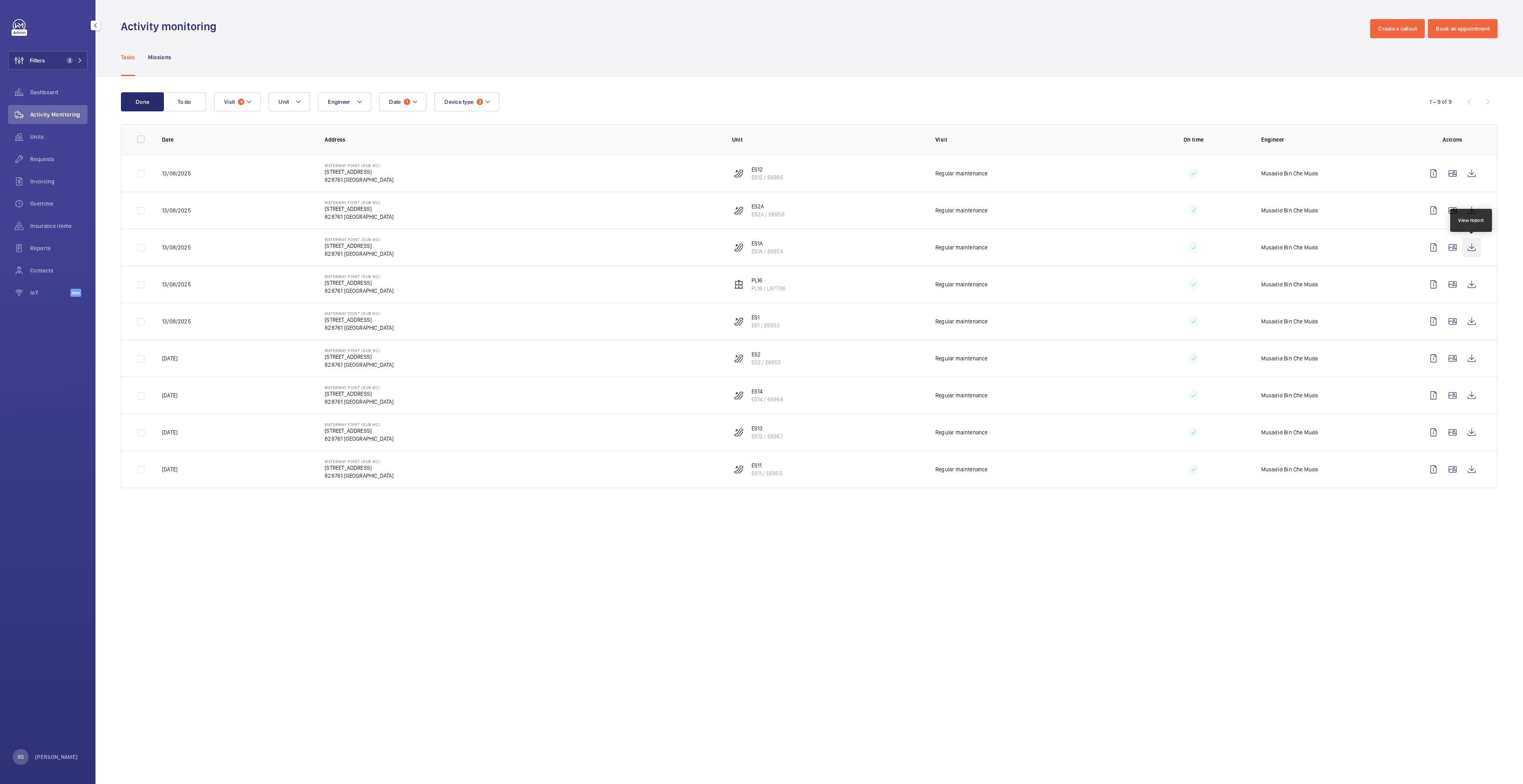
click at [1471, 245] on wm-front-icon-button at bounding box center [1472, 248] width 19 height 19
drag, startPoint x: 1466, startPoint y: 288, endPoint x: 1486, endPoint y: 299, distance: 22.8
click at [1477, 292] on wm-front-icon-button at bounding box center [1472, 284] width 19 height 19
drag, startPoint x: 1473, startPoint y: 321, endPoint x: 1463, endPoint y: 319, distance: 10.2
click at [1473, 321] on wm-front-icon-button at bounding box center [1472, 322] width 19 height 19
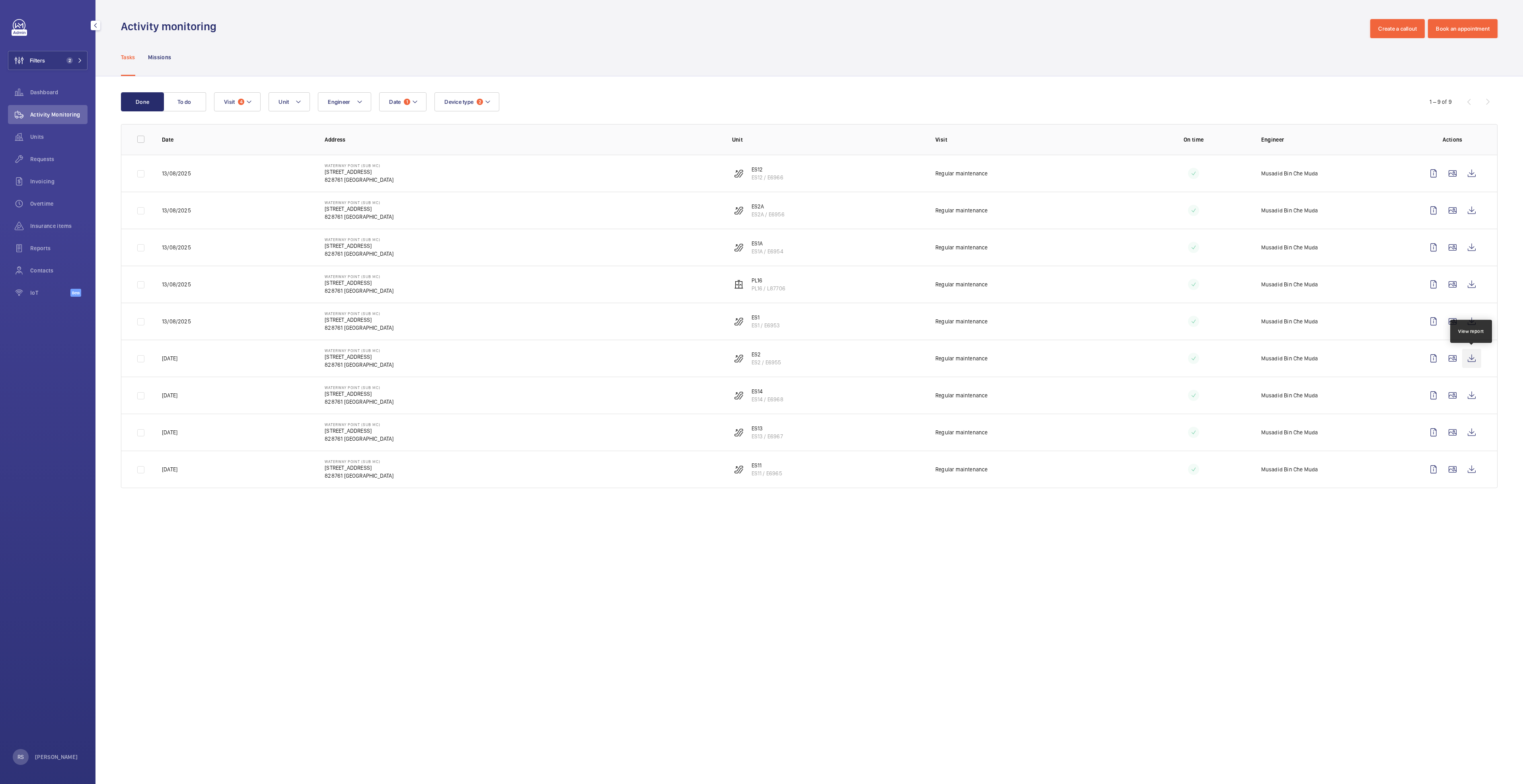
click at [1474, 358] on wm-front-icon-button at bounding box center [1472, 358] width 19 height 19
click at [1475, 395] on wm-front-icon-button at bounding box center [1472, 395] width 19 height 19
click at [1476, 430] on wm-front-icon-button at bounding box center [1472, 433] width 19 height 19
click at [1473, 467] on wm-front-icon-button at bounding box center [1472, 469] width 19 height 19
